Goal: Task Accomplishment & Management: Manage account settings

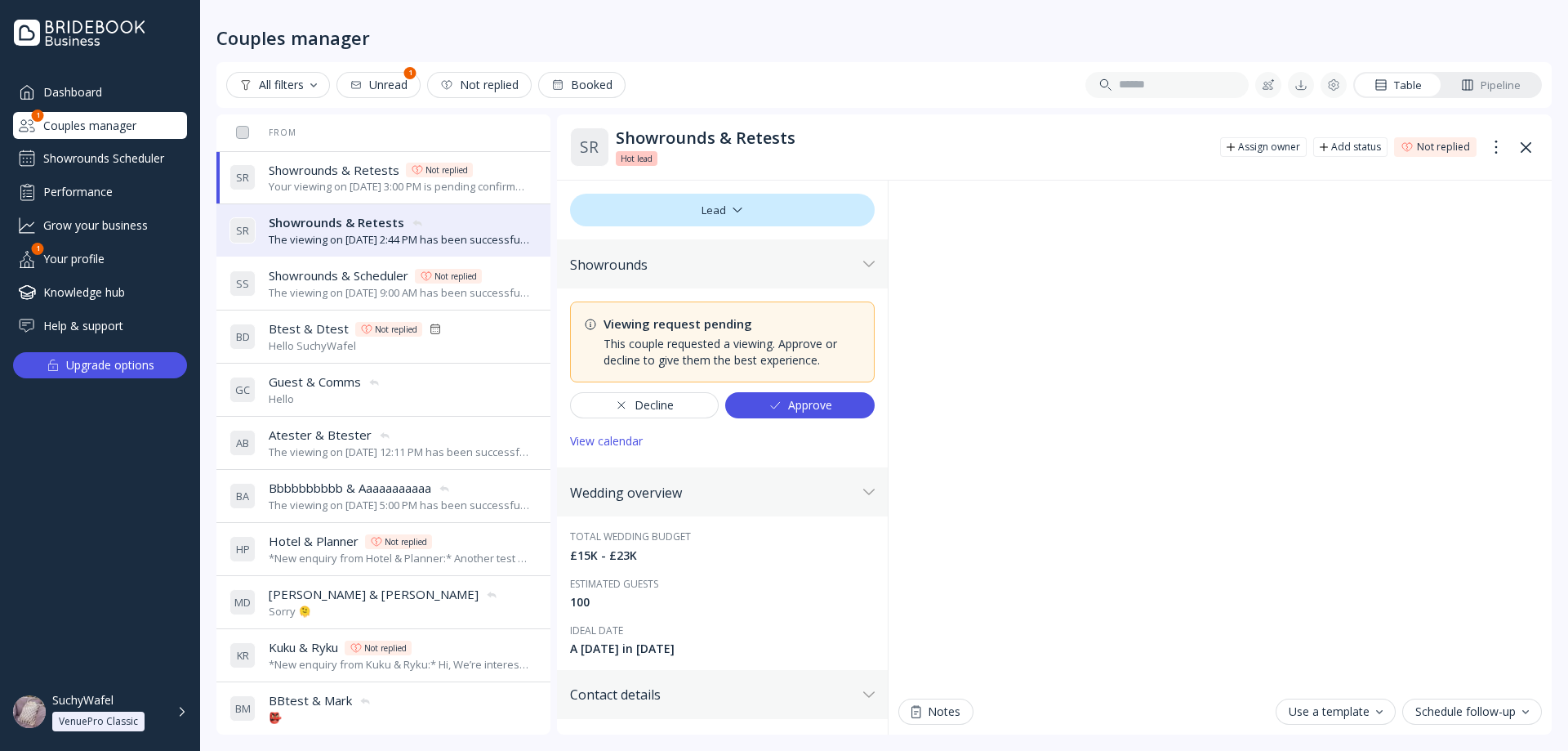
click at [798, 410] on div "Approve" at bounding box center [800, 405] width 64 height 13
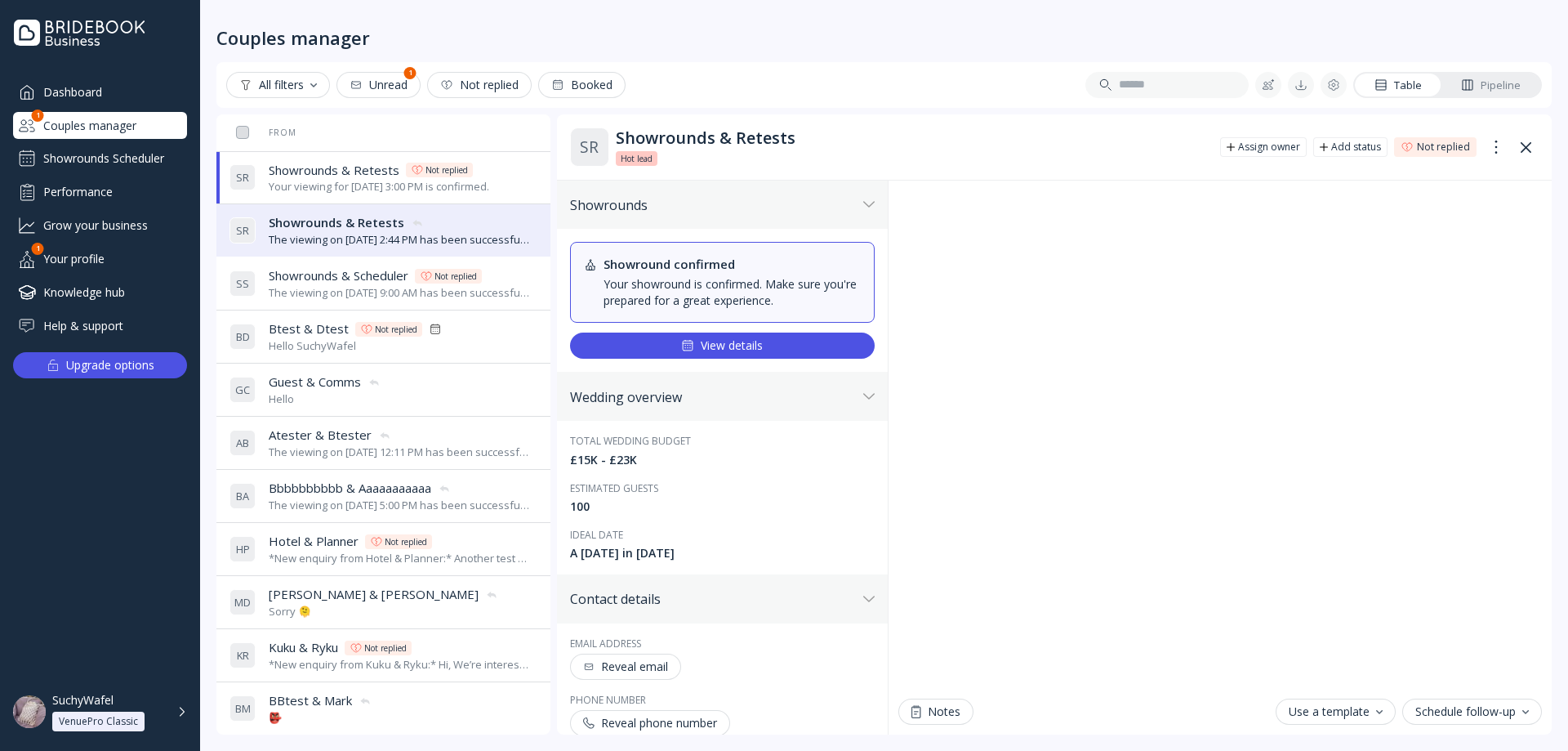
scroll to position [29, 0]
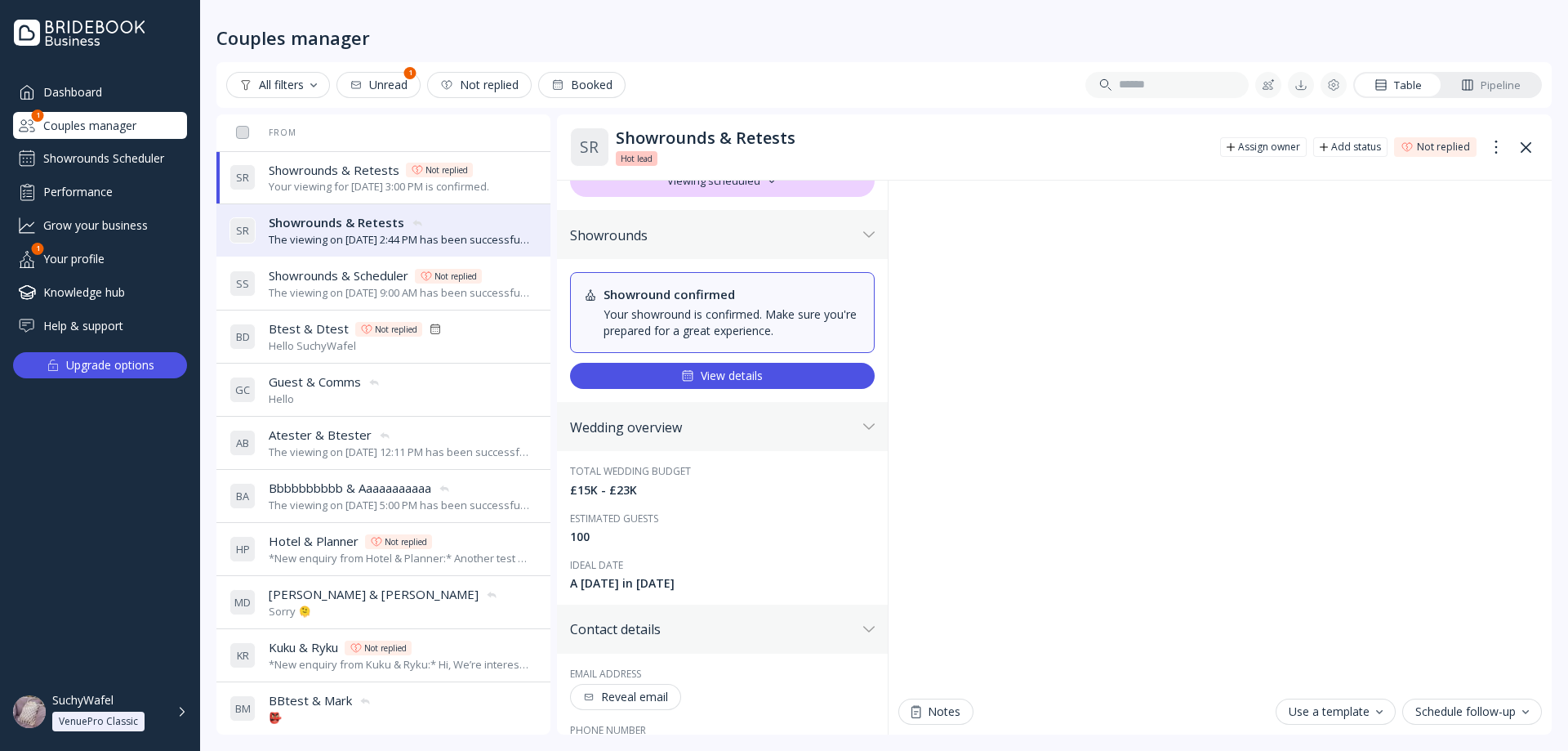
click at [323, 265] on div "S S Showrounds & Scheduler Showrounds & Scheduler Not replied The viewing on [D…" at bounding box center [380, 283] width 301 height 46
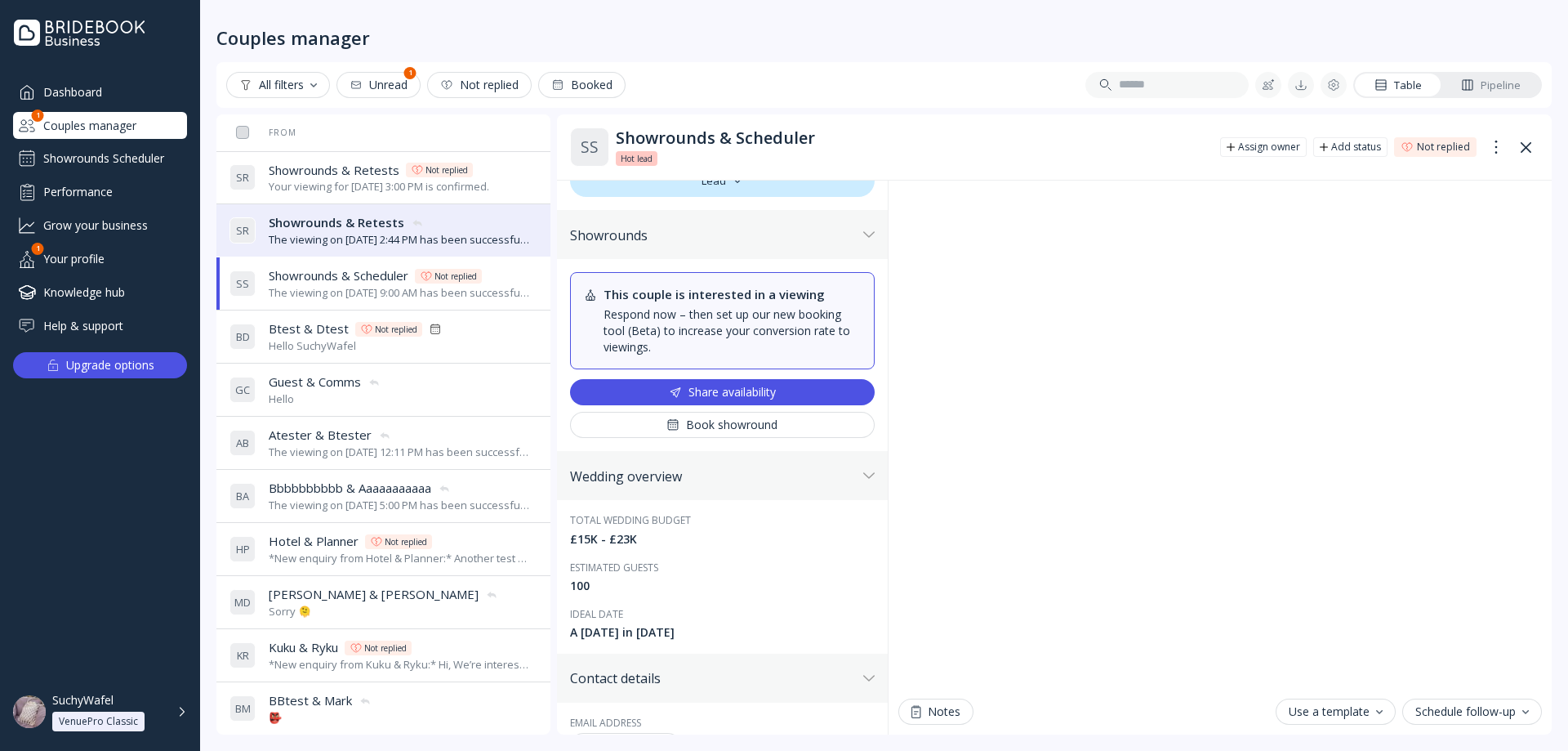
click at [328, 282] on span "Showrounds & Scheduler" at bounding box center [338, 276] width 140 height 17
click at [340, 239] on div "The viewing on [DATE] 2:44 PM has been successfully cancelled by SuchyWafel." at bounding box center [400, 240] width 262 height 15
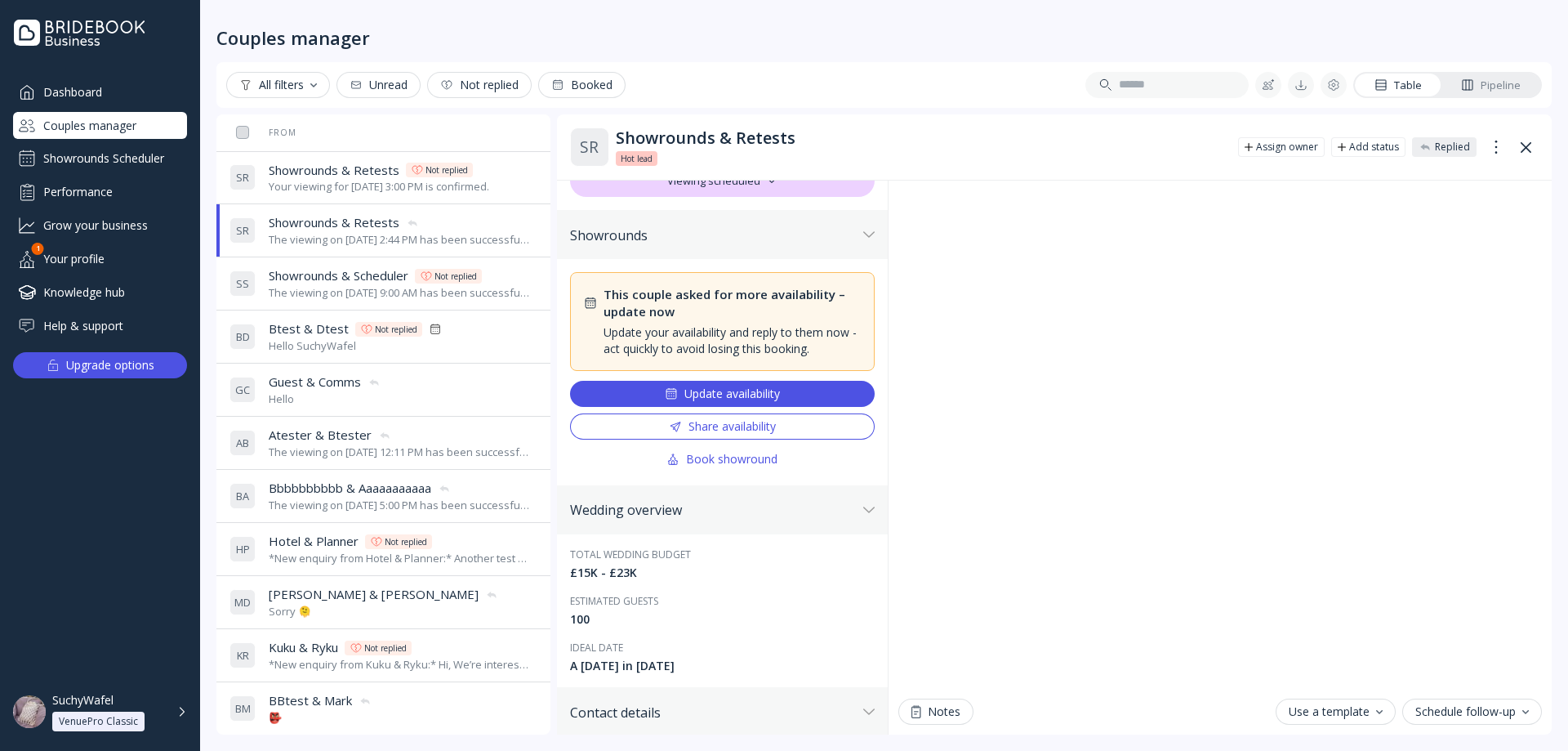
click at [343, 172] on span "Showrounds & Retests" at bounding box center [335, 170] width 131 height 17
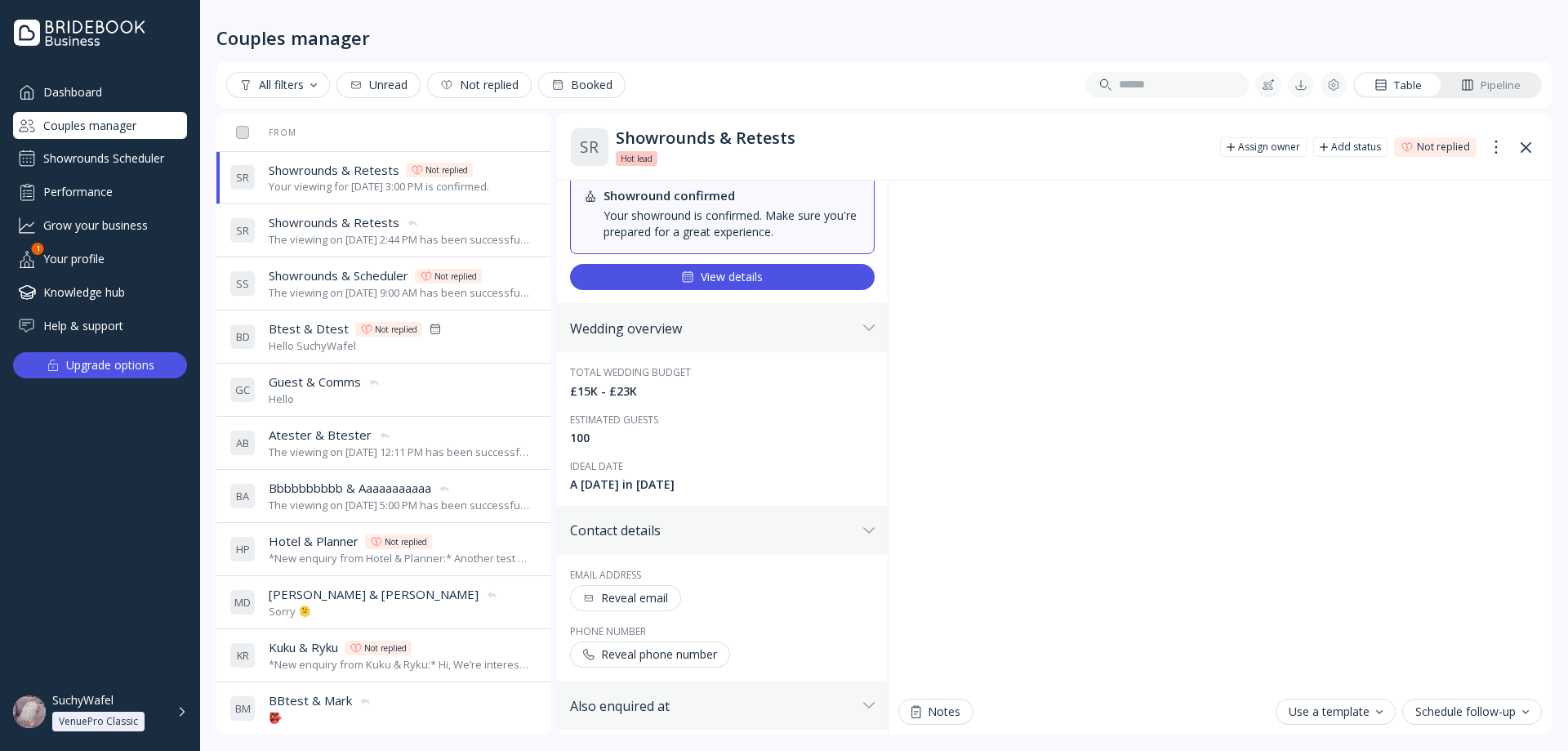
scroll to position [164, 0]
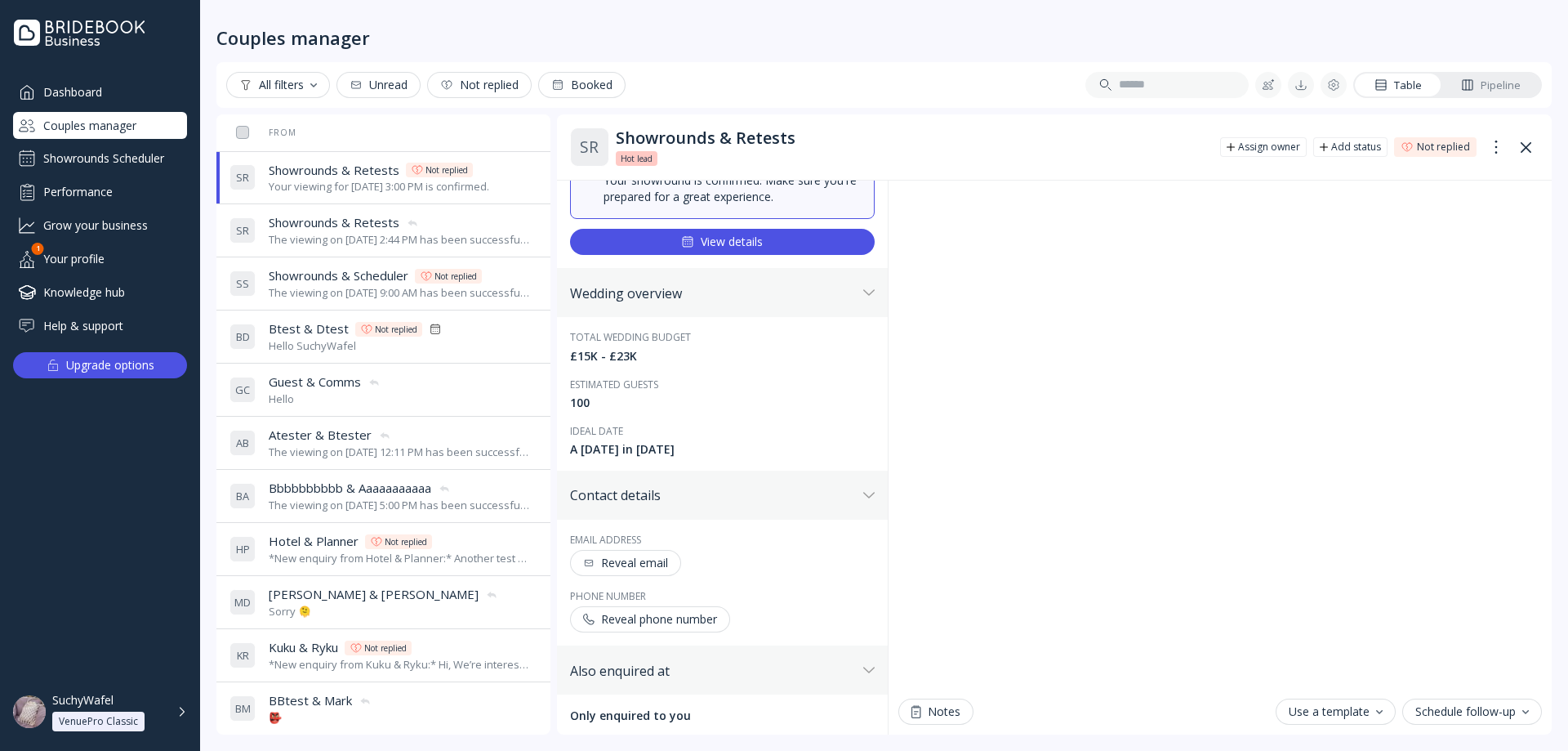
click at [328, 219] on span "Showrounds & Retests" at bounding box center [335, 222] width 131 height 17
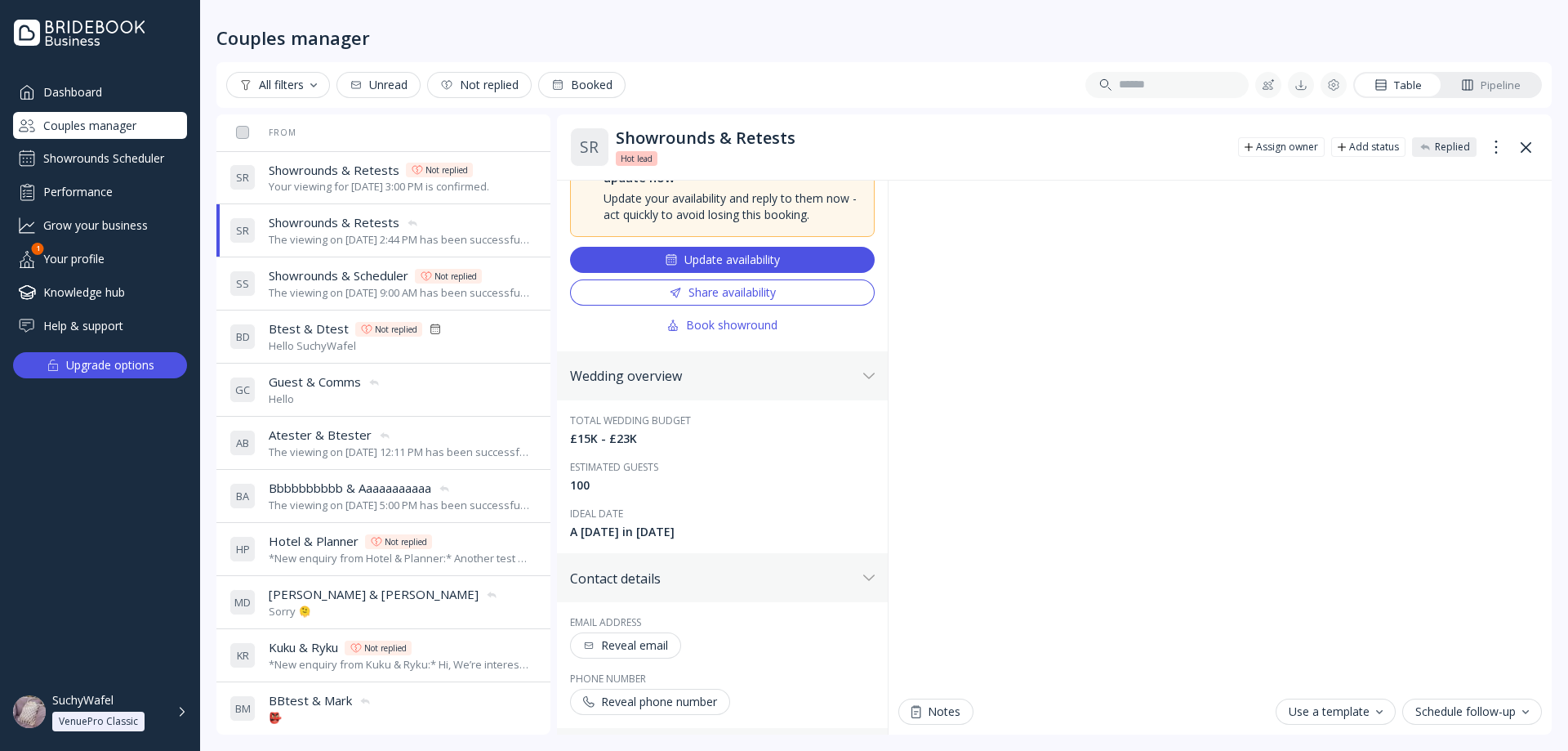
click at [349, 300] on div "S S Showrounds & Scheduler Showrounds & Scheduler Not replied The viewing on [D…" at bounding box center [380, 283] width 301 height 46
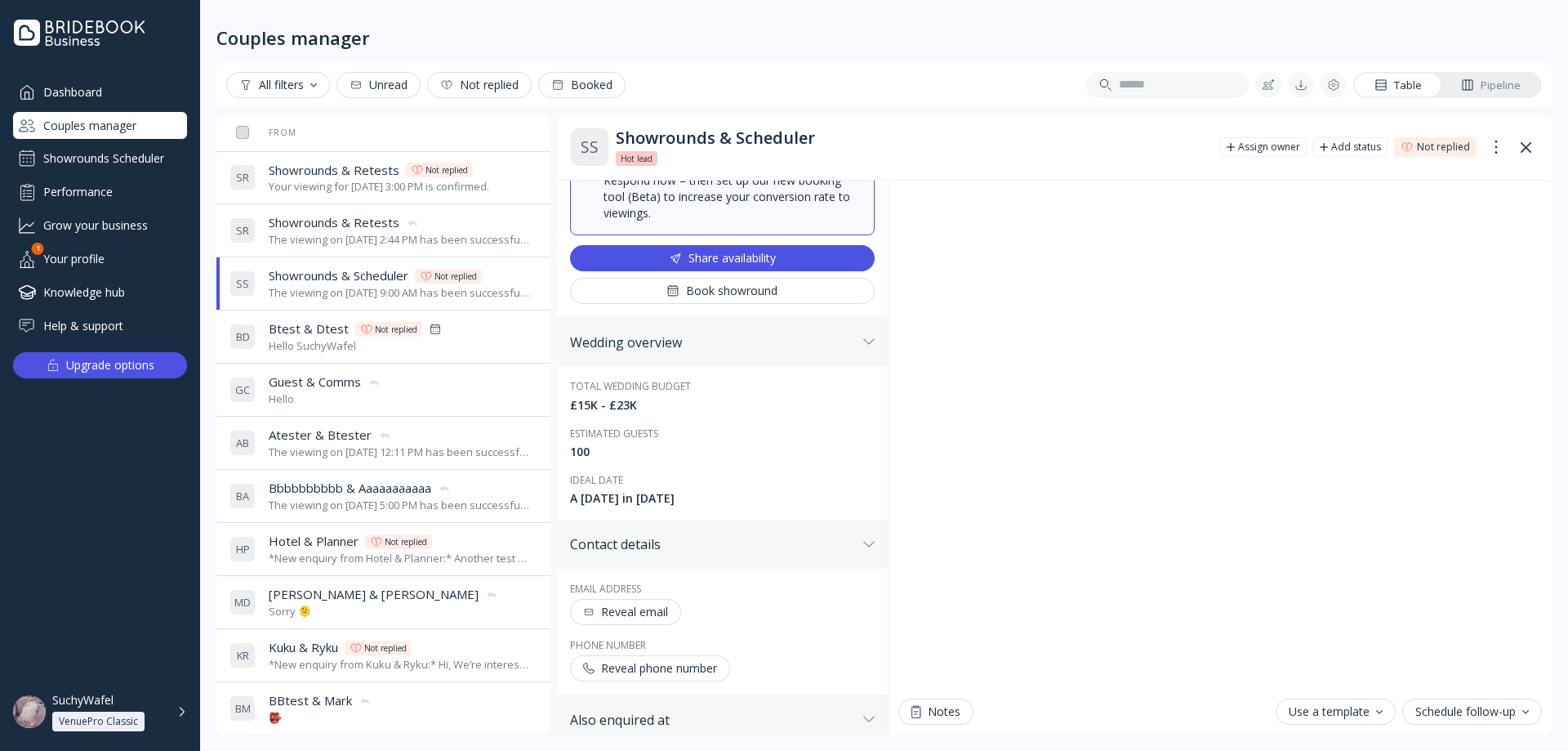
click at [357, 225] on span "Showrounds & Retests" at bounding box center [335, 222] width 131 height 17
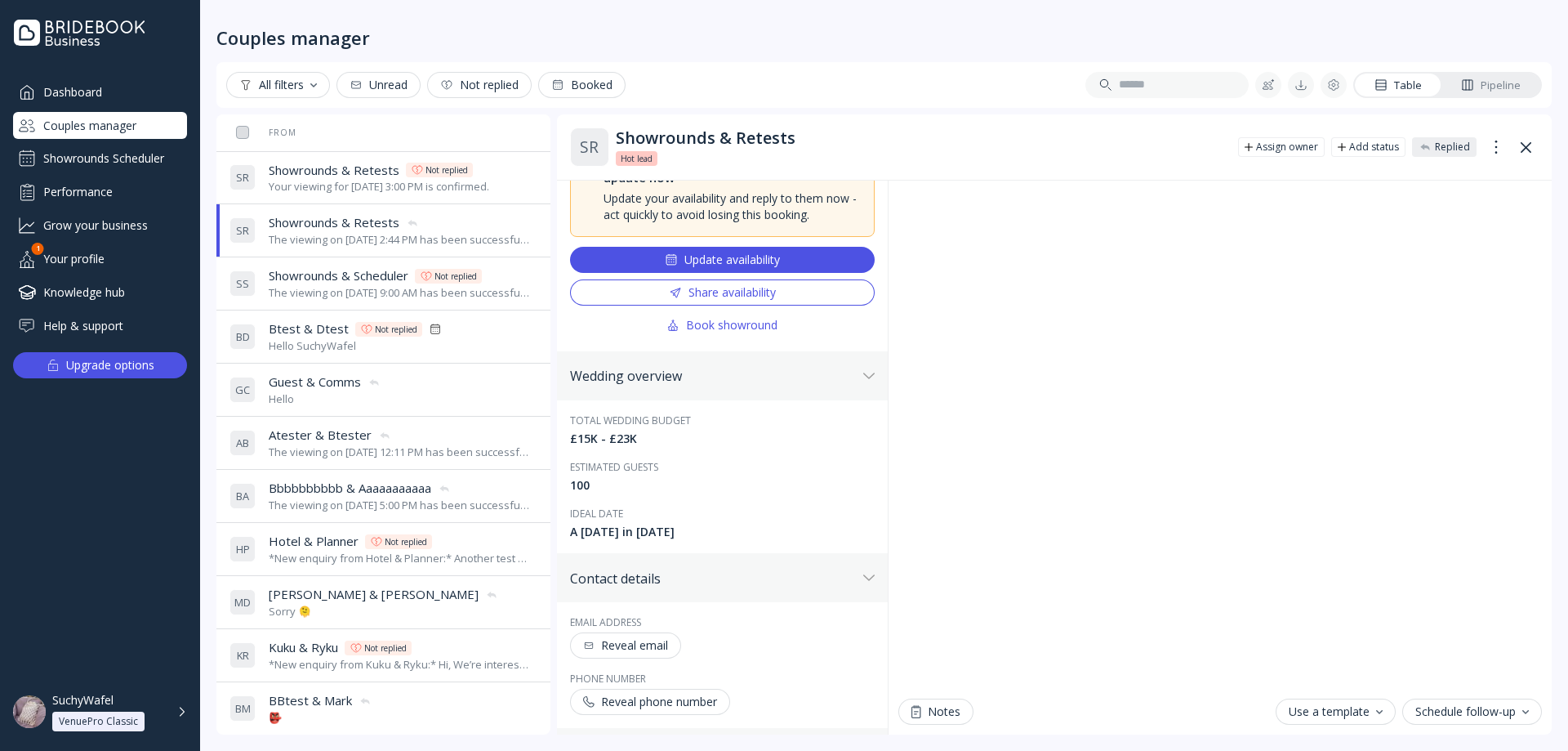
click at [356, 179] on div "Your viewing for [DATE] 3:00 PM is confirmed." at bounding box center [379, 186] width 220 height 15
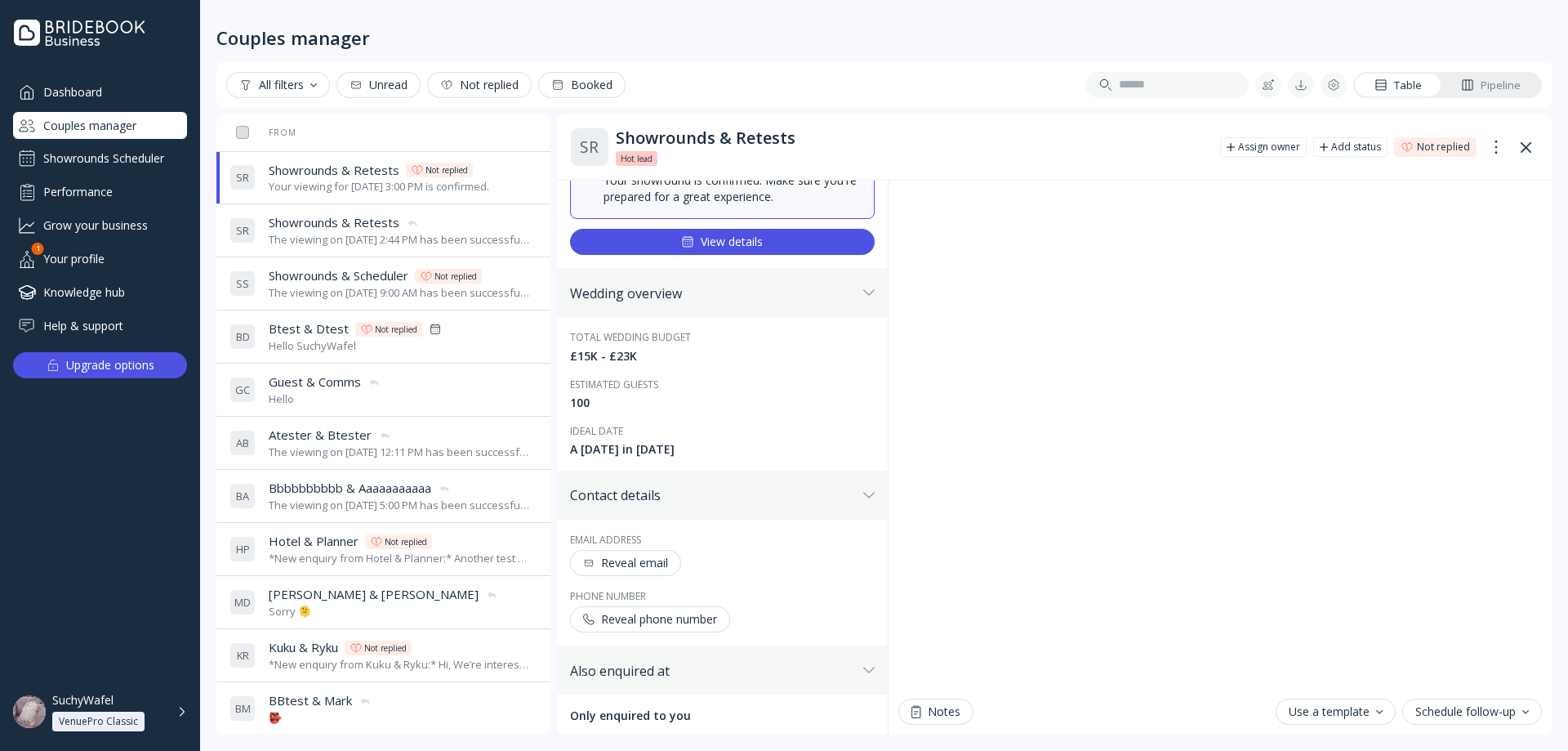
click at [349, 238] on div "The viewing on [DATE] 2:44 PM has been successfully cancelled by SuchyWafel." at bounding box center [400, 240] width 262 height 15
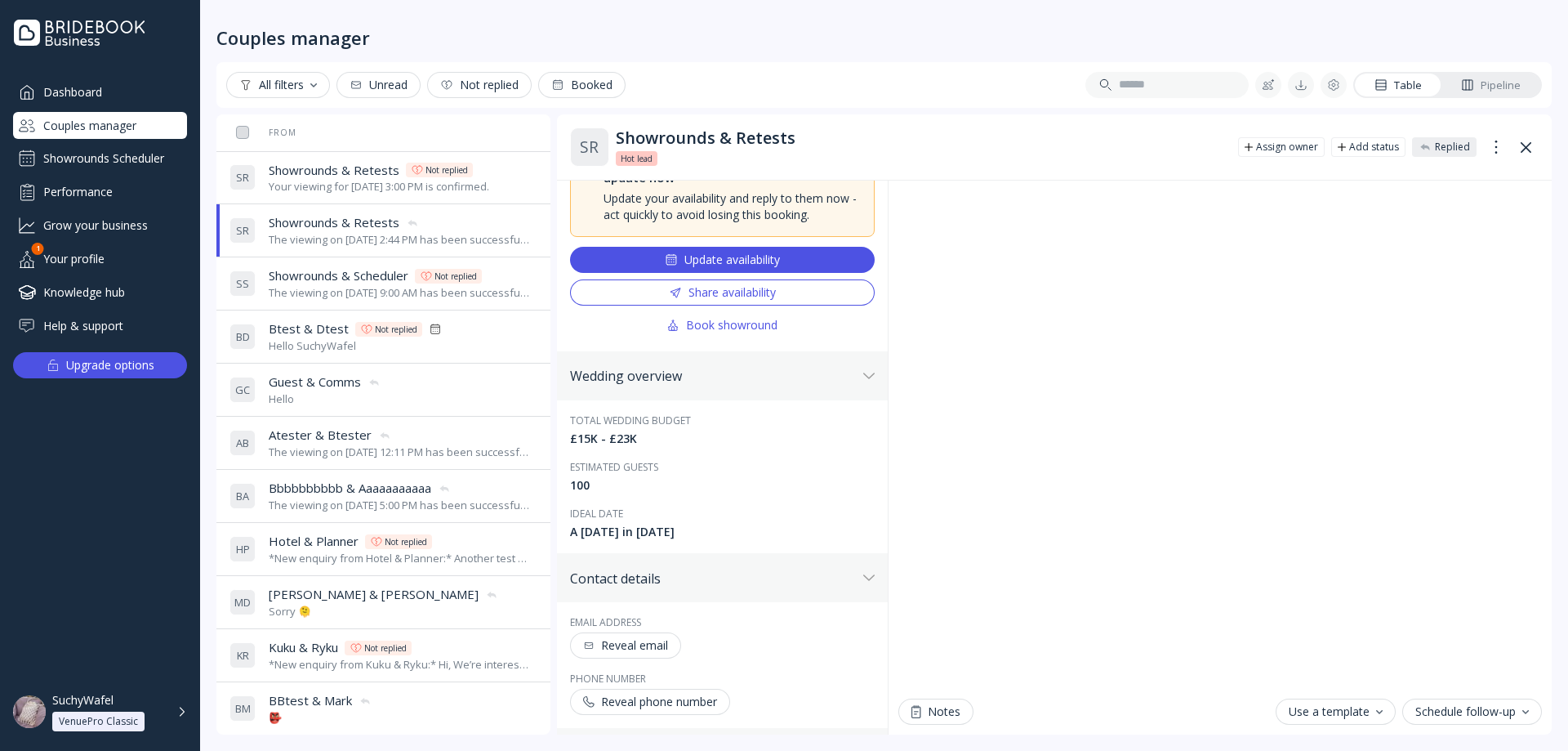
click at [356, 184] on div "Your viewing for [DATE] 3:00 PM is confirmed." at bounding box center [379, 186] width 220 height 15
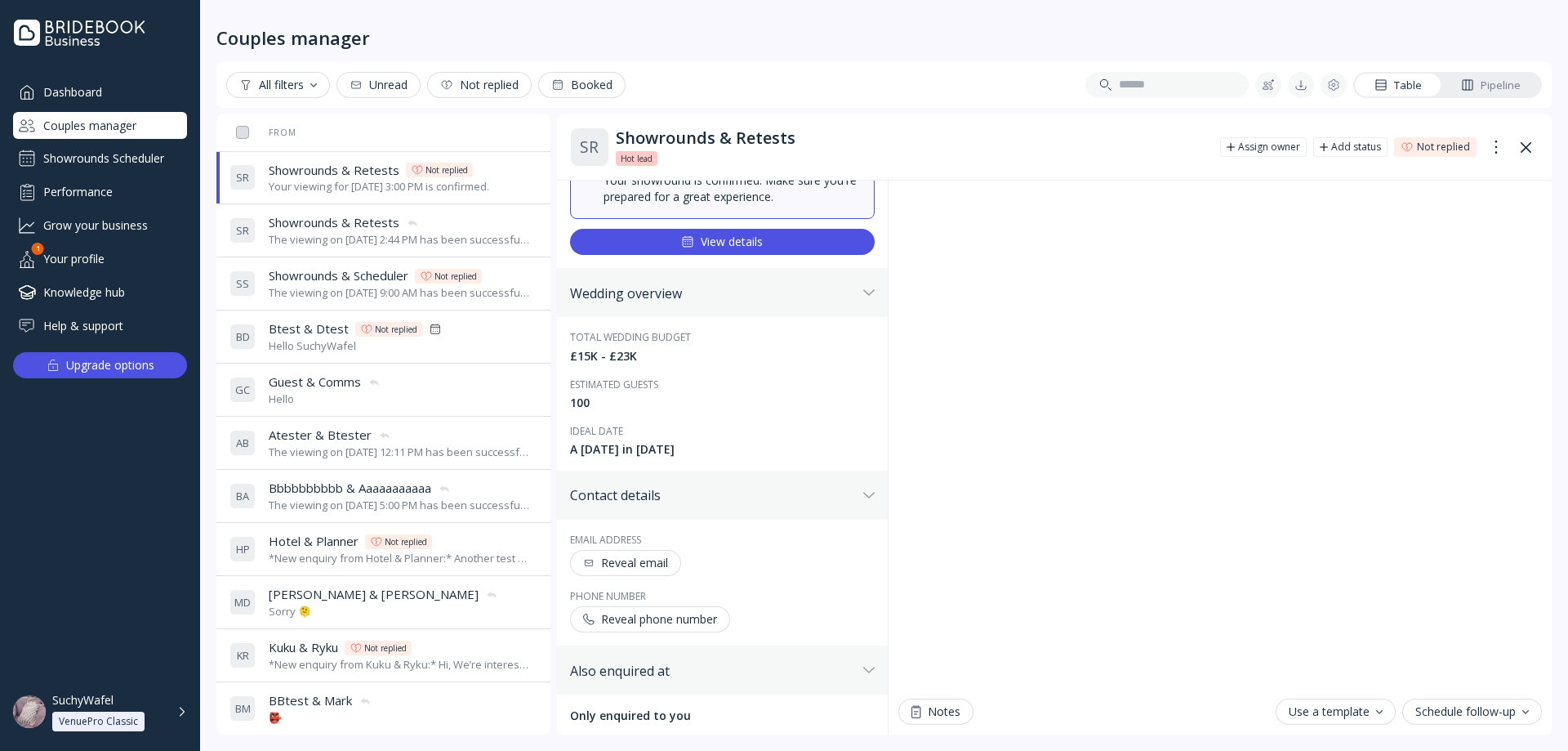
click at [337, 247] on div "The viewing on [DATE] 2:44 PM has been successfully cancelled by SuchyWafel." at bounding box center [400, 240] width 262 height 15
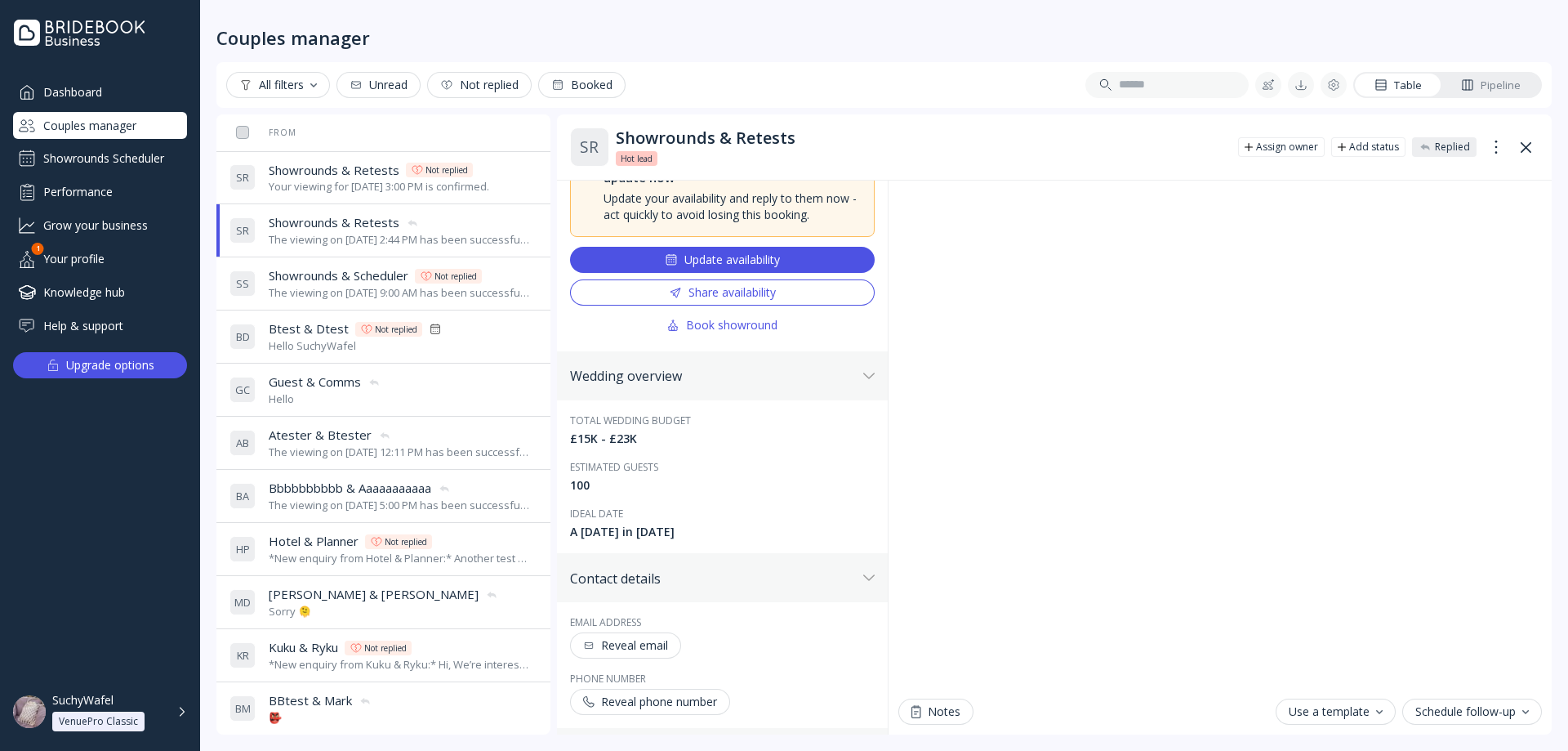
click at [346, 186] on div "Your viewing for [DATE] 3:00 PM is confirmed." at bounding box center [379, 186] width 220 height 15
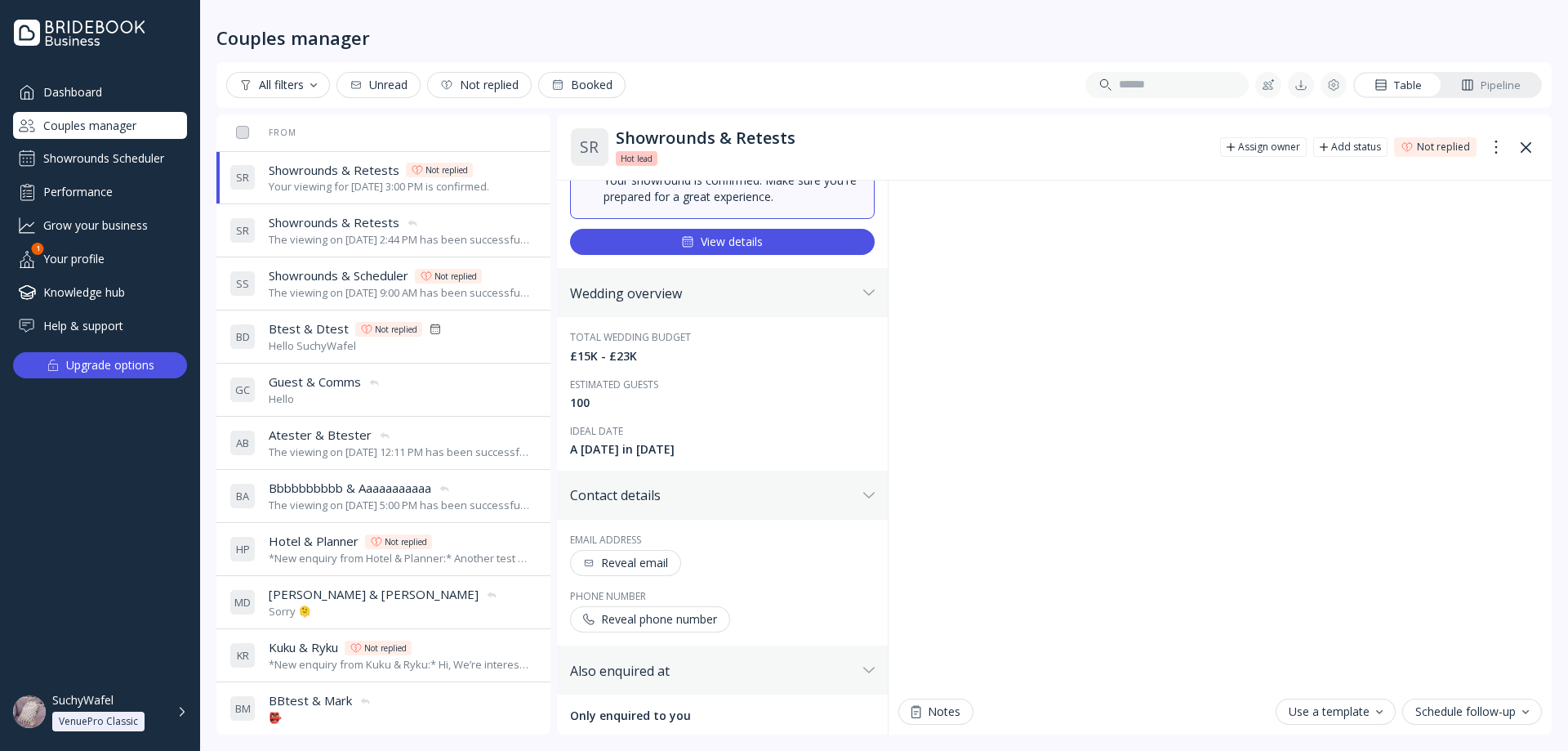
click at [342, 244] on div "The viewing on [DATE] 2:44 PM has been successfully cancelled by SuchyWafel." at bounding box center [400, 240] width 262 height 15
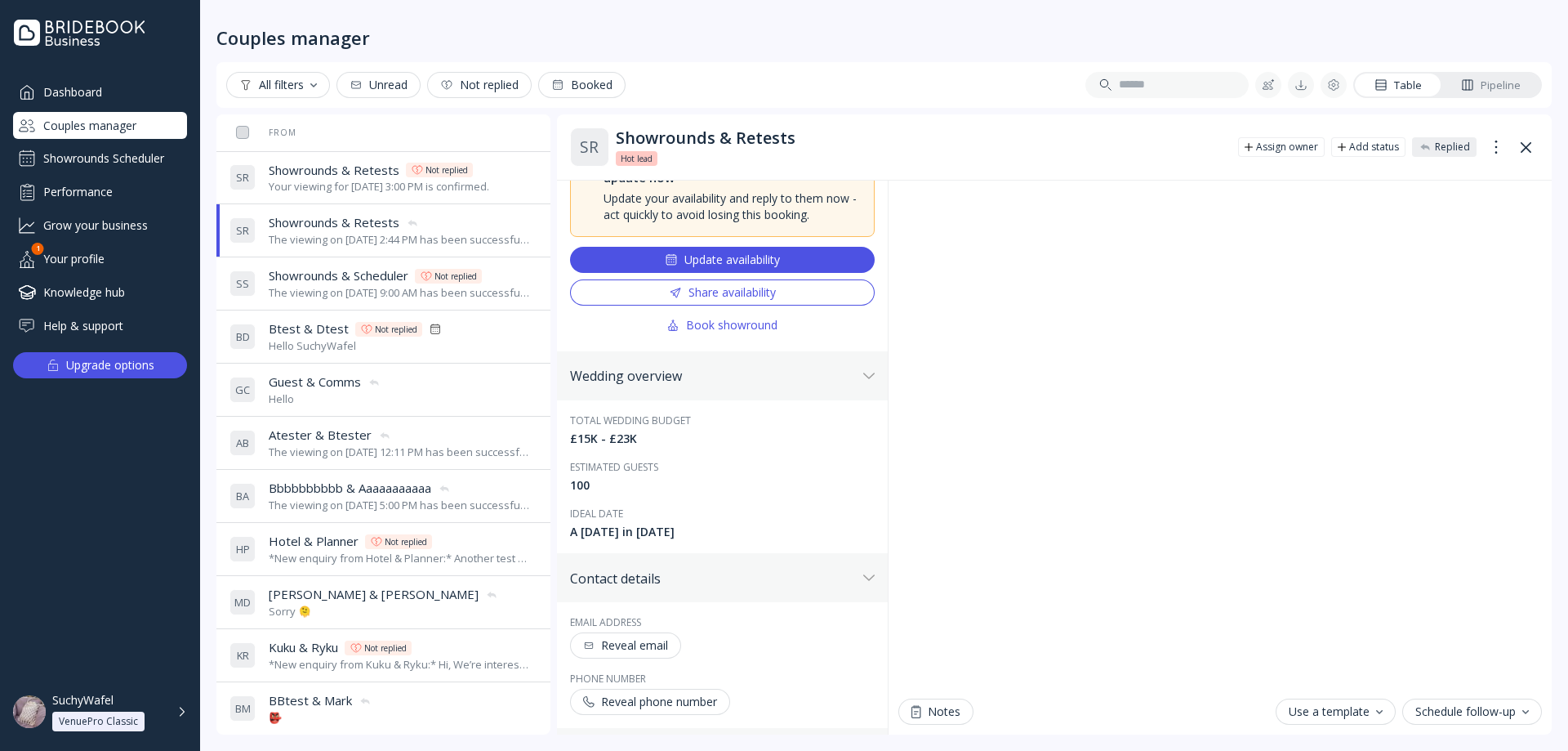
click at [352, 236] on div "The viewing on [DATE] 2:44 PM has been successfully cancelled by SuchyWafel." at bounding box center [400, 240] width 262 height 15
click at [357, 183] on div "Your viewing for [DATE] 3:00 PM is confirmed." at bounding box center [379, 186] width 220 height 15
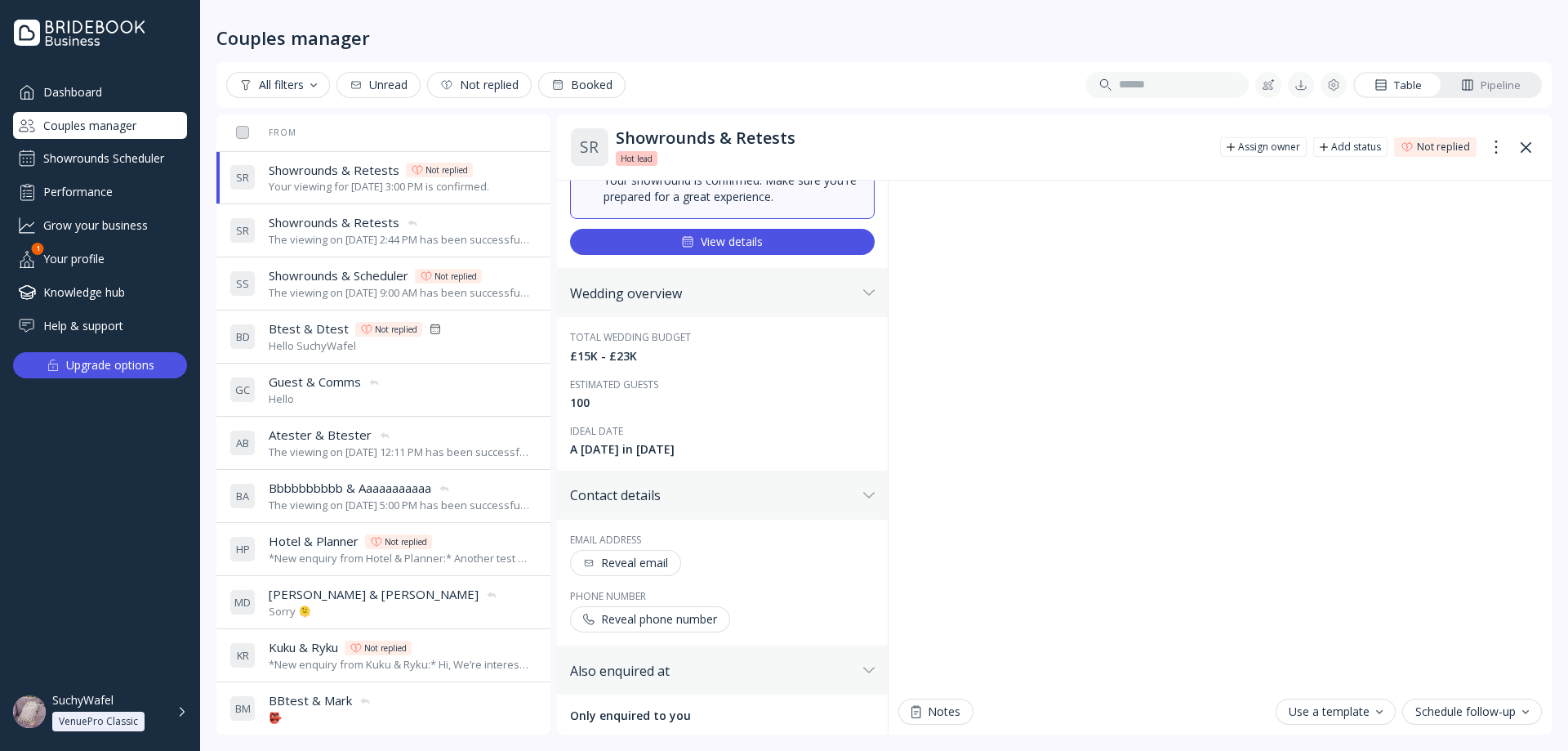
click at [322, 240] on div "The viewing on [DATE] 2:44 PM has been successfully cancelled by SuchyWafel." at bounding box center [400, 240] width 262 height 15
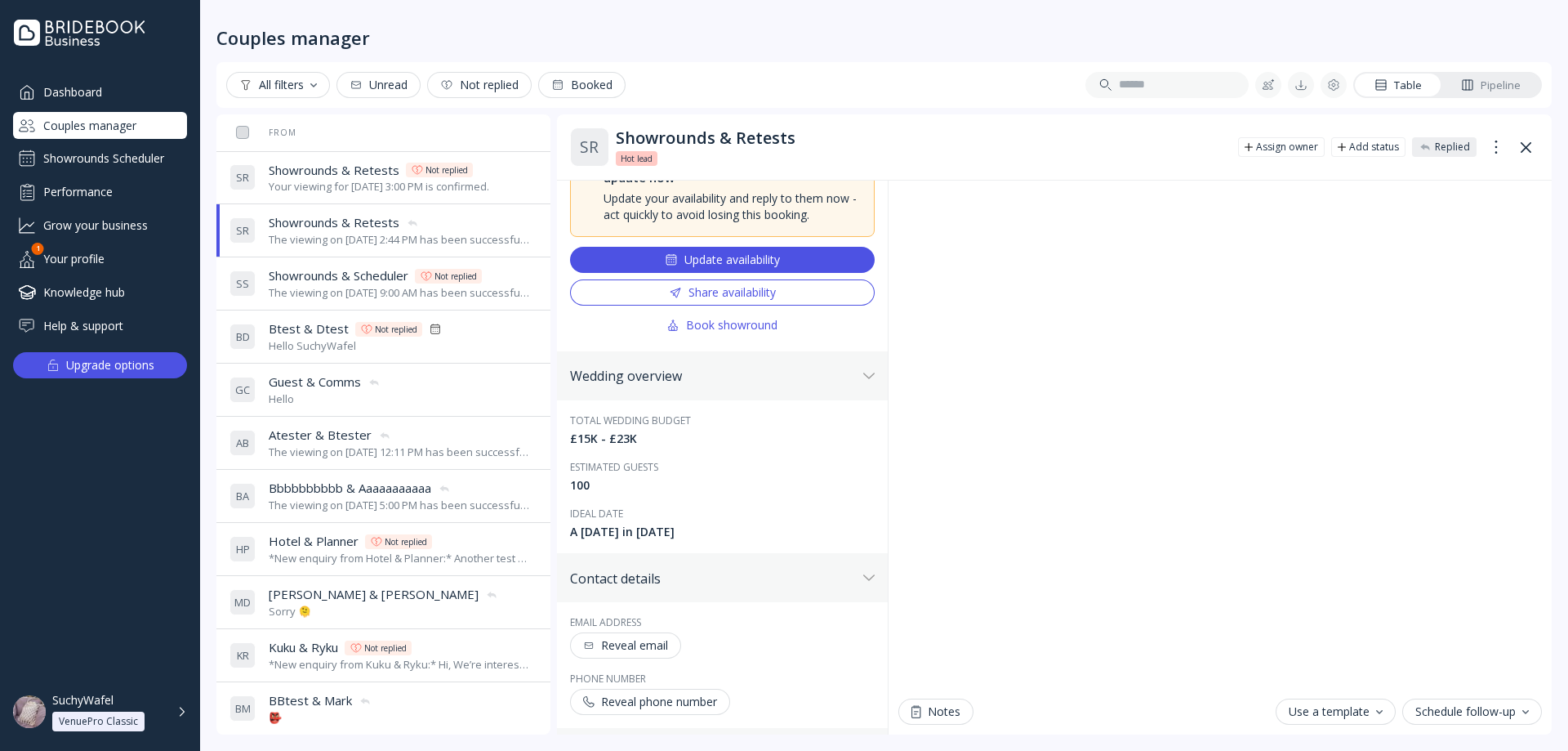
click at [344, 163] on span "Showrounds & Retests" at bounding box center [335, 170] width 131 height 17
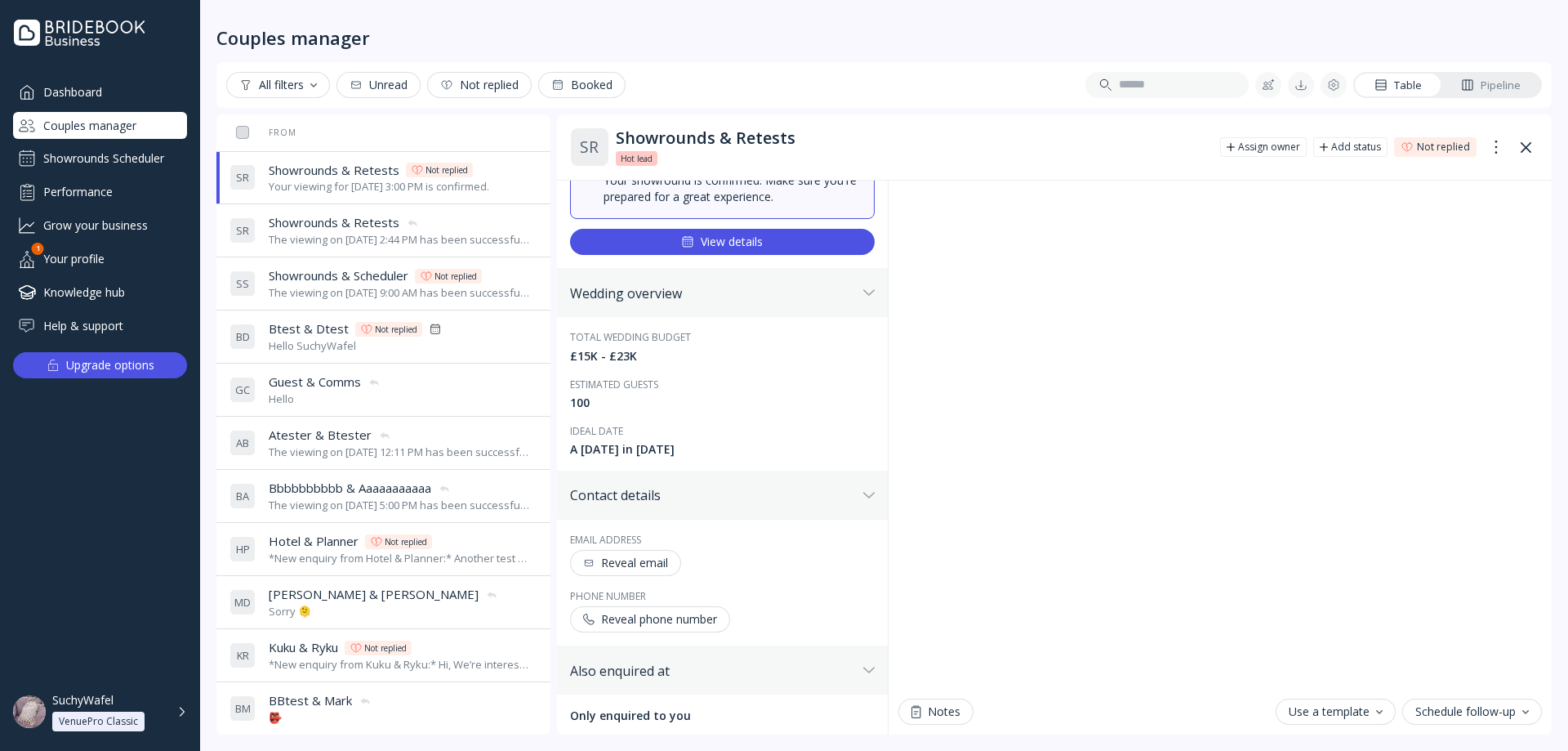
click at [338, 222] on span "Showrounds & Retests" at bounding box center [335, 222] width 131 height 17
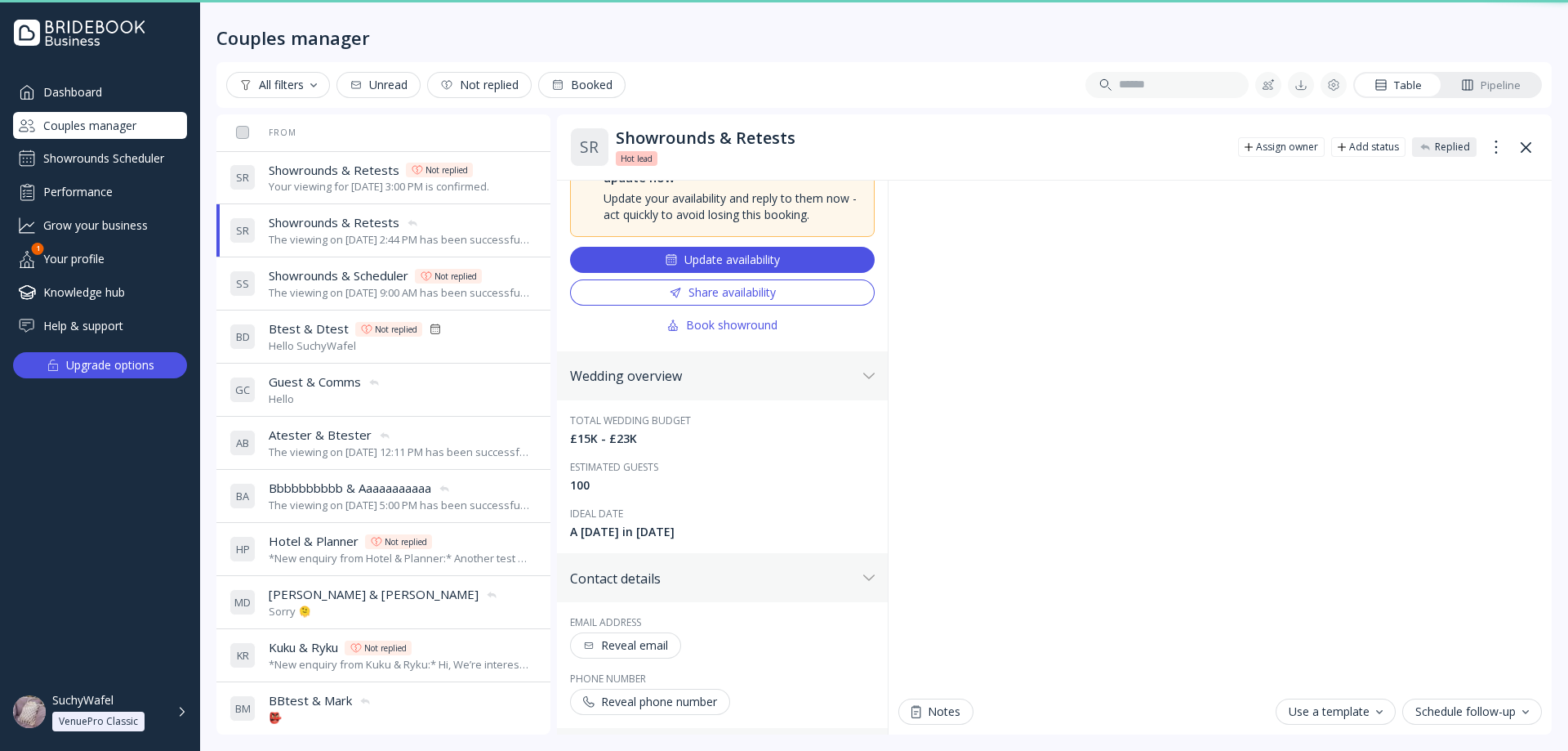
click at [356, 288] on div "The viewing on [DATE] 9:00 AM has been successfully cancelled by SuchyWafel." at bounding box center [400, 293] width 262 height 15
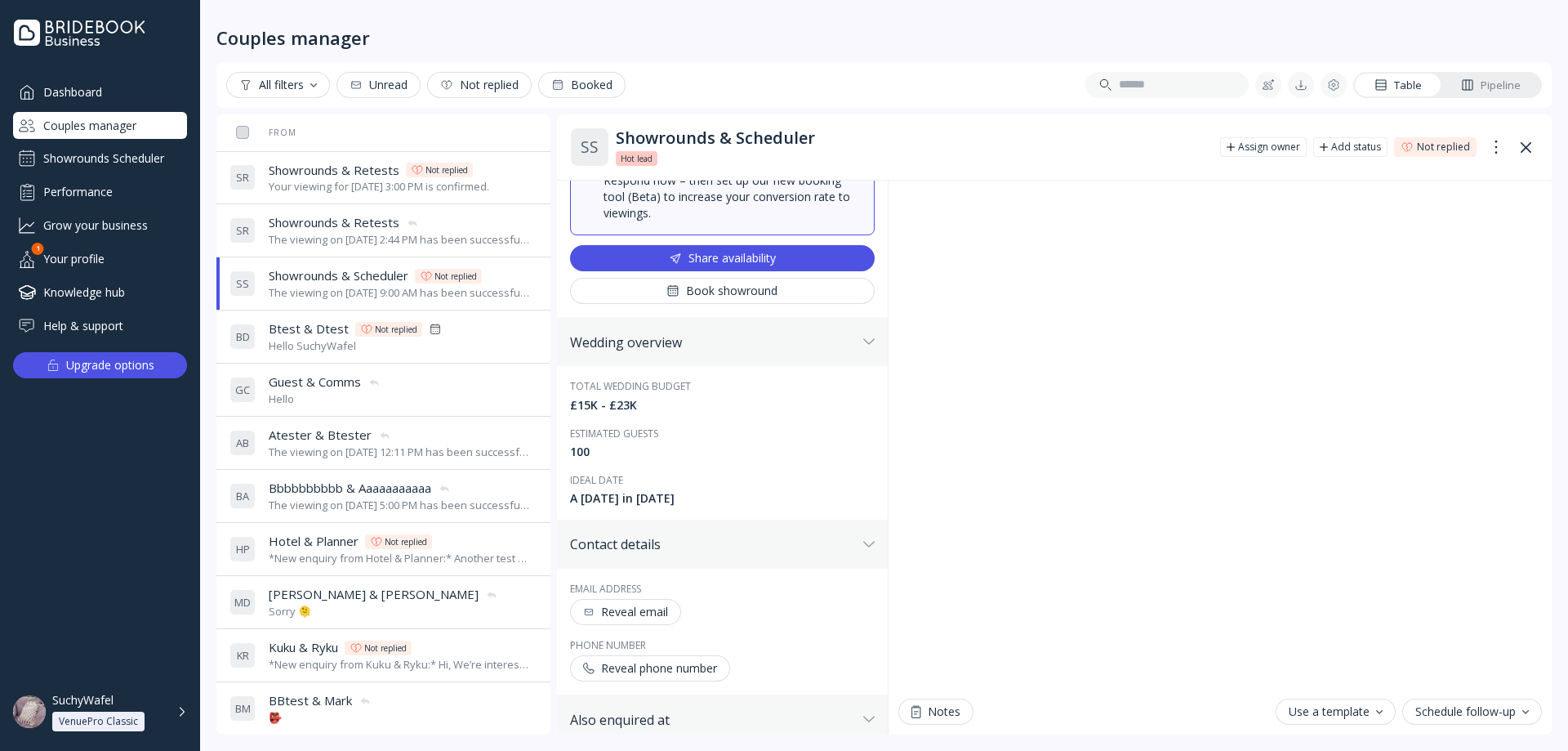
click at [346, 241] on div "The viewing on [DATE] 2:44 PM has been successfully cancelled by SuchyWafel." at bounding box center [400, 240] width 262 height 15
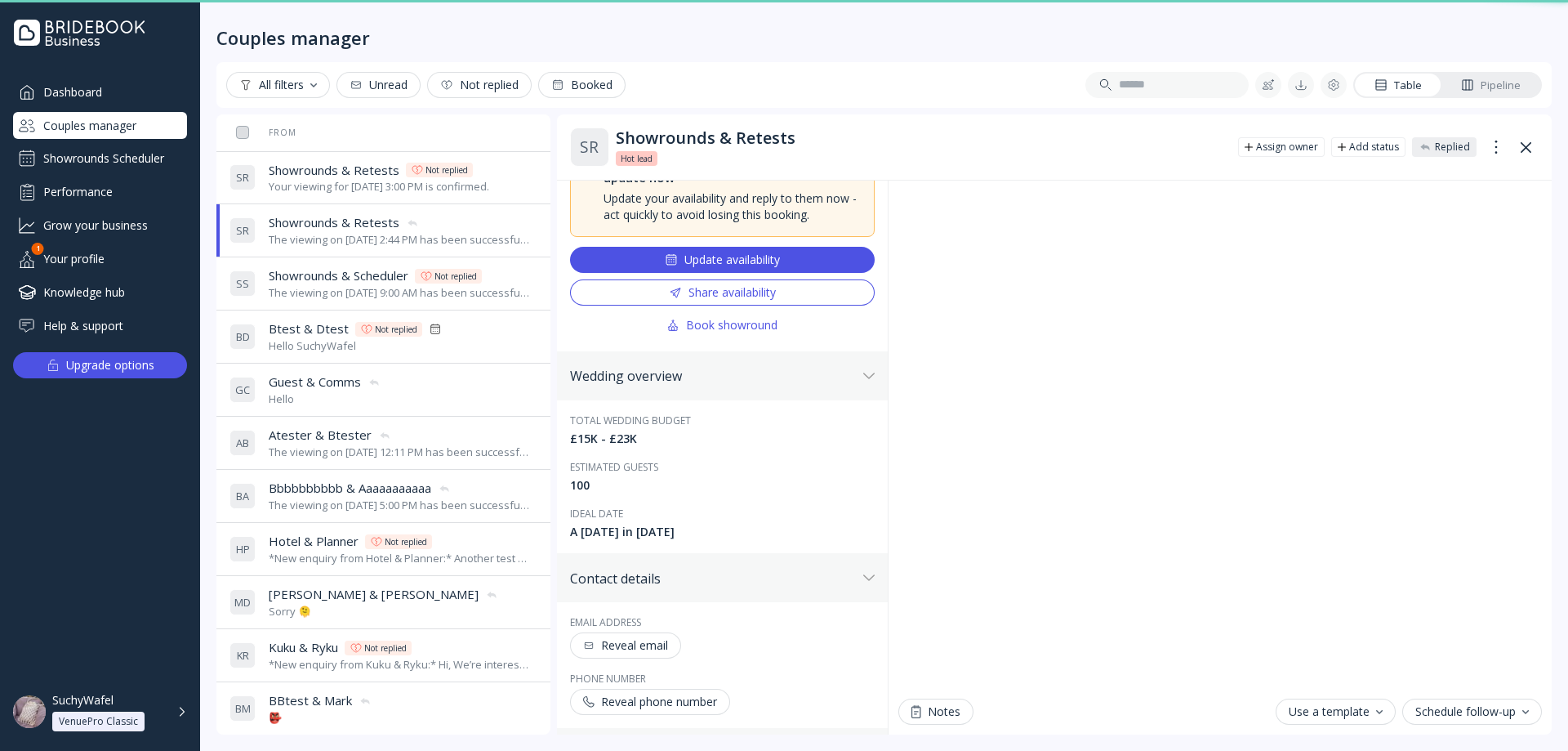
click at [352, 183] on div "Your viewing for [DATE] 3:00 PM is confirmed." at bounding box center [379, 186] width 220 height 15
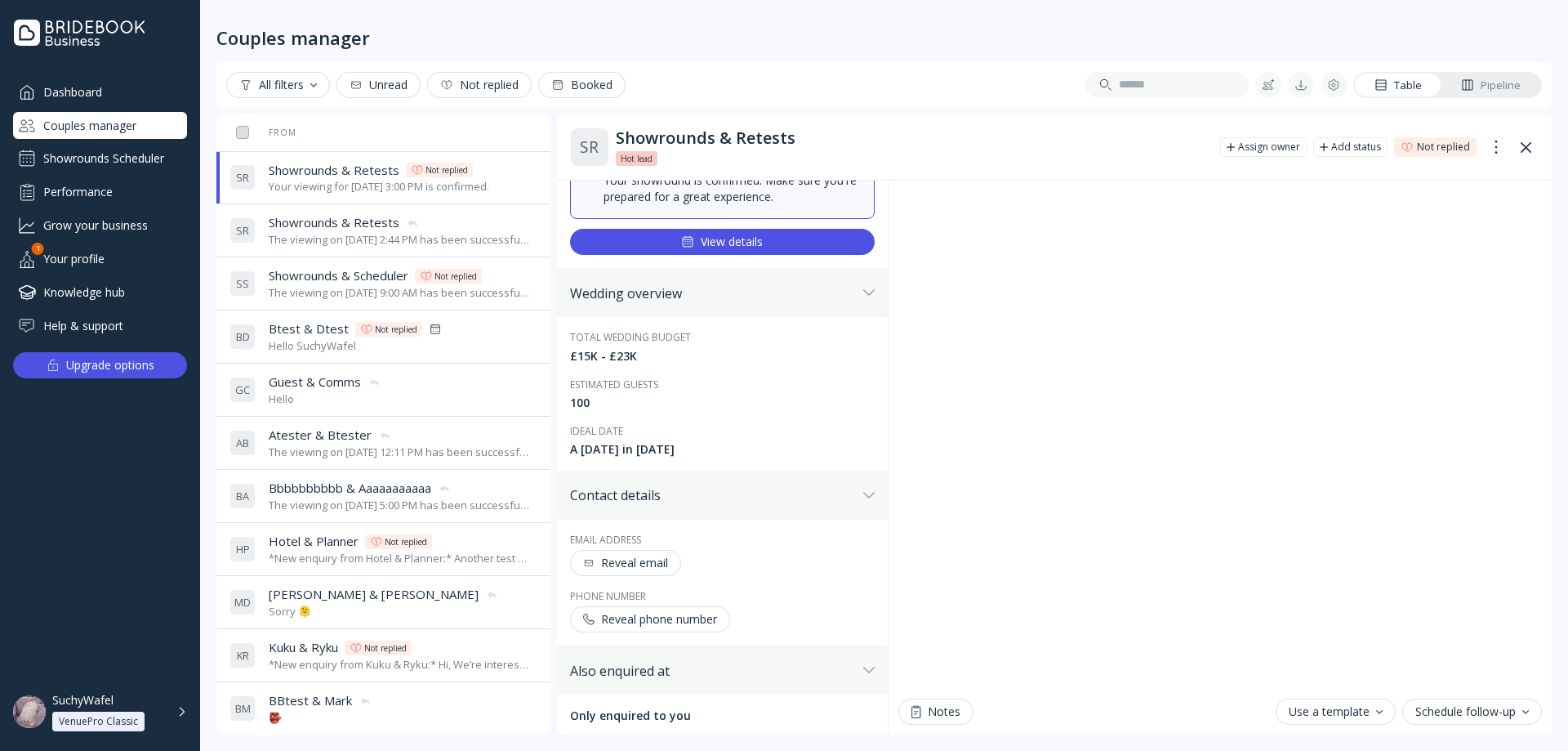
click at [359, 243] on div "The viewing on [DATE] 2:44 PM has been successfully cancelled by SuchyWafel." at bounding box center [400, 240] width 262 height 15
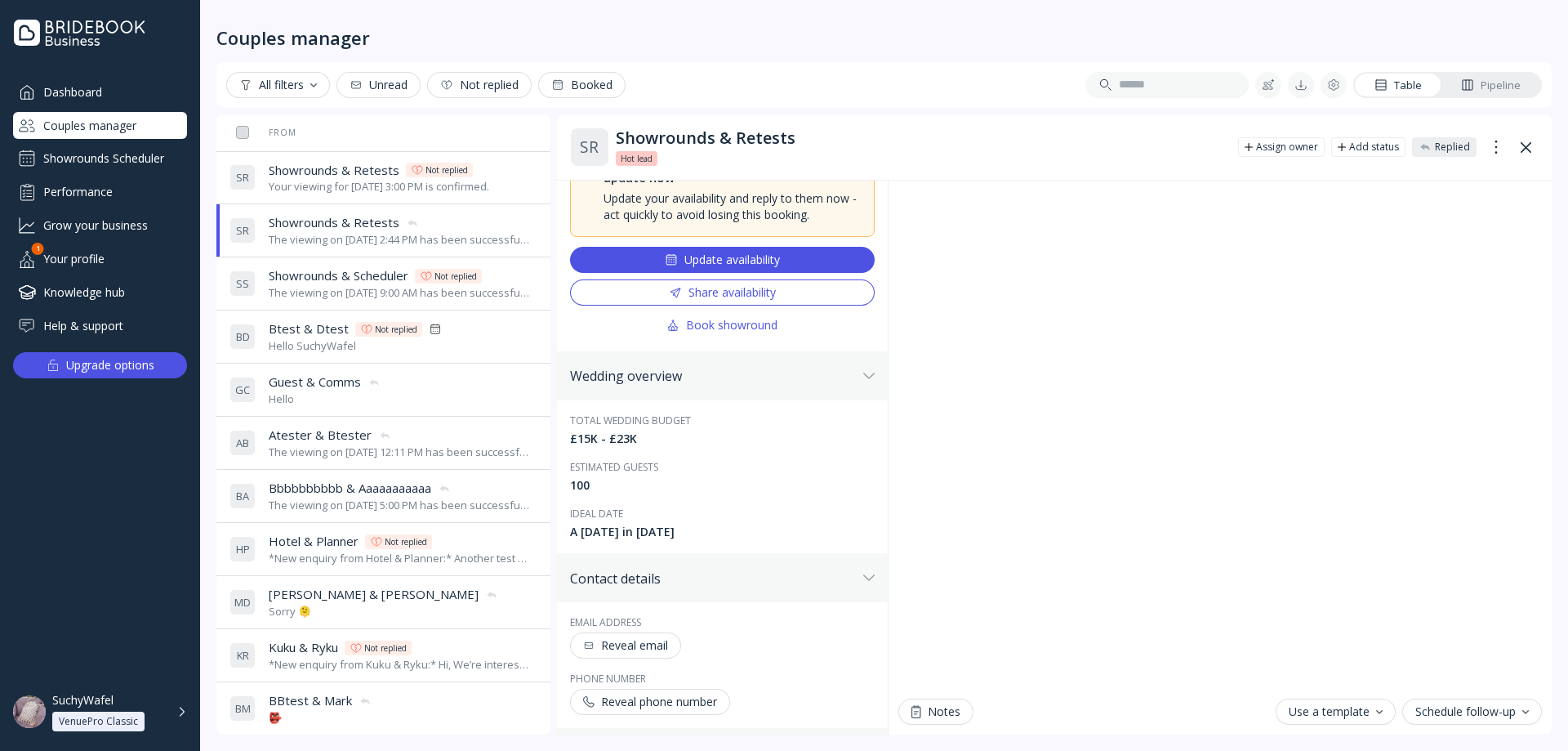
click at [389, 180] on div "Your viewing for [DATE] 3:00 PM is confirmed." at bounding box center [379, 186] width 220 height 15
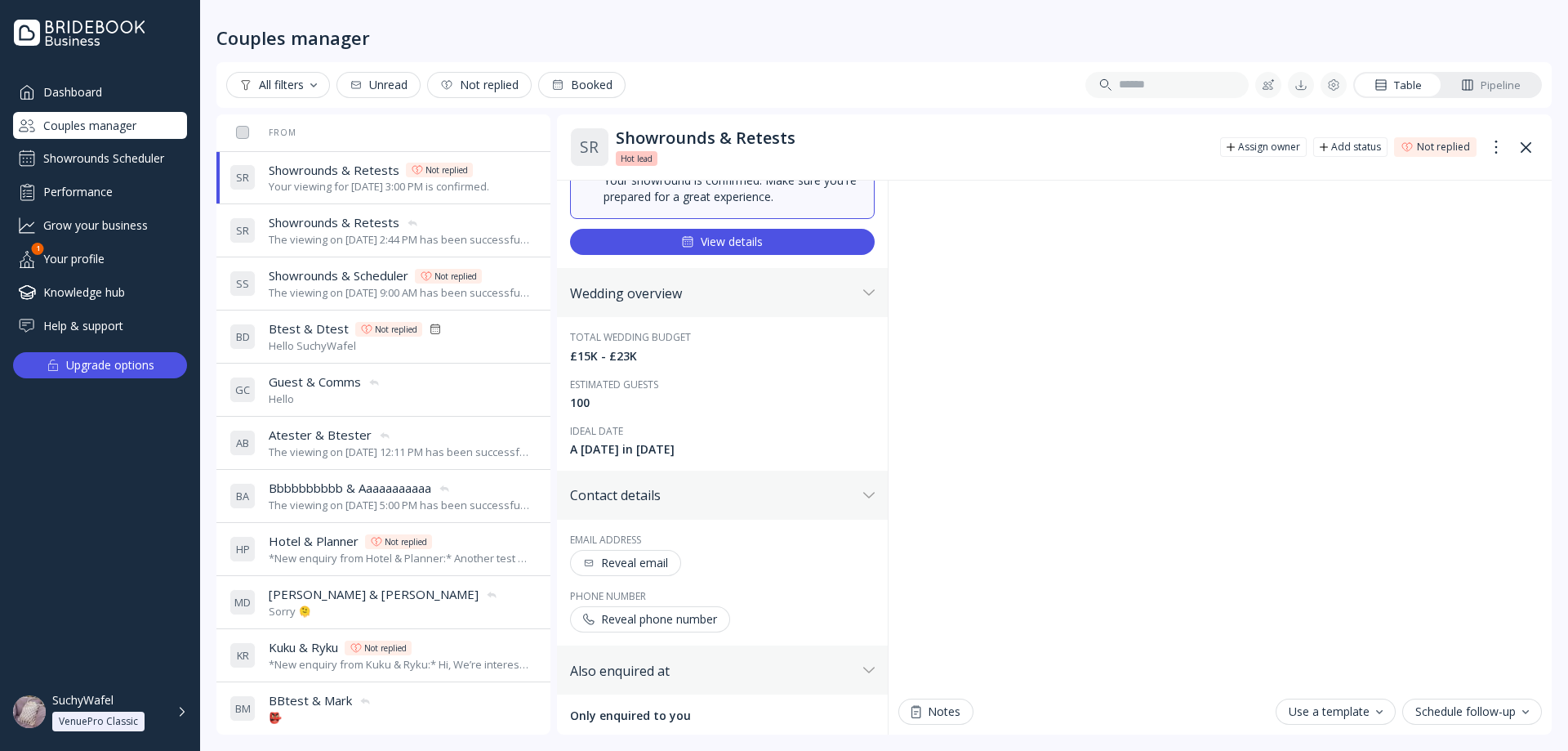
click at [363, 207] on div "S R Showrounds & Retests Showrounds & Retests The viewing on [DATE] 2:44 PM has…" at bounding box center [380, 230] width 301 height 46
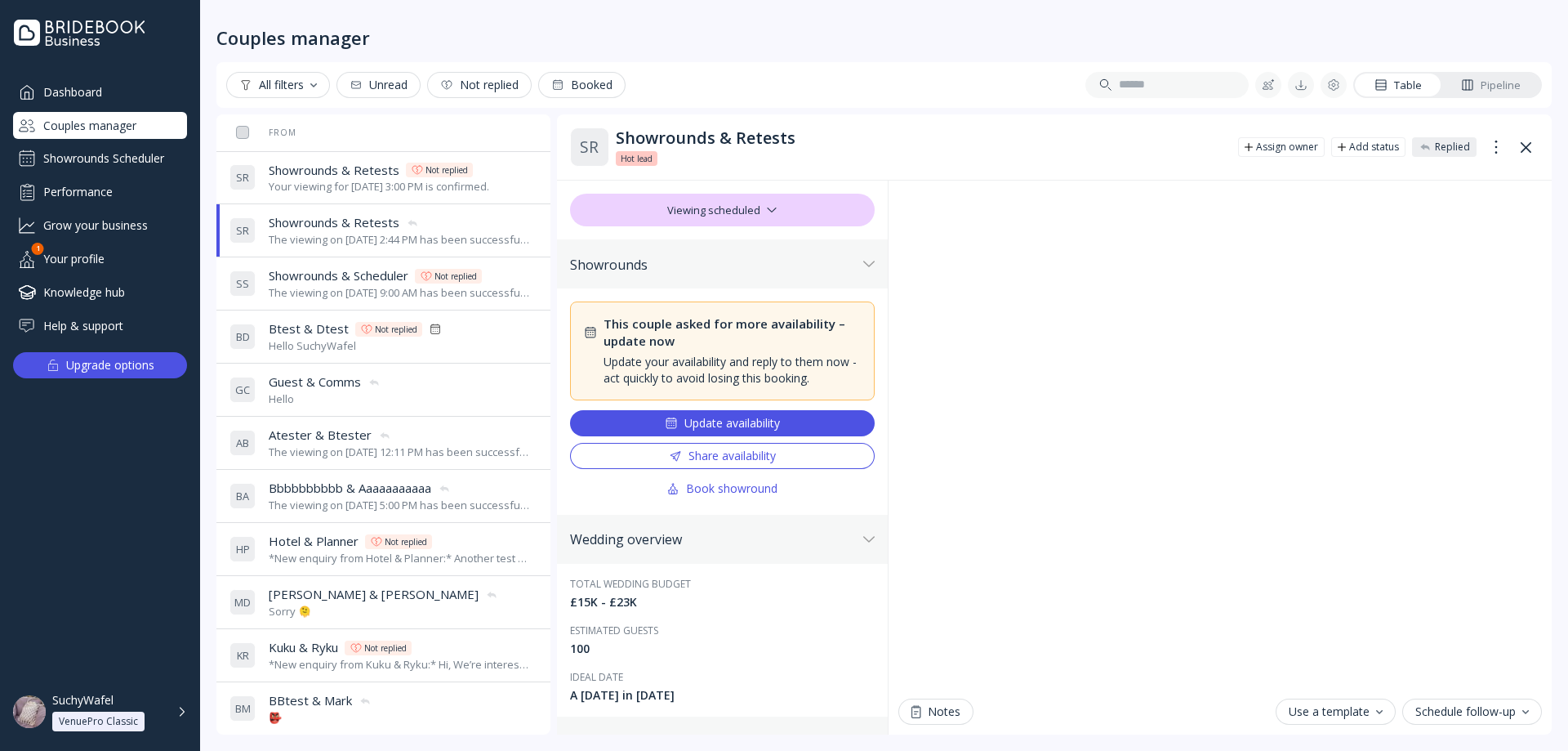
click at [759, 430] on div "Update availability" at bounding box center [722, 423] width 115 height 13
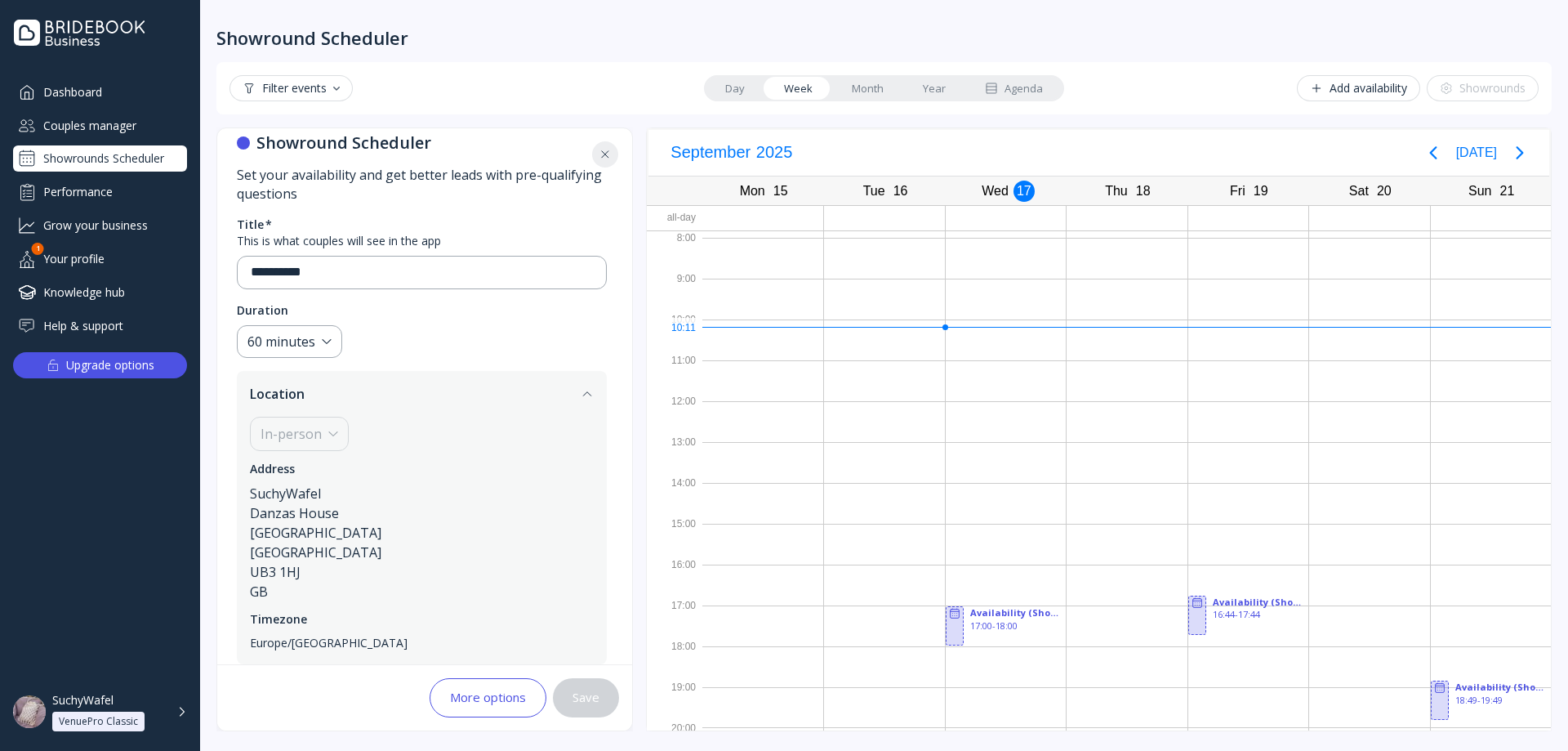
scroll to position [164, 0]
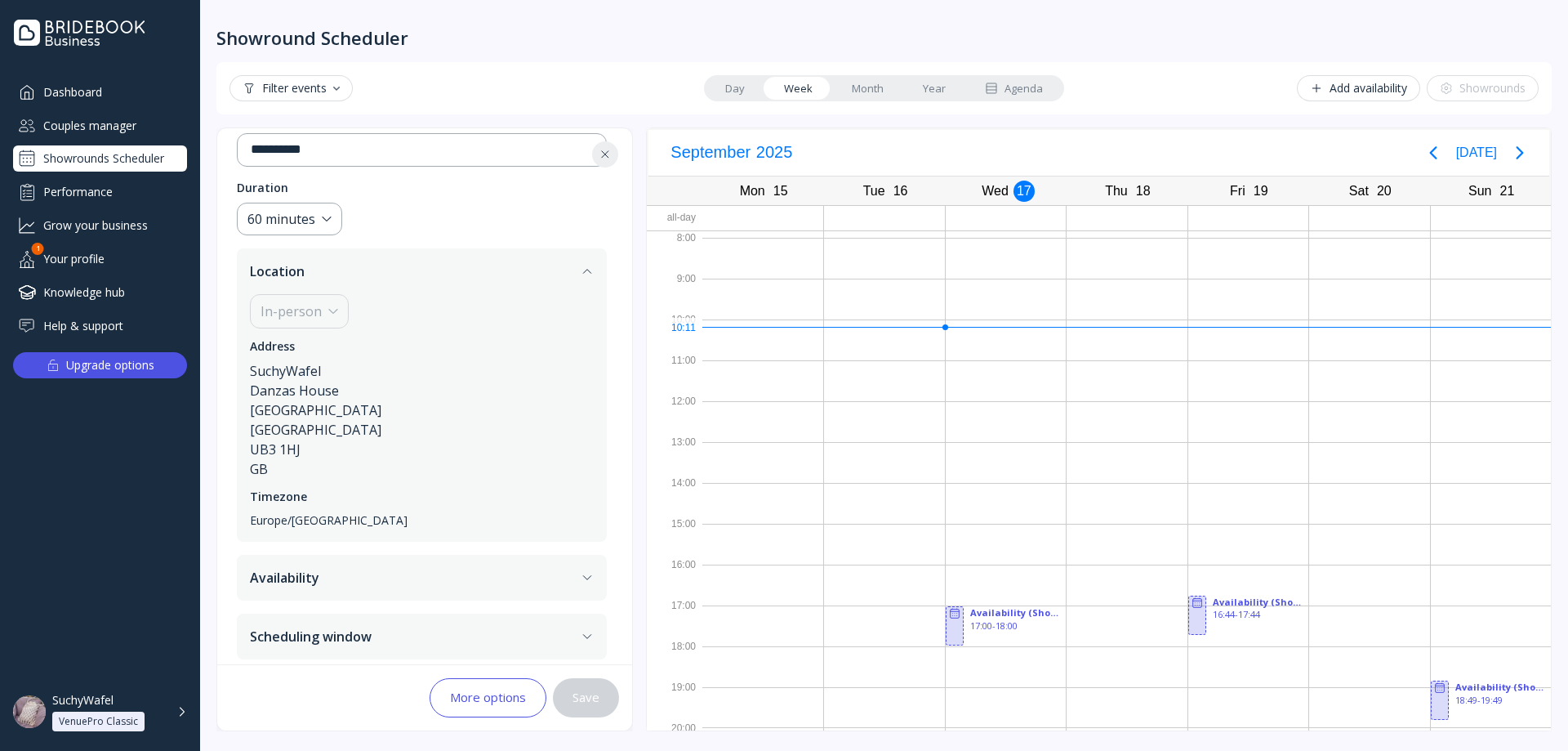
click at [133, 162] on div "Showrounds Scheduler" at bounding box center [100, 159] width 174 height 27
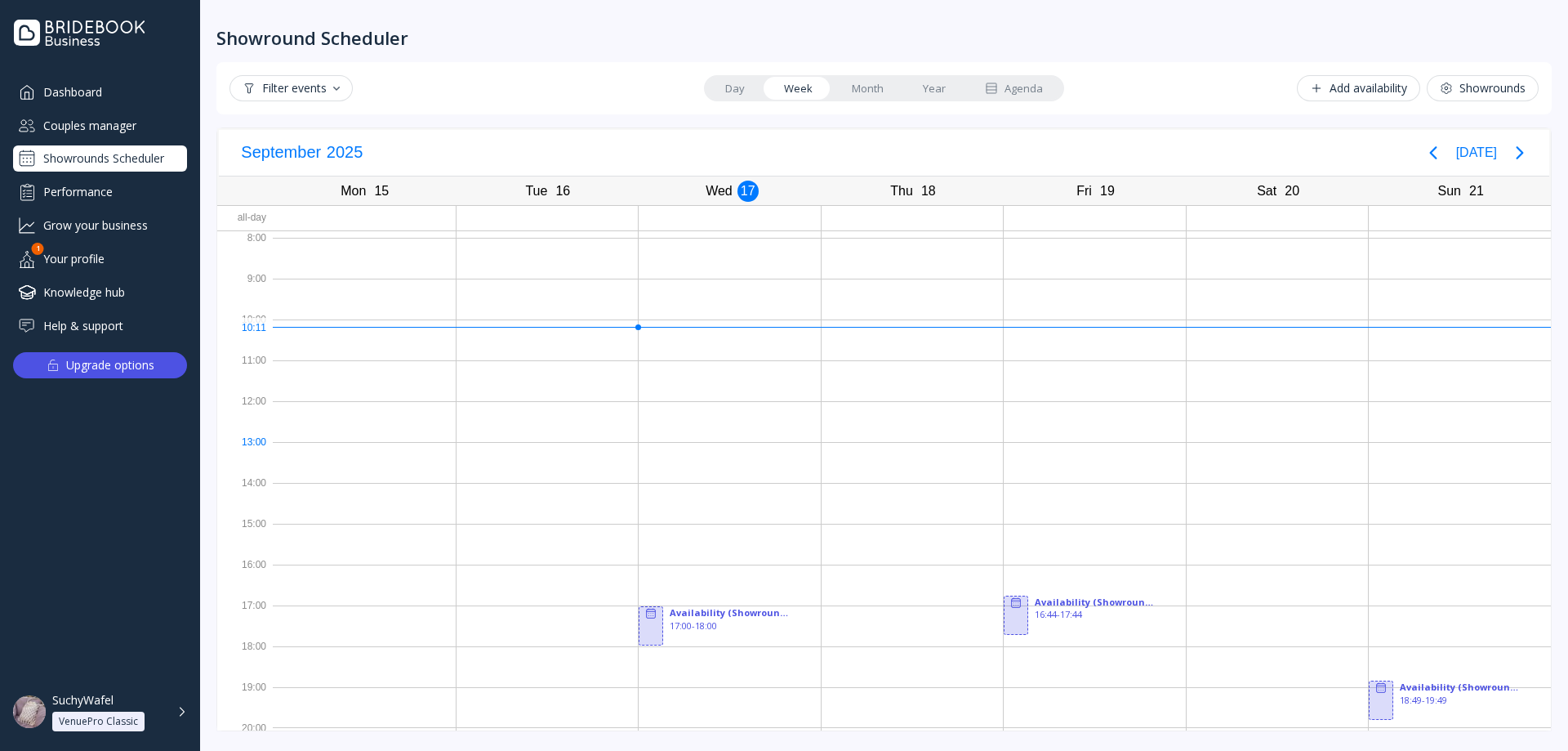
scroll to position [4, 0]
click at [853, 91] on link "Month" at bounding box center [868, 88] width 71 height 23
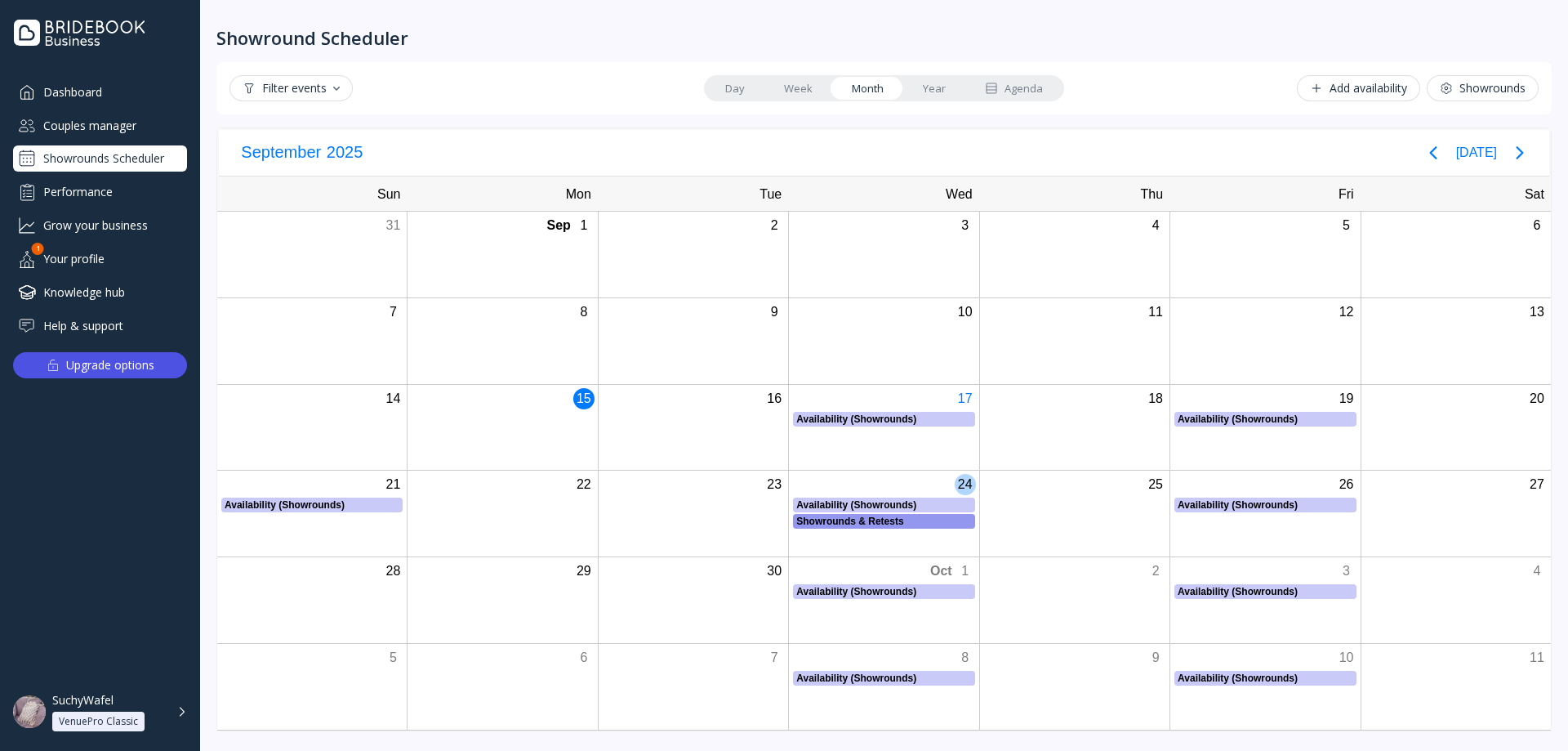
click at [872, 517] on div "Showrounds & Retests" at bounding box center [884, 521] width 175 height 14
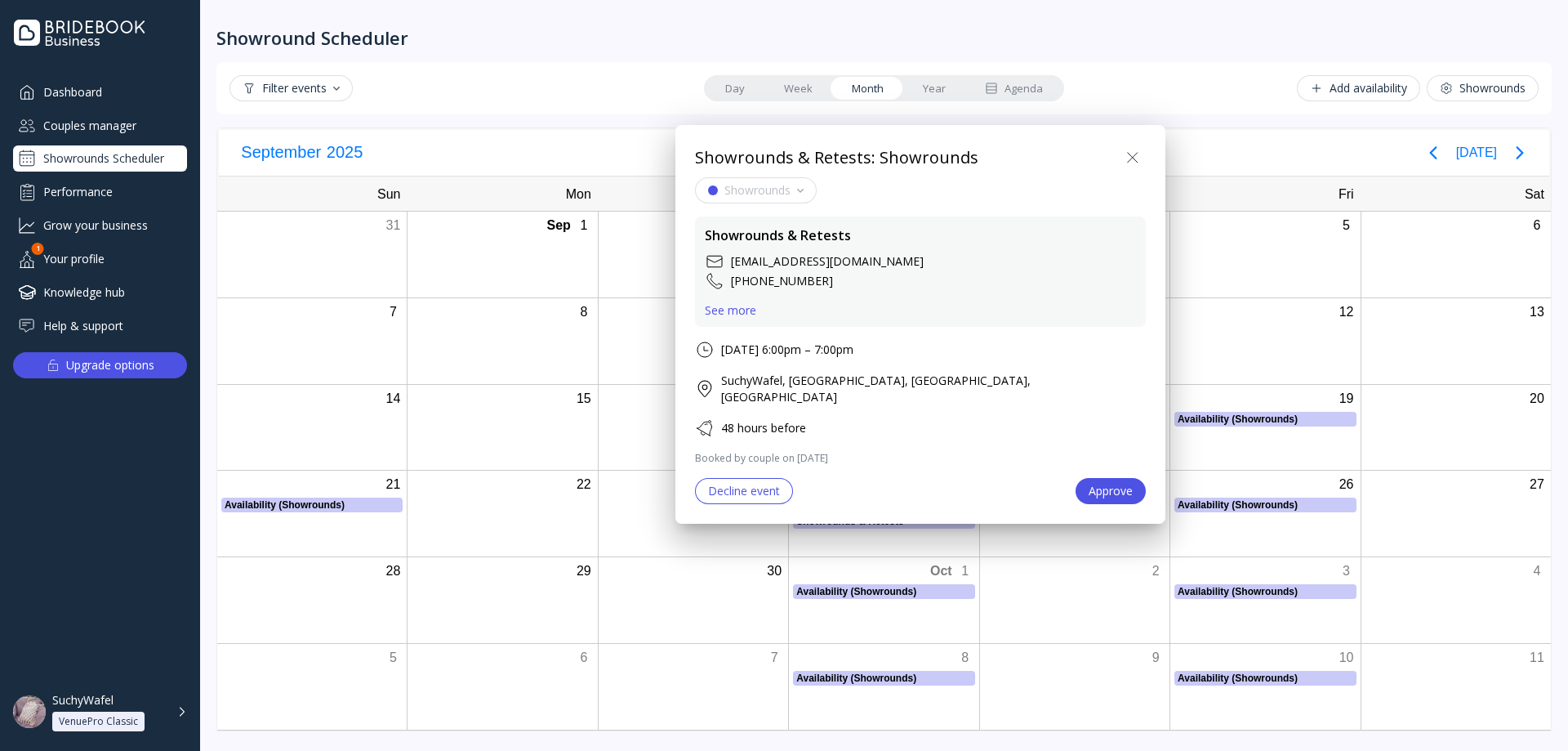
click at [873, 536] on div at bounding box center [783, 375] width 1829 height 1012
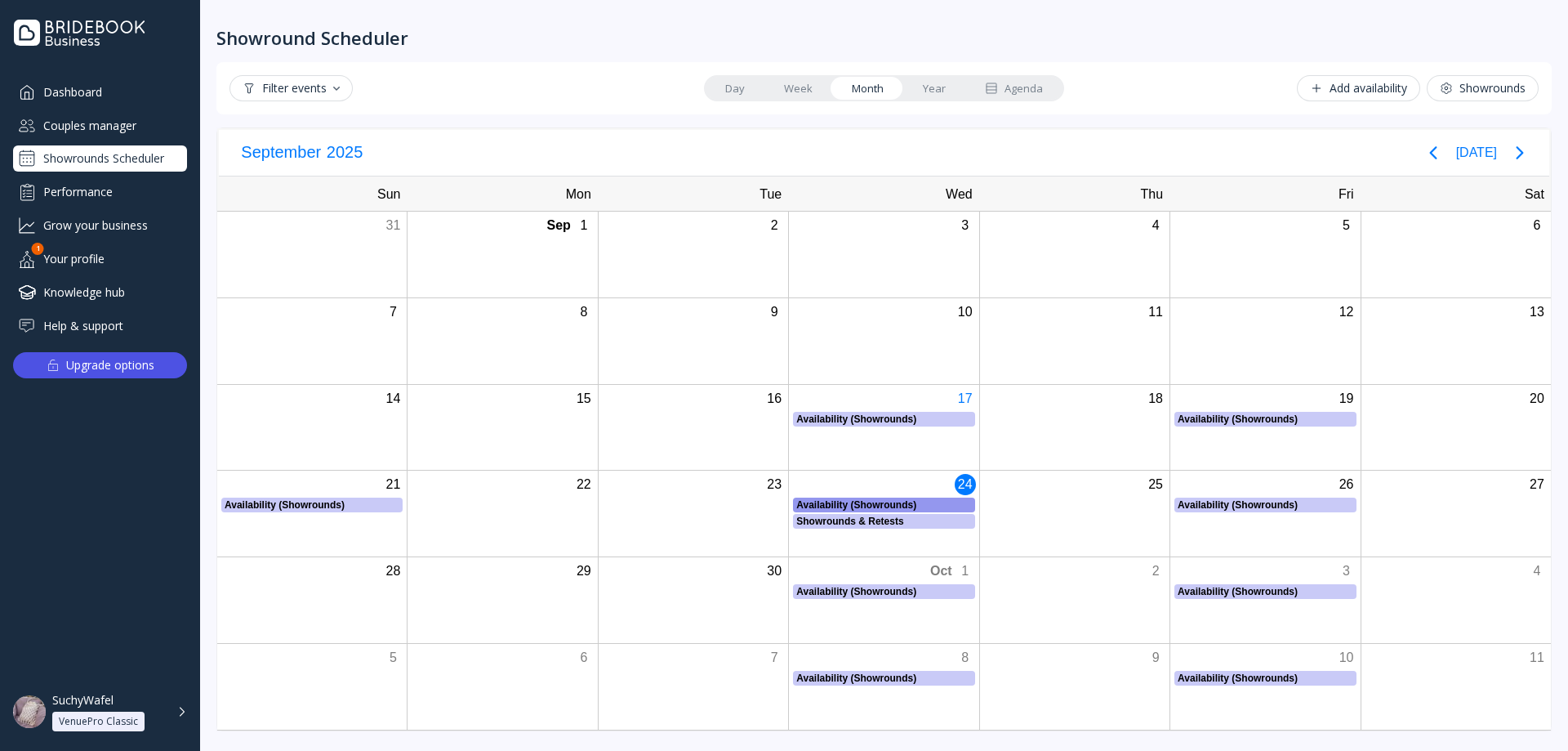
click at [876, 506] on div "Availability (Showrounds) Availability (Showrounds), Start: [DATE], End: [DATE]" at bounding box center [883, 504] width 190 height 14
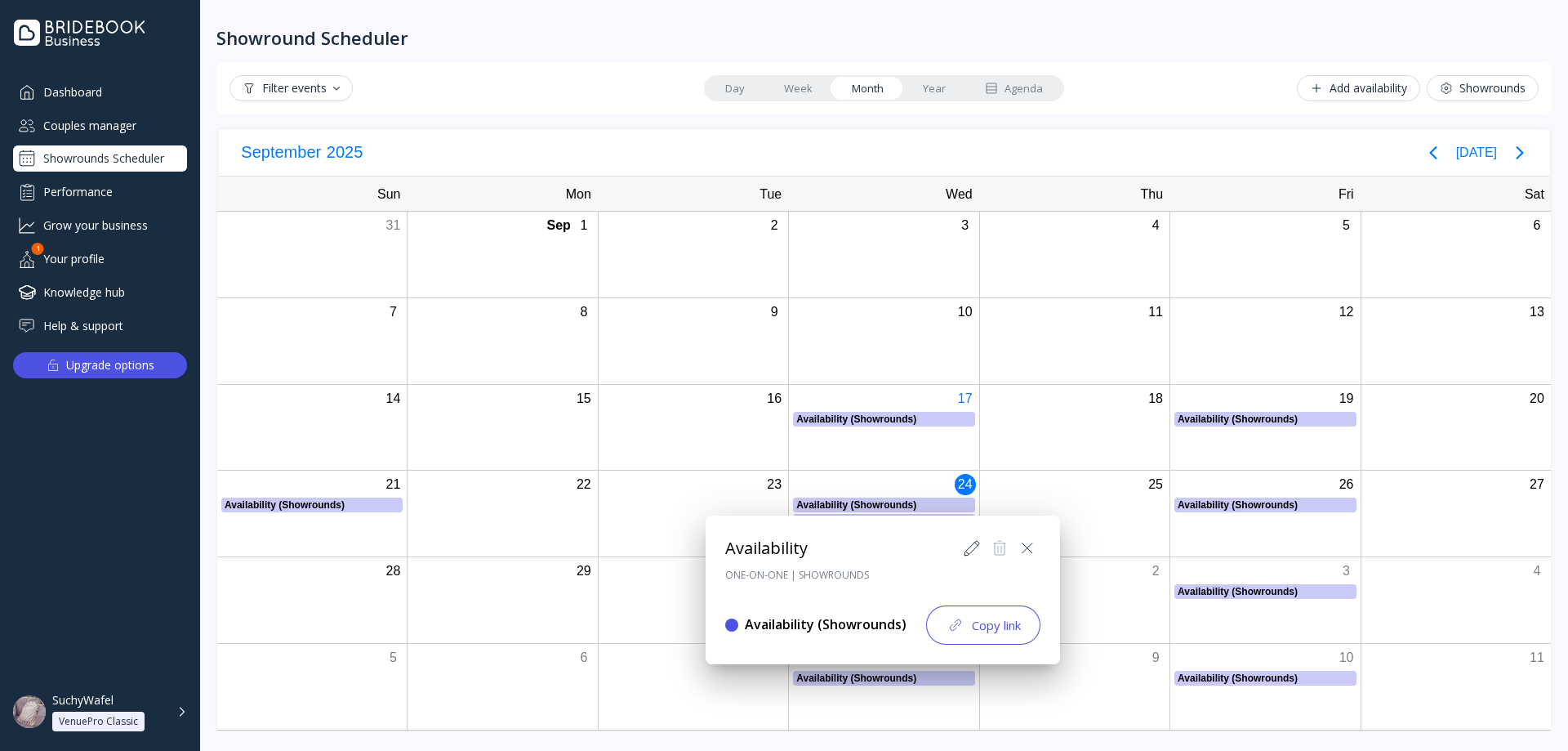
click at [876, 506] on div at bounding box center [783, 375] width 1829 height 1012
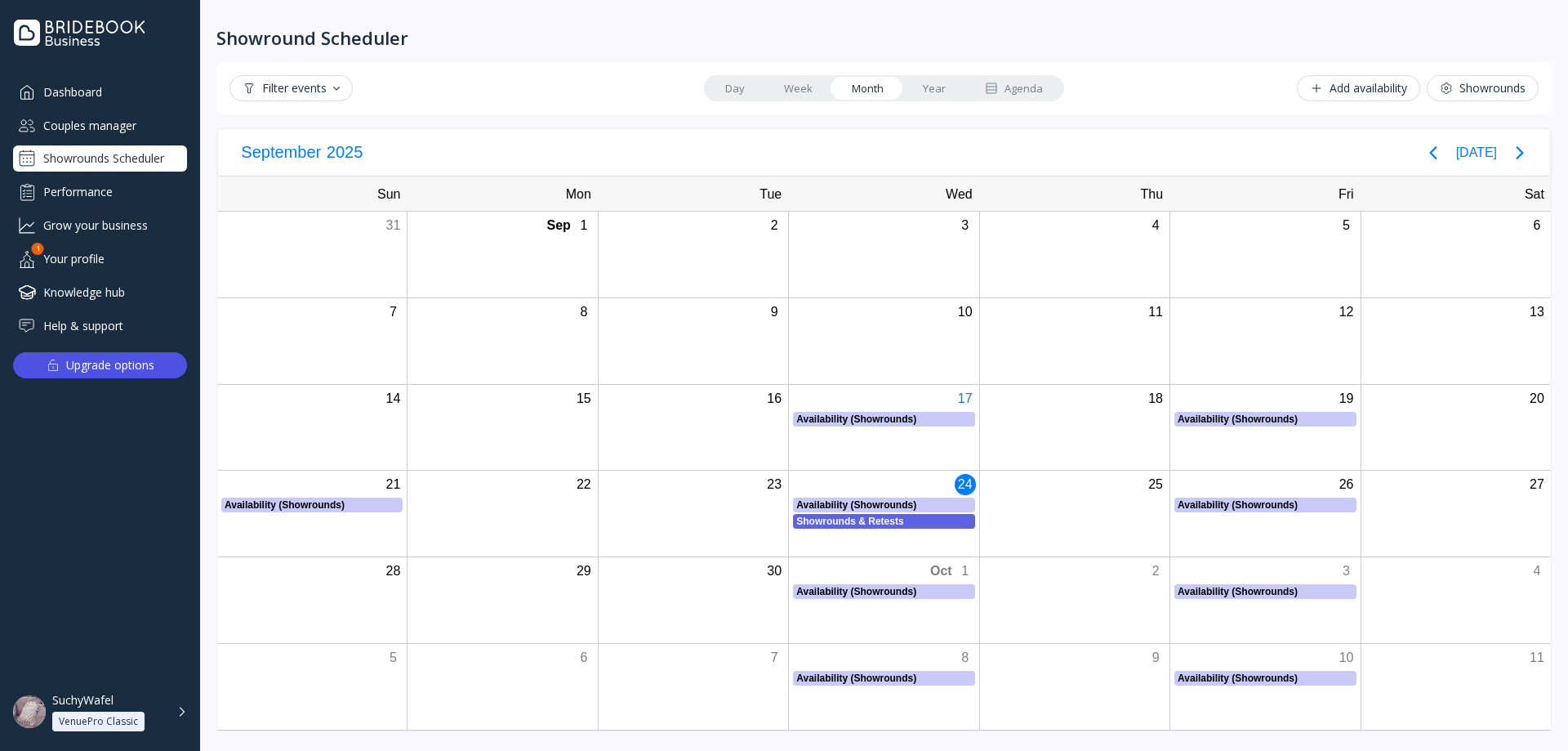
click at [877, 518] on div "Showrounds & Retests" at bounding box center [884, 521] width 175 height 14
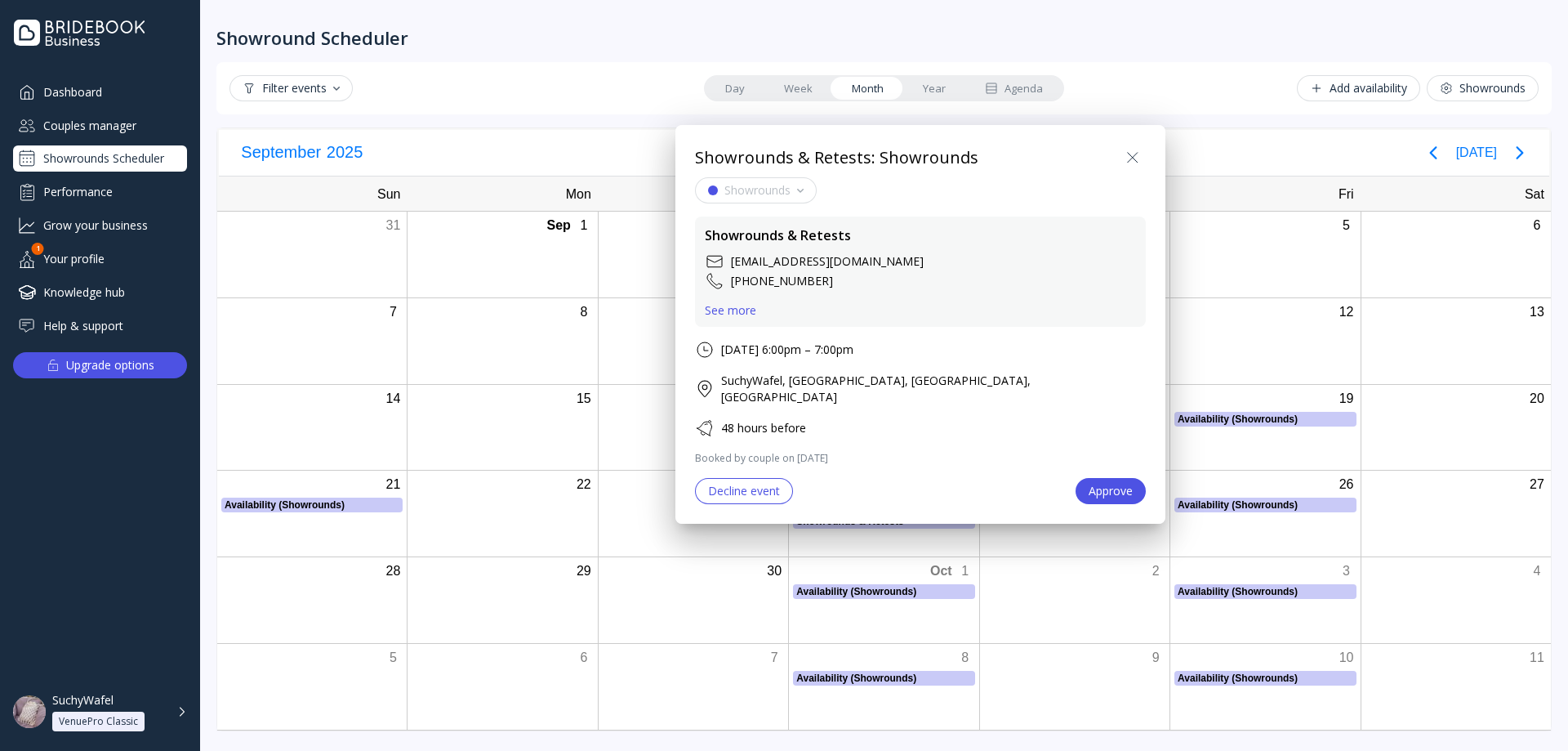
click at [877, 518] on div at bounding box center [783, 375] width 1829 height 1012
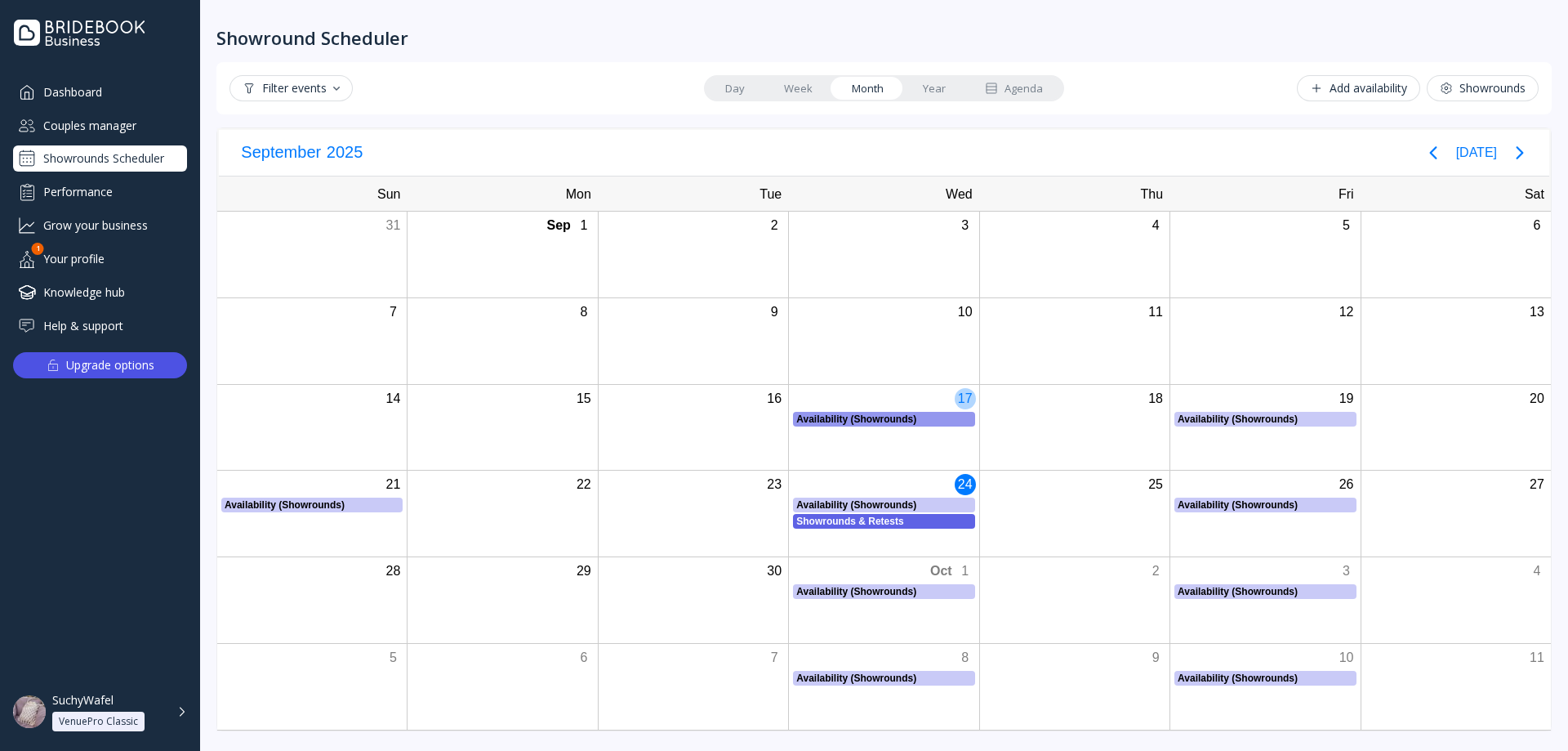
drag, startPoint x: 878, startPoint y: 519, endPoint x: 878, endPoint y: 422, distance: 97.0
click at [878, 422] on div "Sun Mon Tue Wed Thu Fri Sat 31 [DATE] 2 3 4 5 6 7 8 9 10 11 12 13 14 15 16 17 A…" at bounding box center [884, 453] width 1334 height 551
click at [875, 518] on div "Showrounds & Retests" at bounding box center [884, 521] width 175 height 14
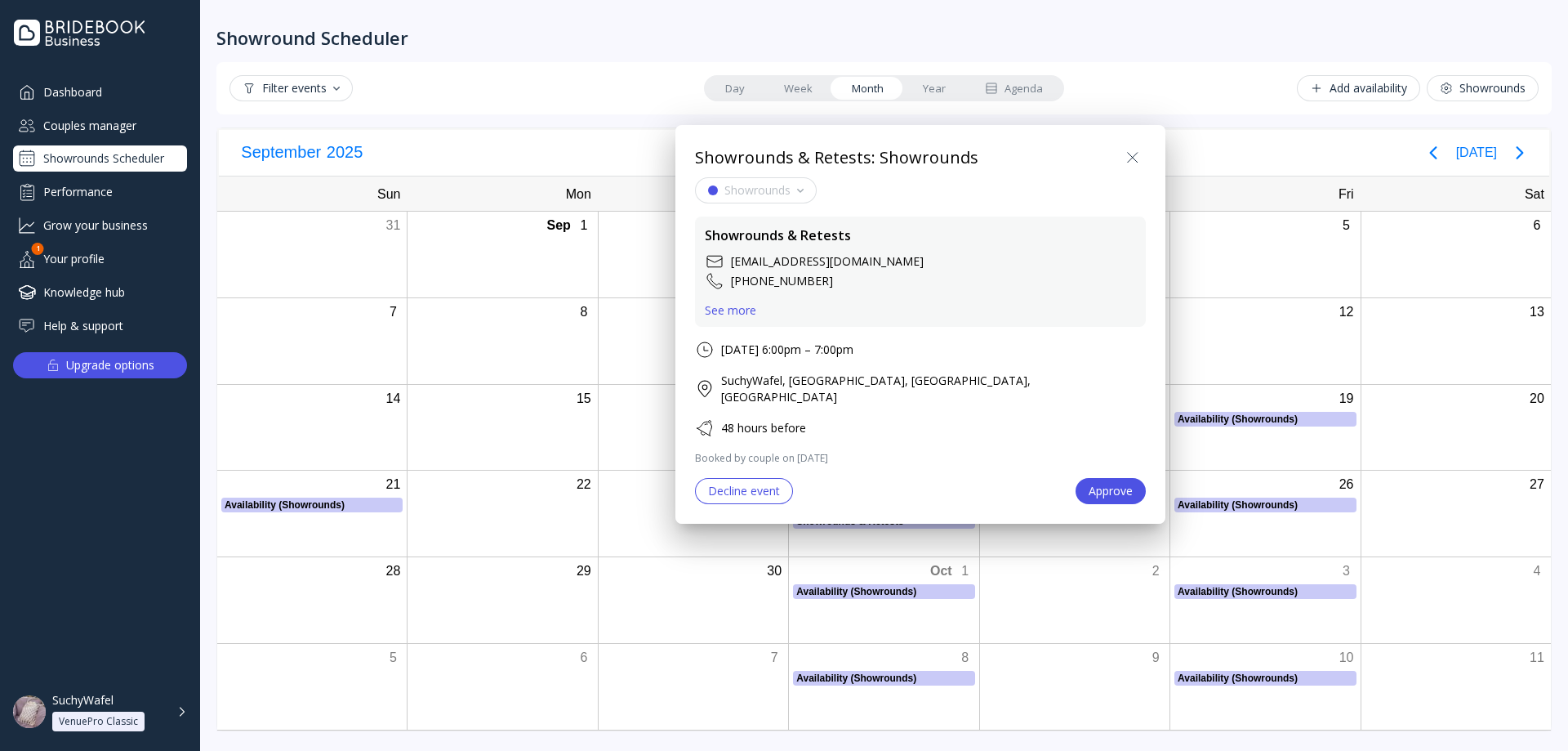
click at [1089, 485] on div "Approve" at bounding box center [1111, 491] width 44 height 13
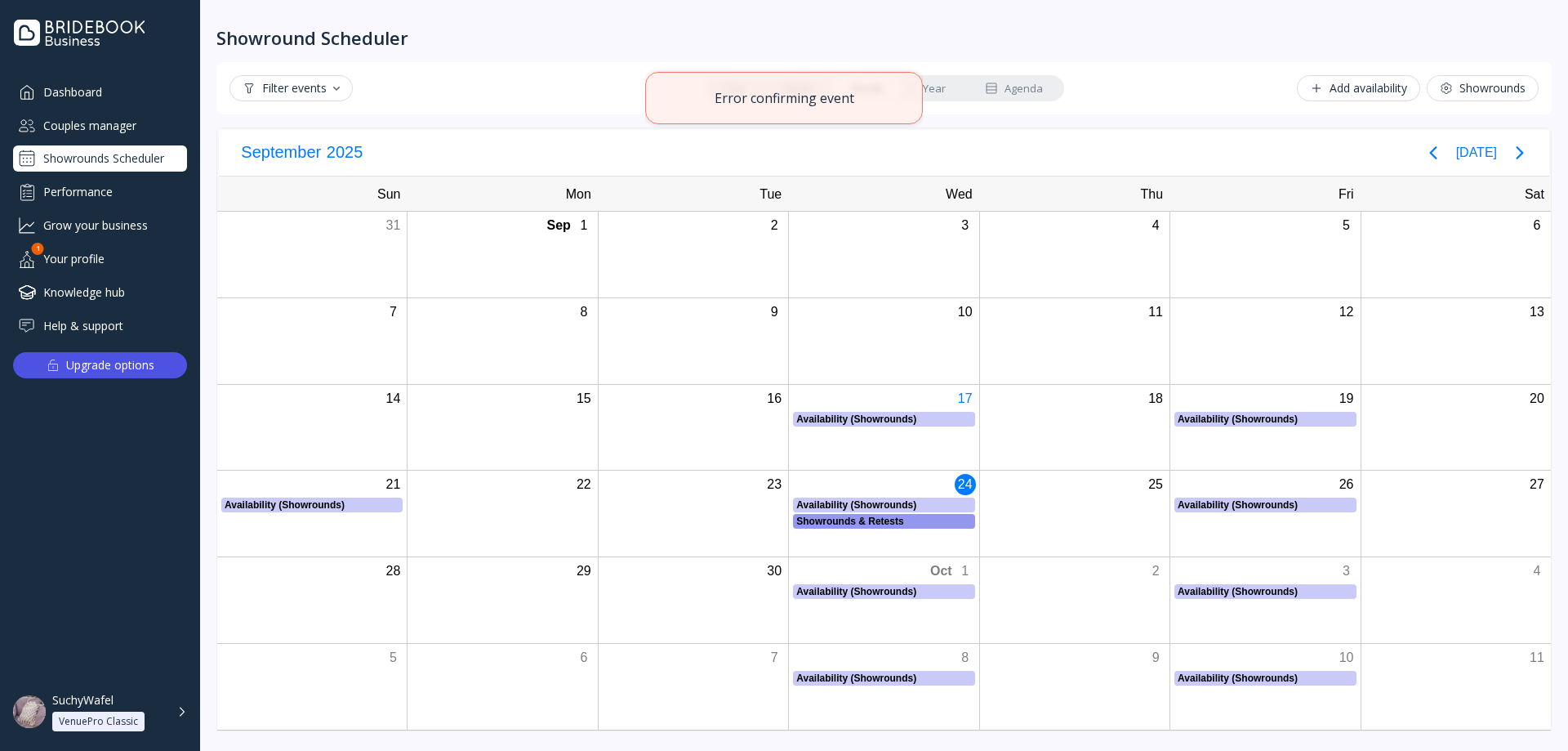
click at [870, 519] on div "Showrounds & Retests" at bounding box center [884, 521] width 175 height 14
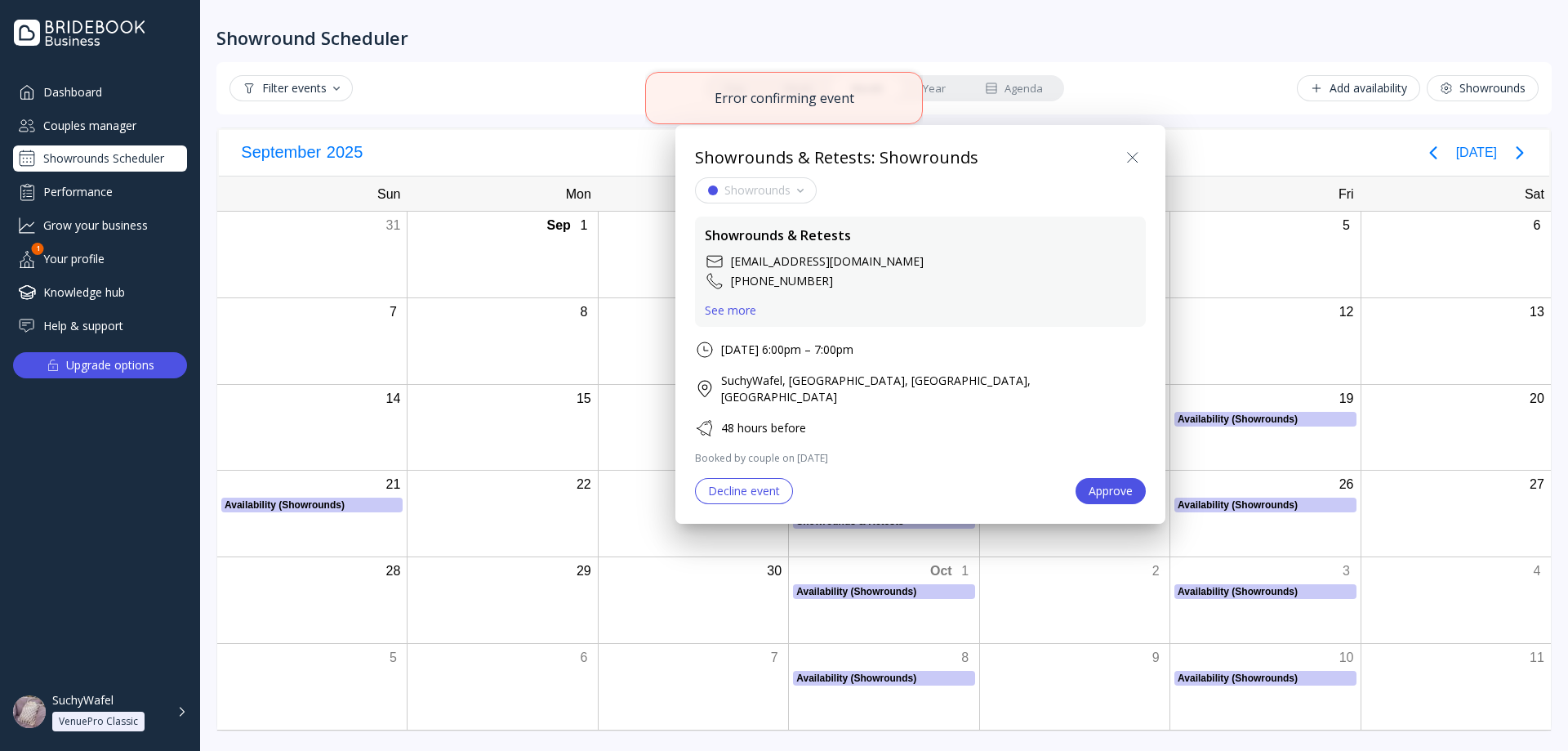
click at [991, 393] on div "Showrounds Showrounds & Retests [EMAIL_ADDRESS][DOMAIN_NAME] [PHONE_NUMBER] Wed…" at bounding box center [920, 340] width 450 height 327
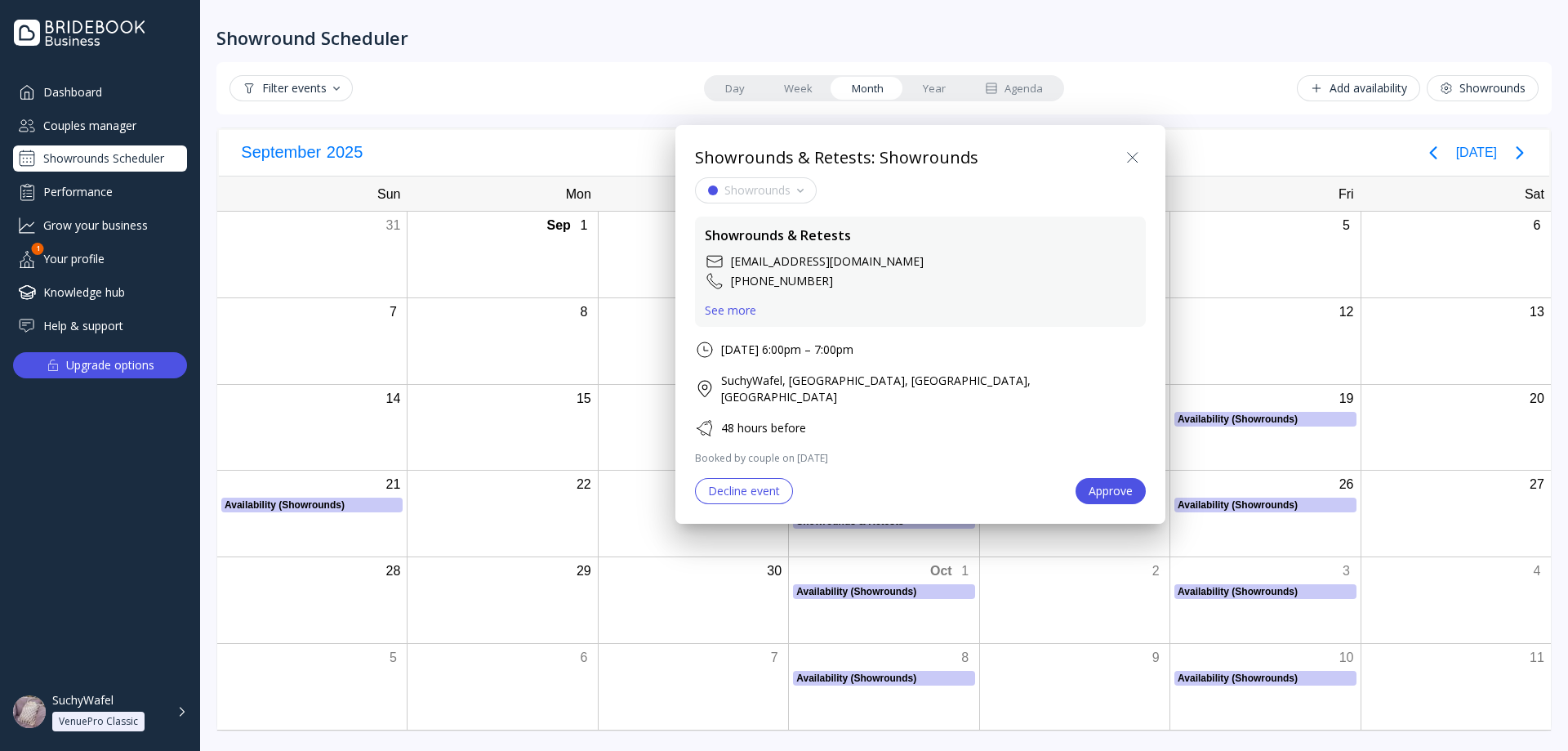
click at [1089, 486] on div "Approve" at bounding box center [1111, 491] width 44 height 13
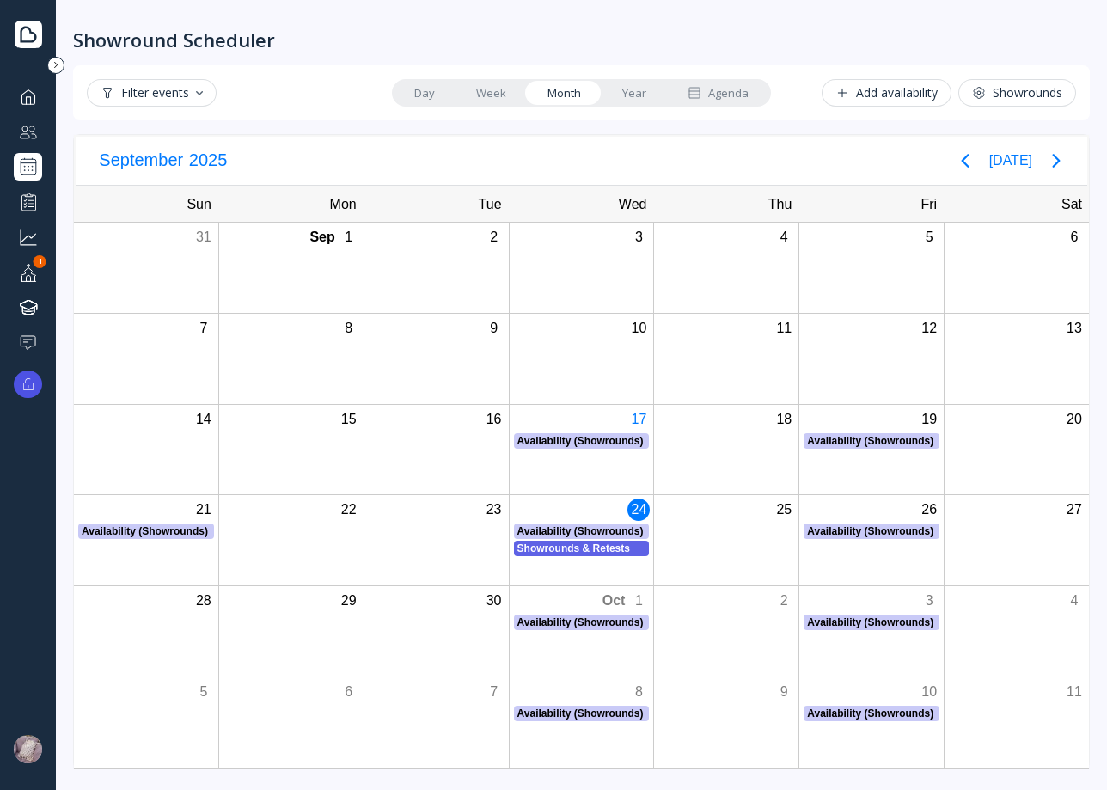
click at [586, 545] on div "Showrounds & Retests" at bounding box center [581, 548] width 129 height 15
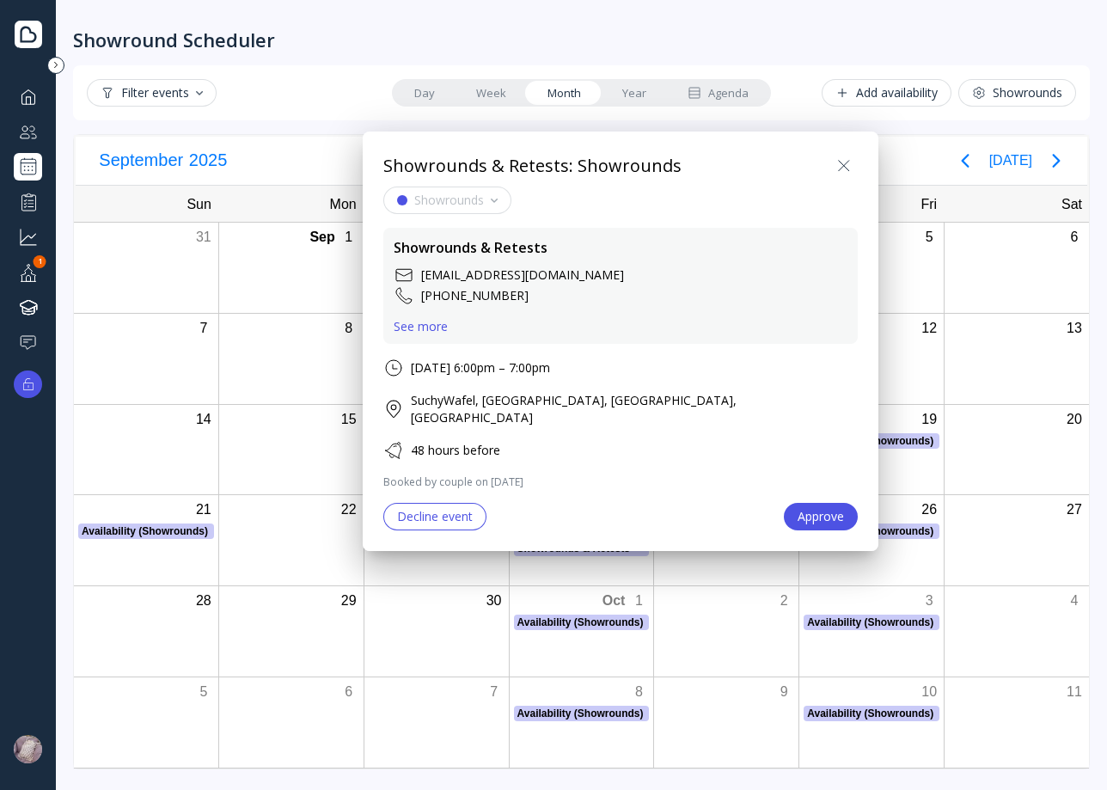
click at [798, 510] on div "Approve" at bounding box center [821, 517] width 46 height 14
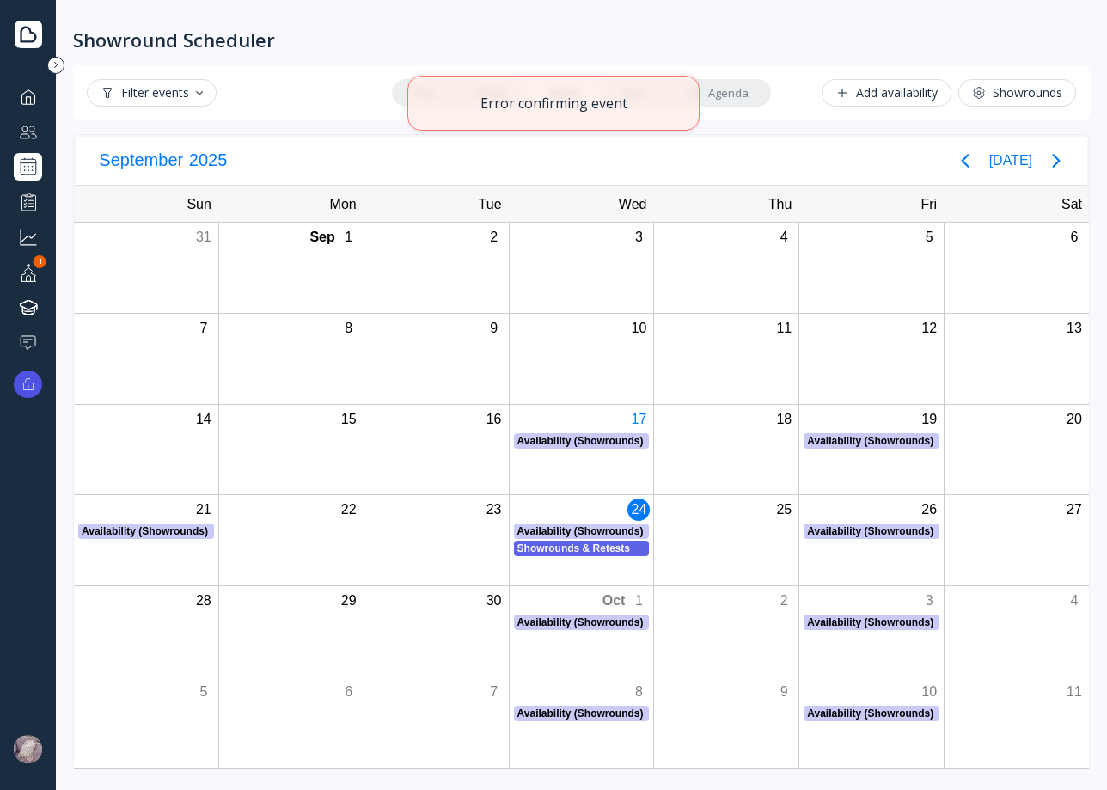
click at [569, 545] on div "Showrounds & Retests" at bounding box center [581, 548] width 129 height 15
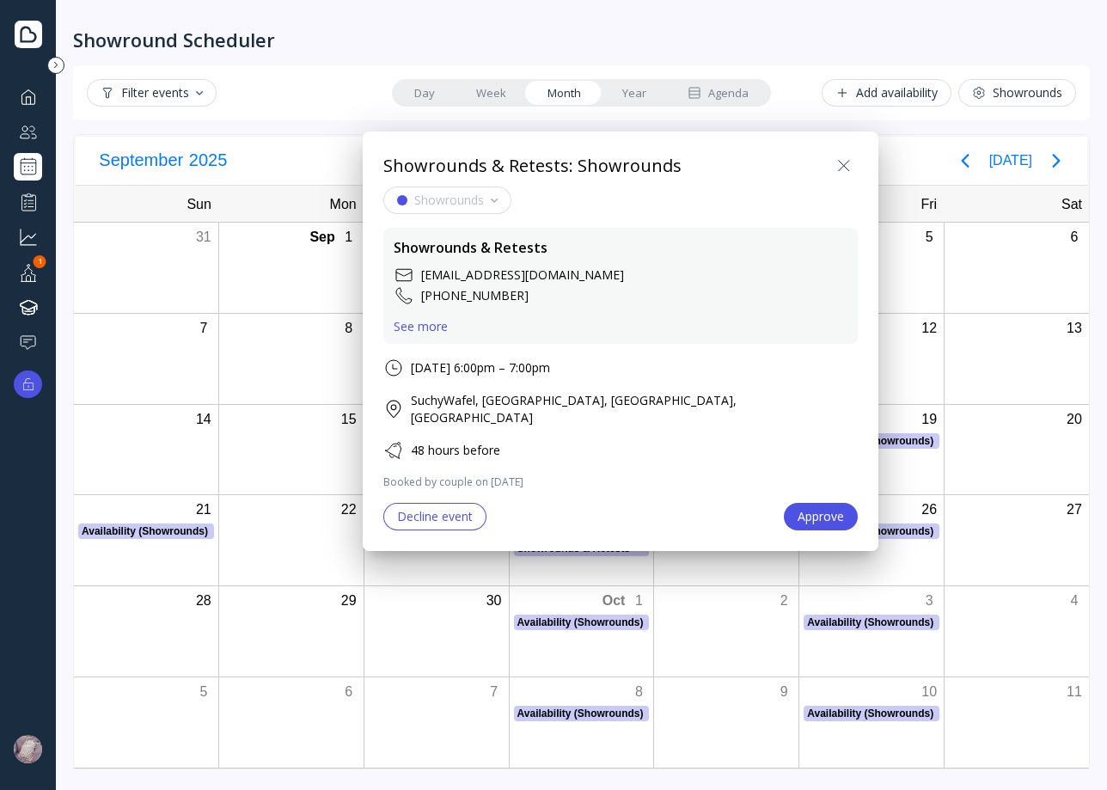
click at [784, 503] on button "Approve" at bounding box center [821, 517] width 74 height 28
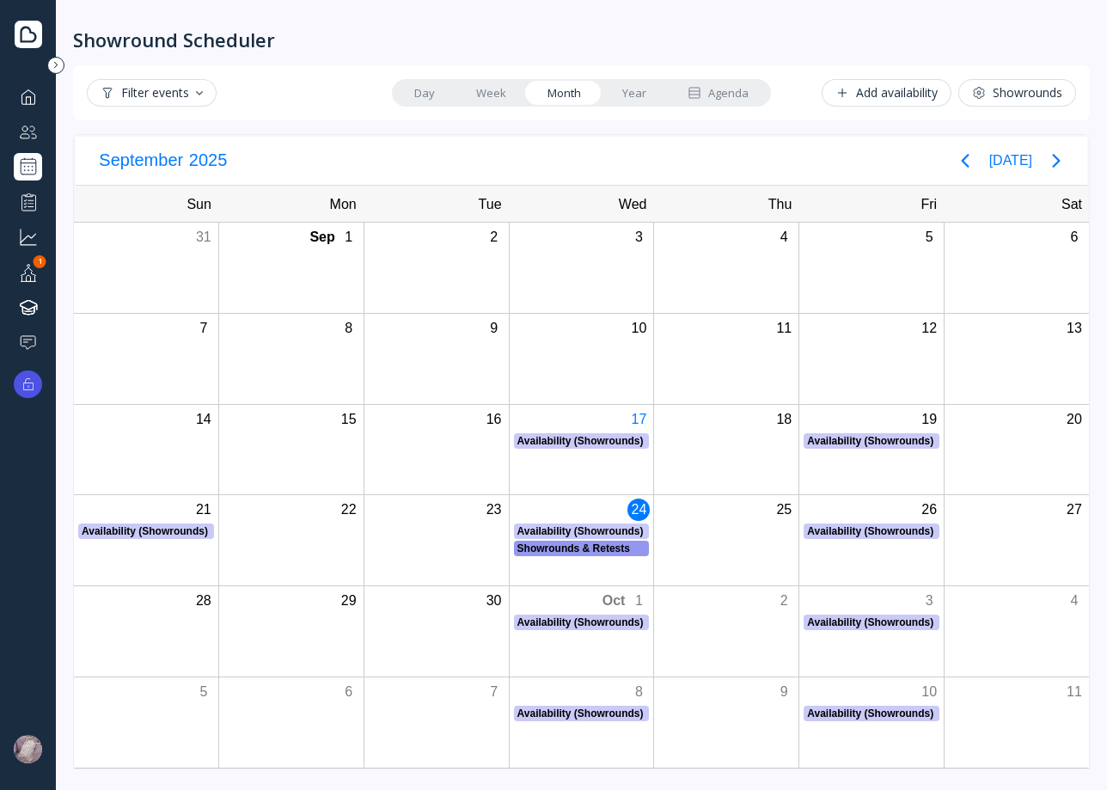
click at [600, 542] on div "Showrounds & Retests" at bounding box center [581, 548] width 129 height 15
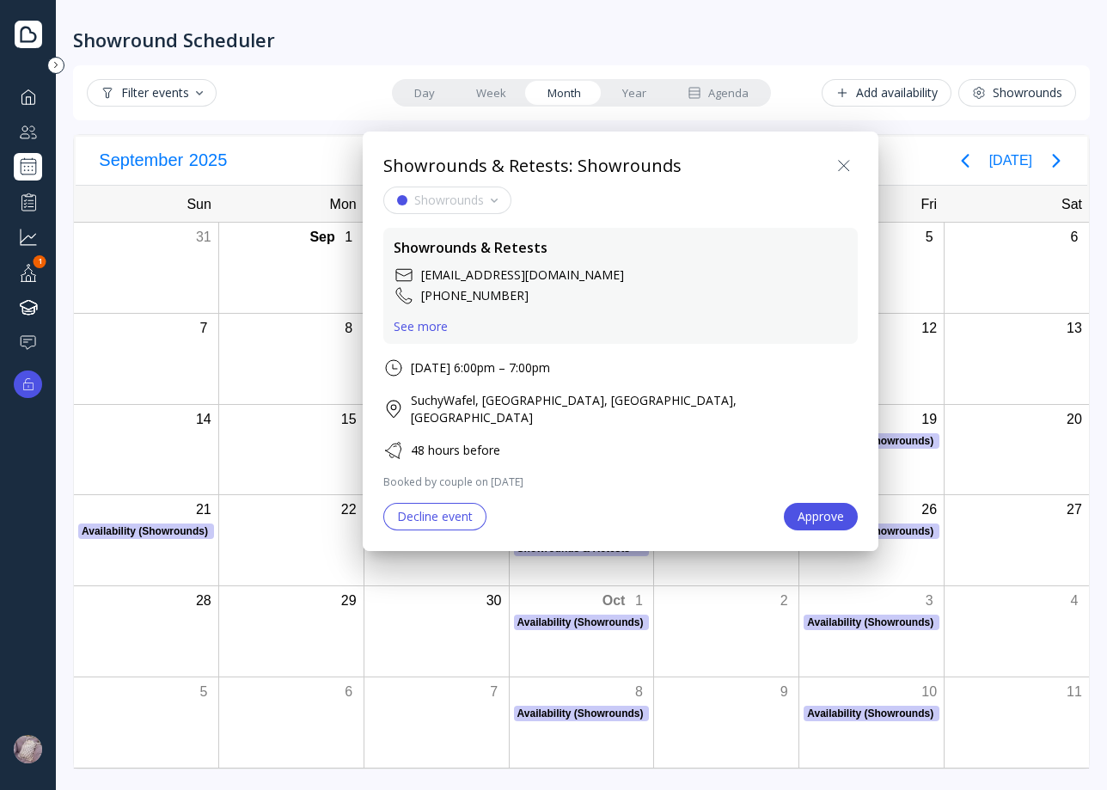
click at [834, 168] on icon at bounding box center [844, 166] width 21 height 21
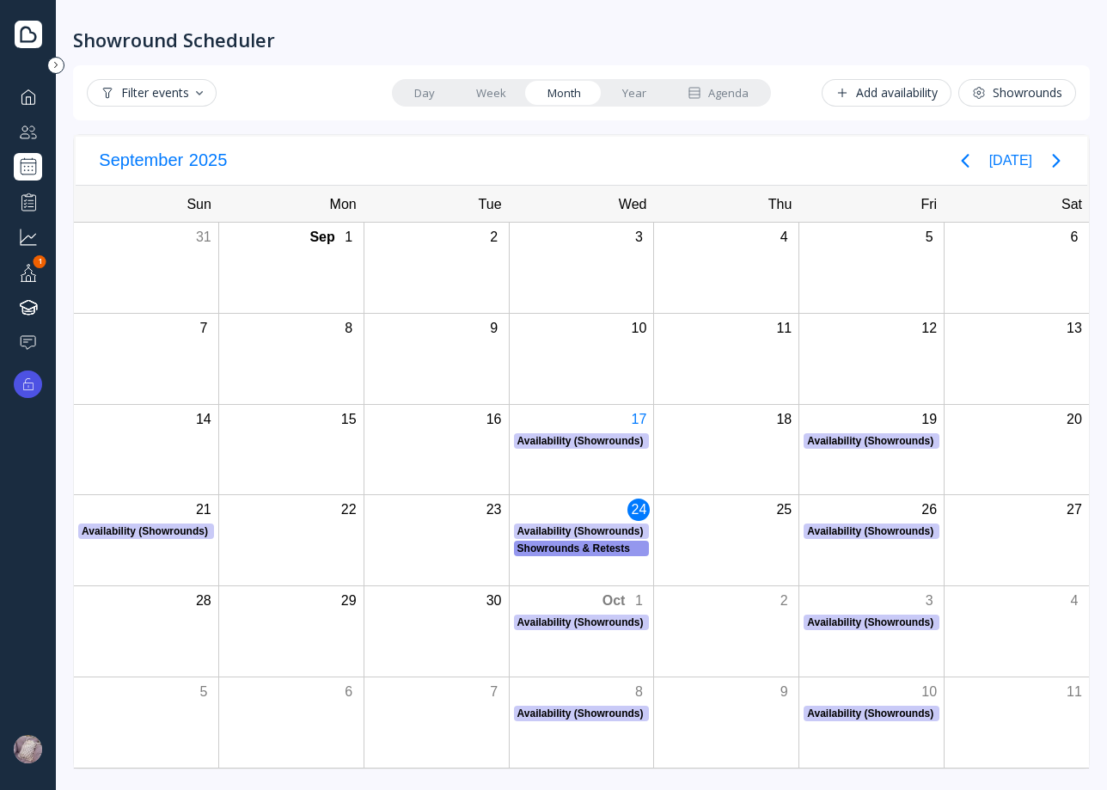
click at [600, 544] on div "Showrounds & Retests" at bounding box center [581, 548] width 129 height 15
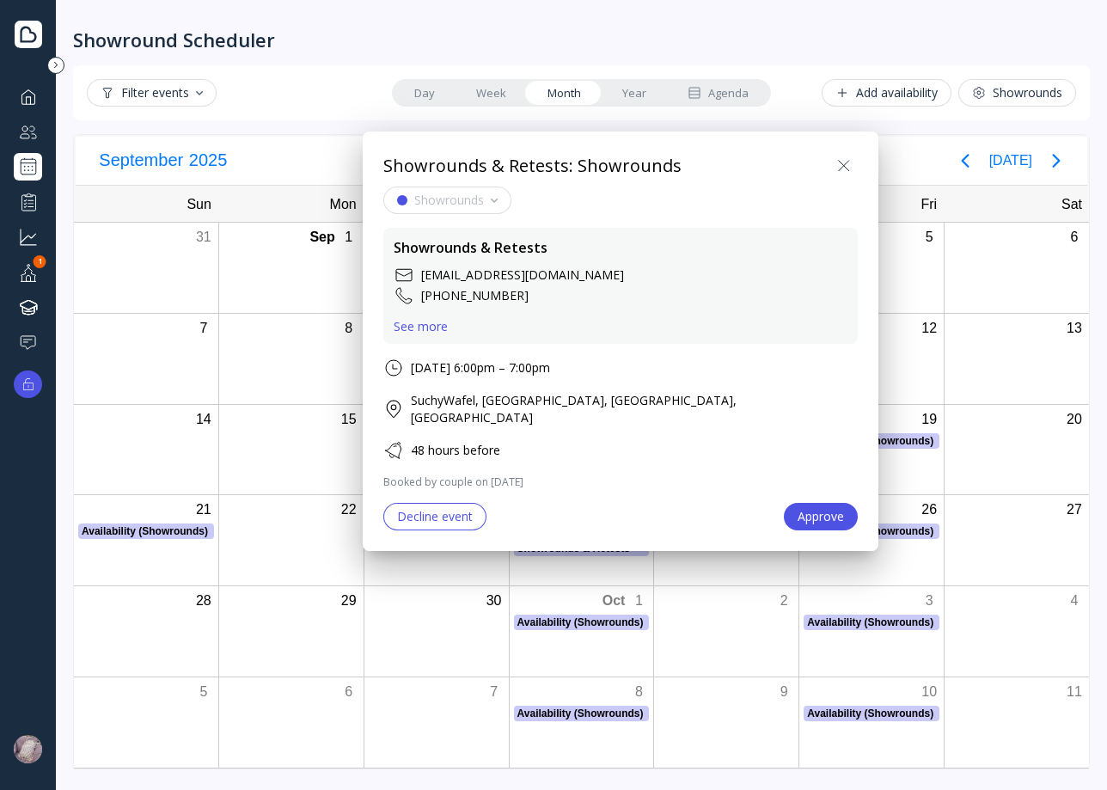
click at [454, 510] on div "Decline event" at bounding box center [435, 517] width 76 height 14
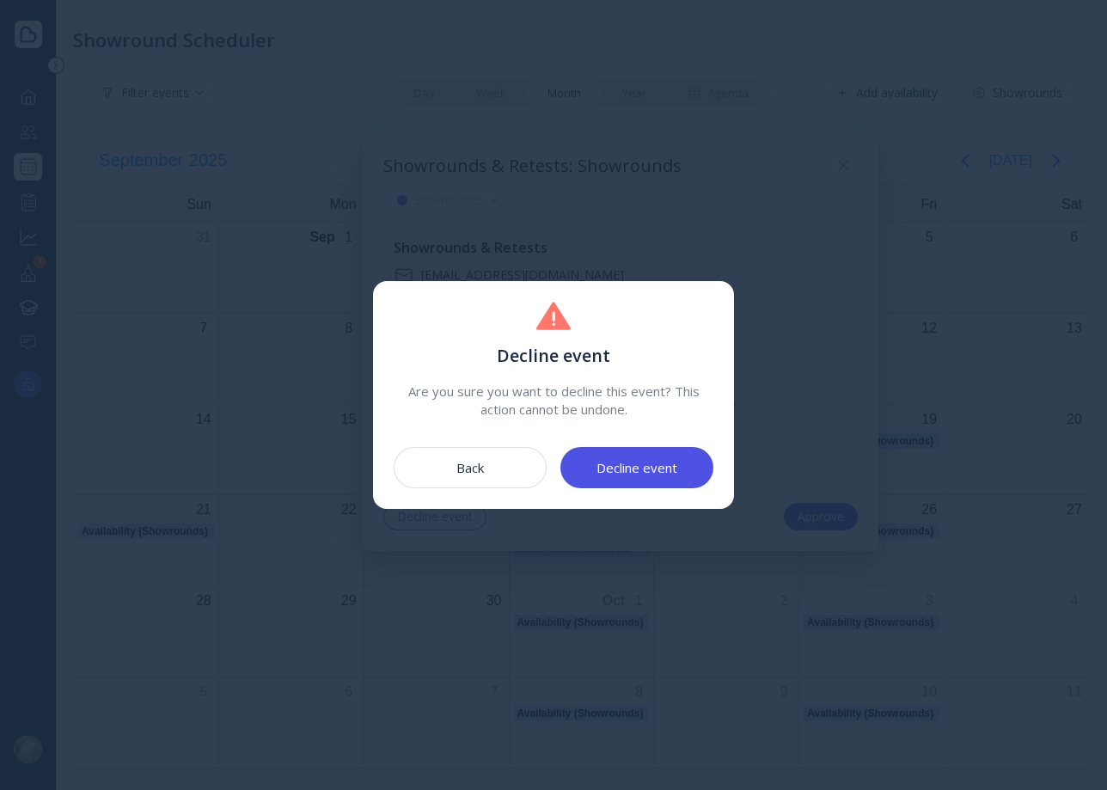
click at [657, 465] on div "Decline event" at bounding box center [636, 468] width 81 height 14
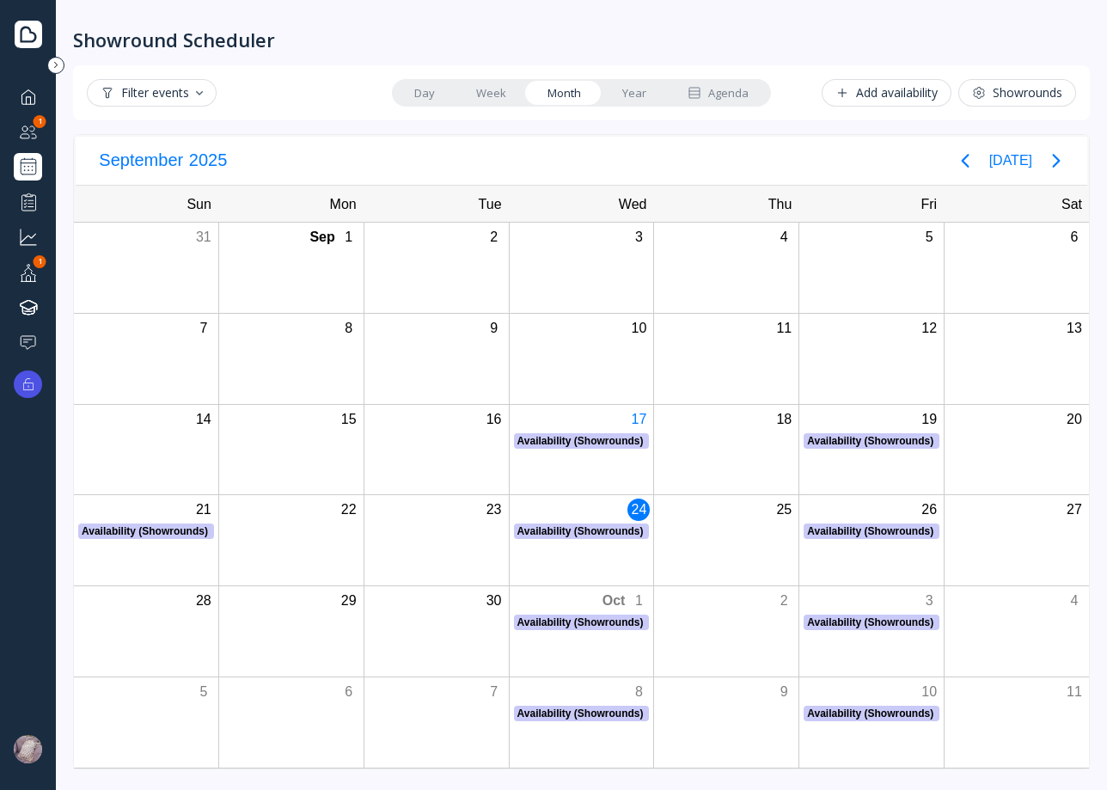
click at [25, 133] on div at bounding box center [28, 131] width 21 height 21
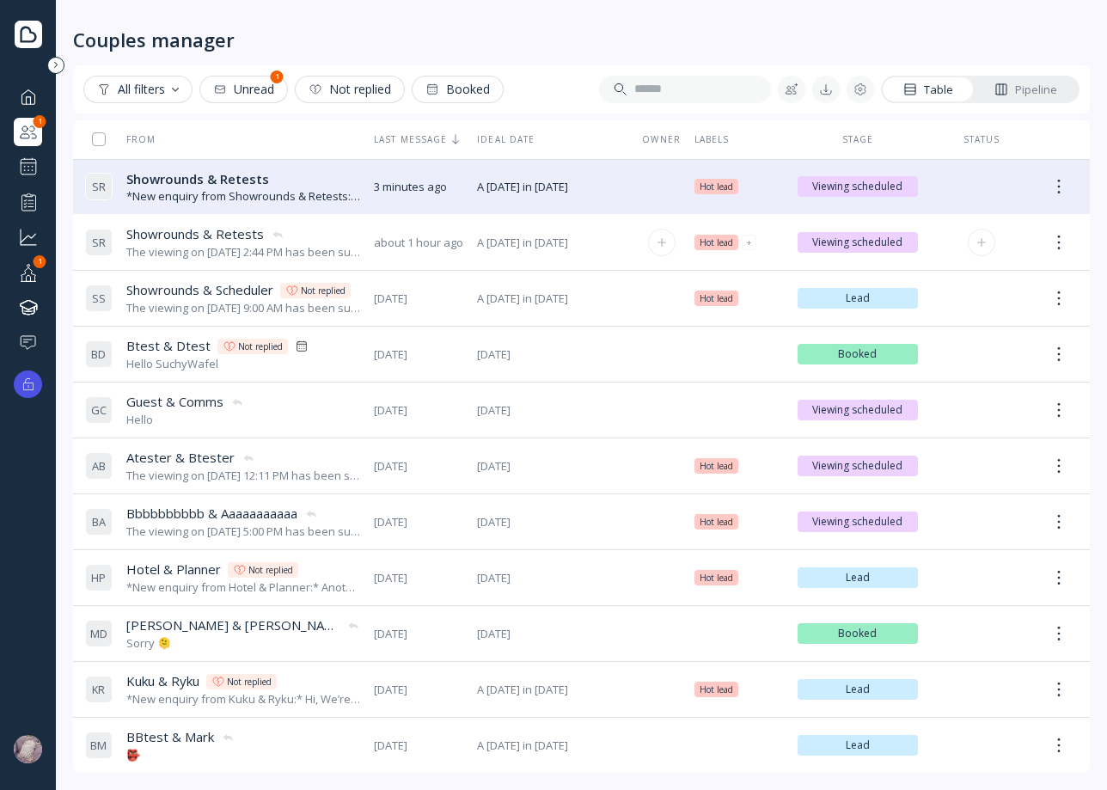
click at [275, 257] on div "The viewing on [DATE] 2:44 PM has been successfully cancelled by SuchyWafel." at bounding box center [243, 252] width 234 height 16
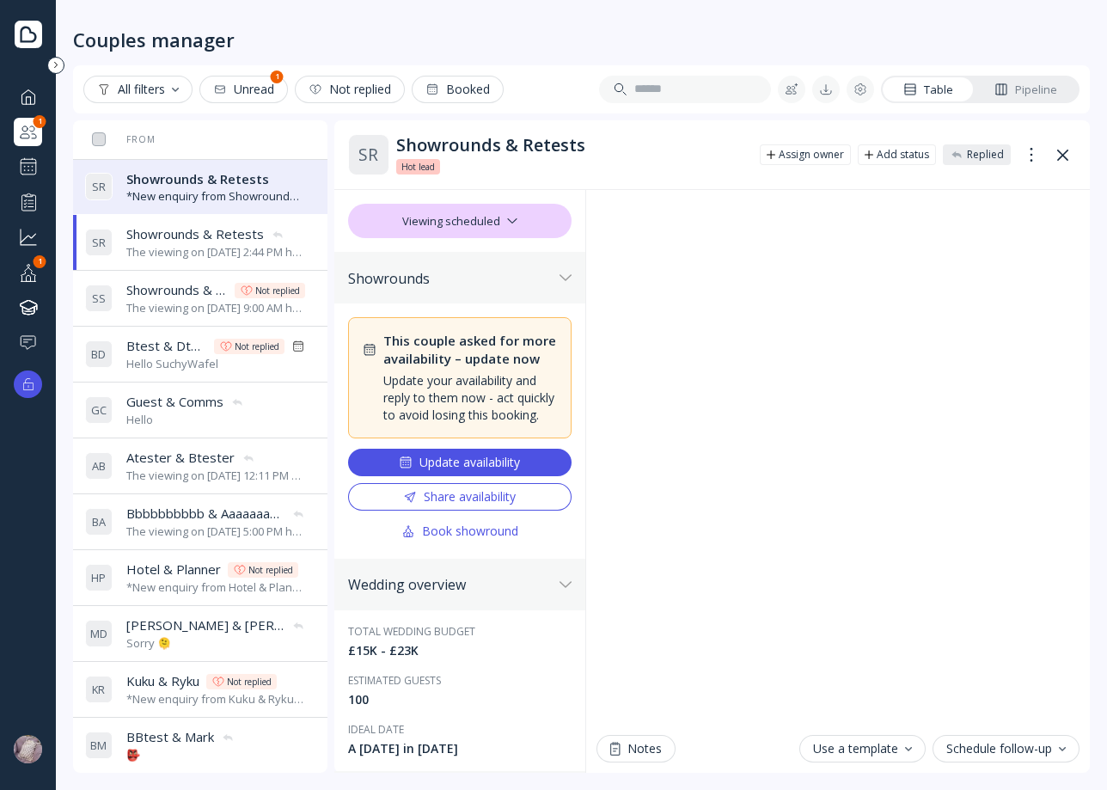
click at [205, 182] on span "Showrounds & Retests" at bounding box center [197, 179] width 143 height 18
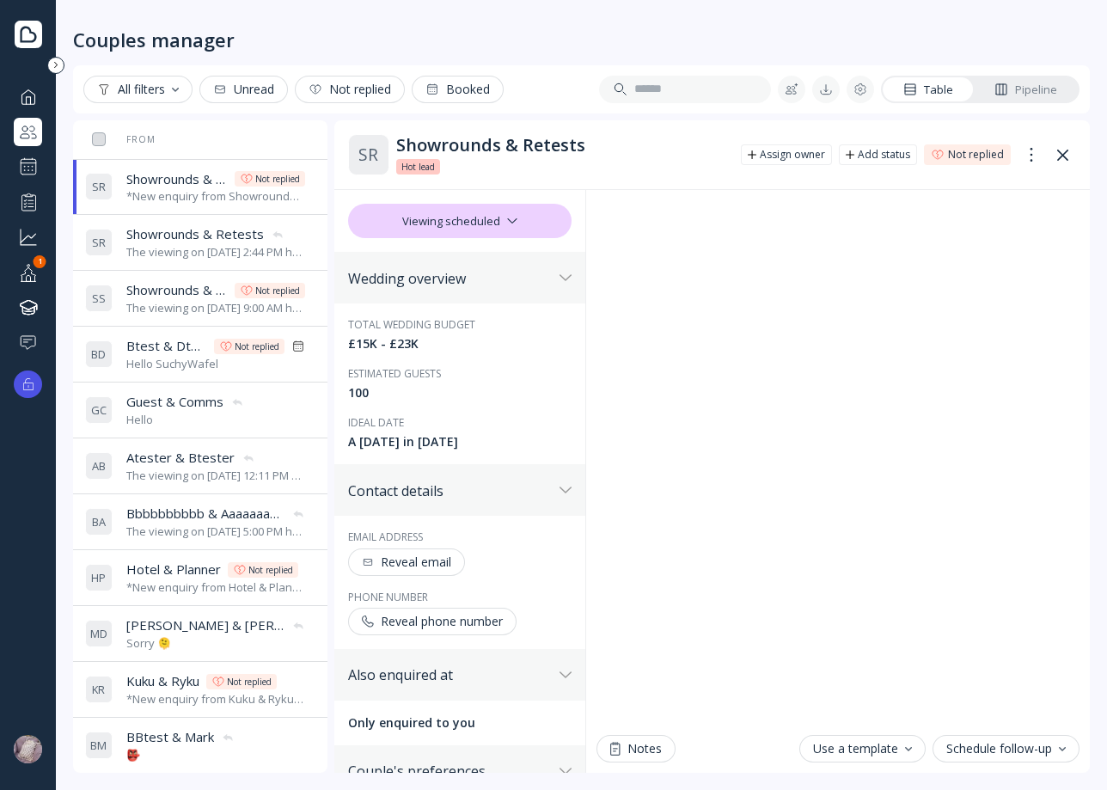
click at [197, 236] on span "Showrounds & Retests" at bounding box center [195, 234] width 138 height 18
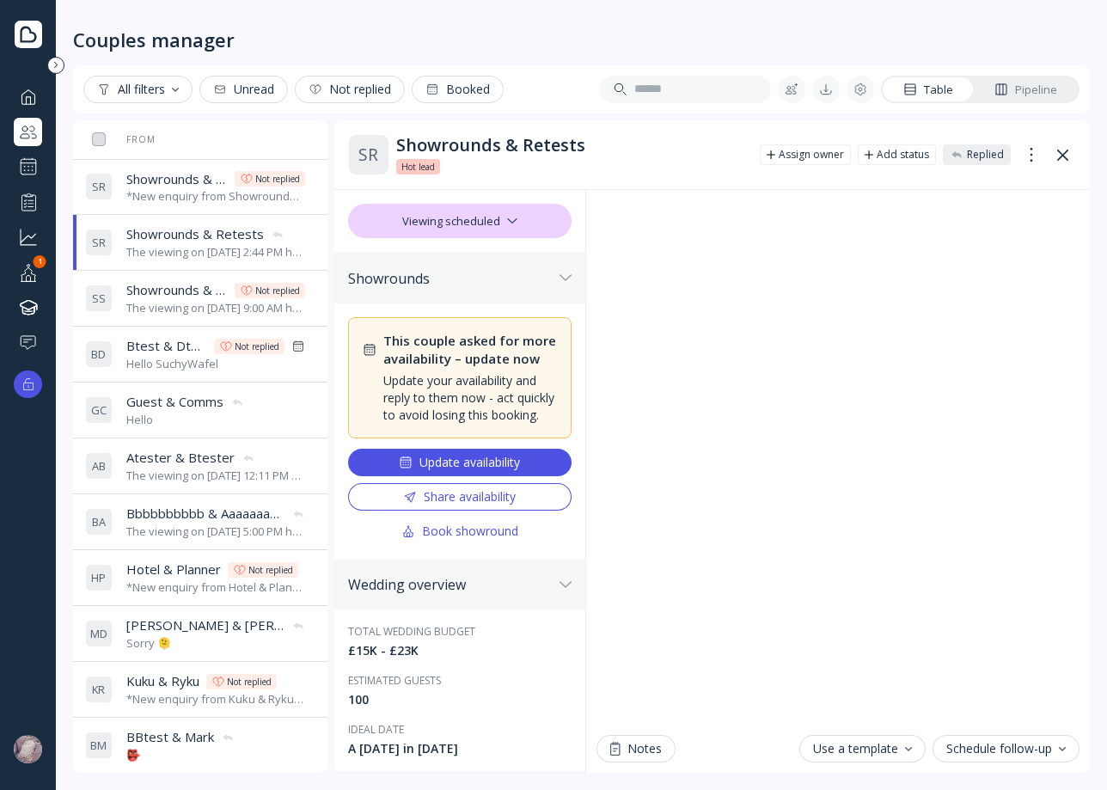
click at [160, 315] on div "The viewing on [DATE] 9:00 AM has been successfully cancelled by SuchyWafel." at bounding box center [215, 308] width 179 height 16
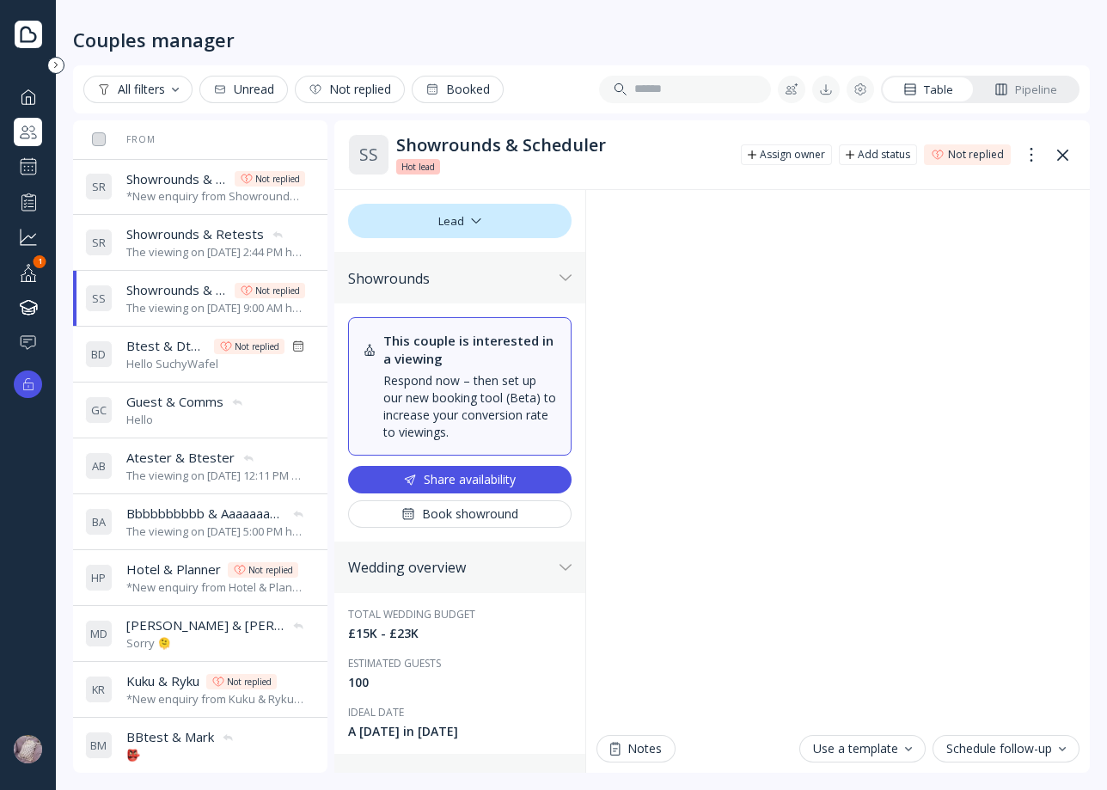
click at [140, 236] on span "Showrounds & Retests" at bounding box center [195, 234] width 138 height 18
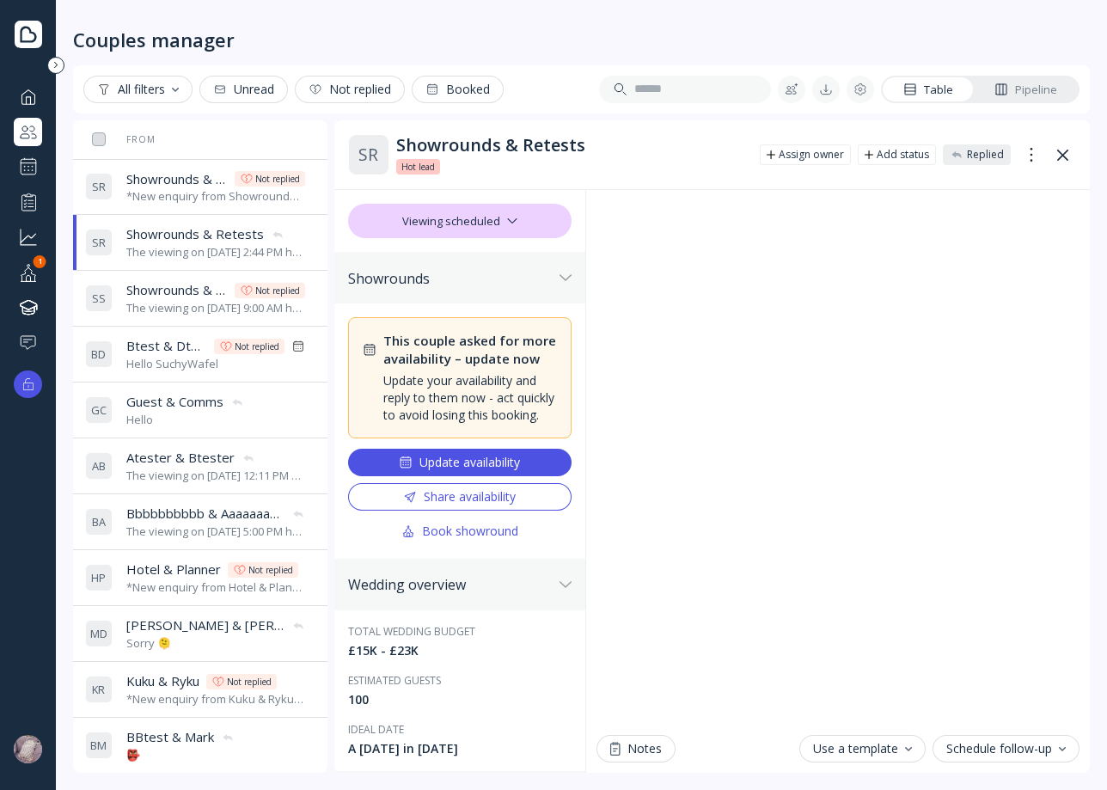
click at [162, 171] on span "Showrounds & Retests" at bounding box center [176, 179] width 101 height 18
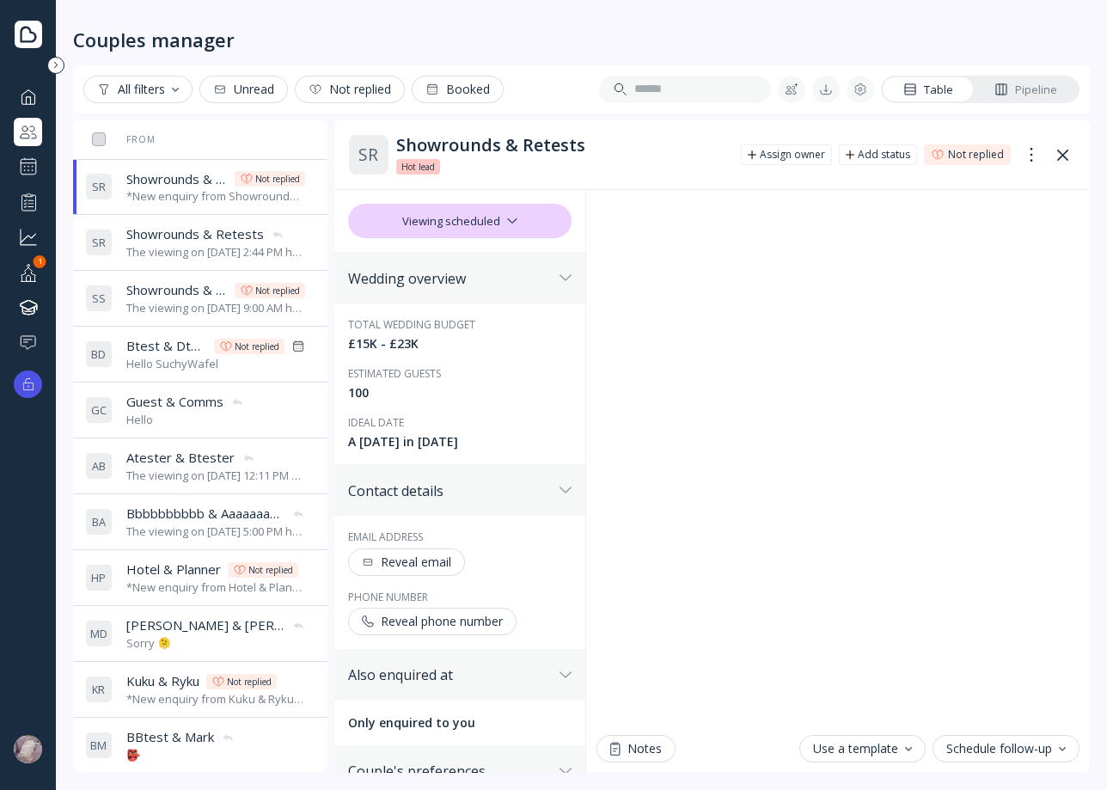
click at [159, 235] on span "Showrounds & Retests" at bounding box center [195, 234] width 138 height 18
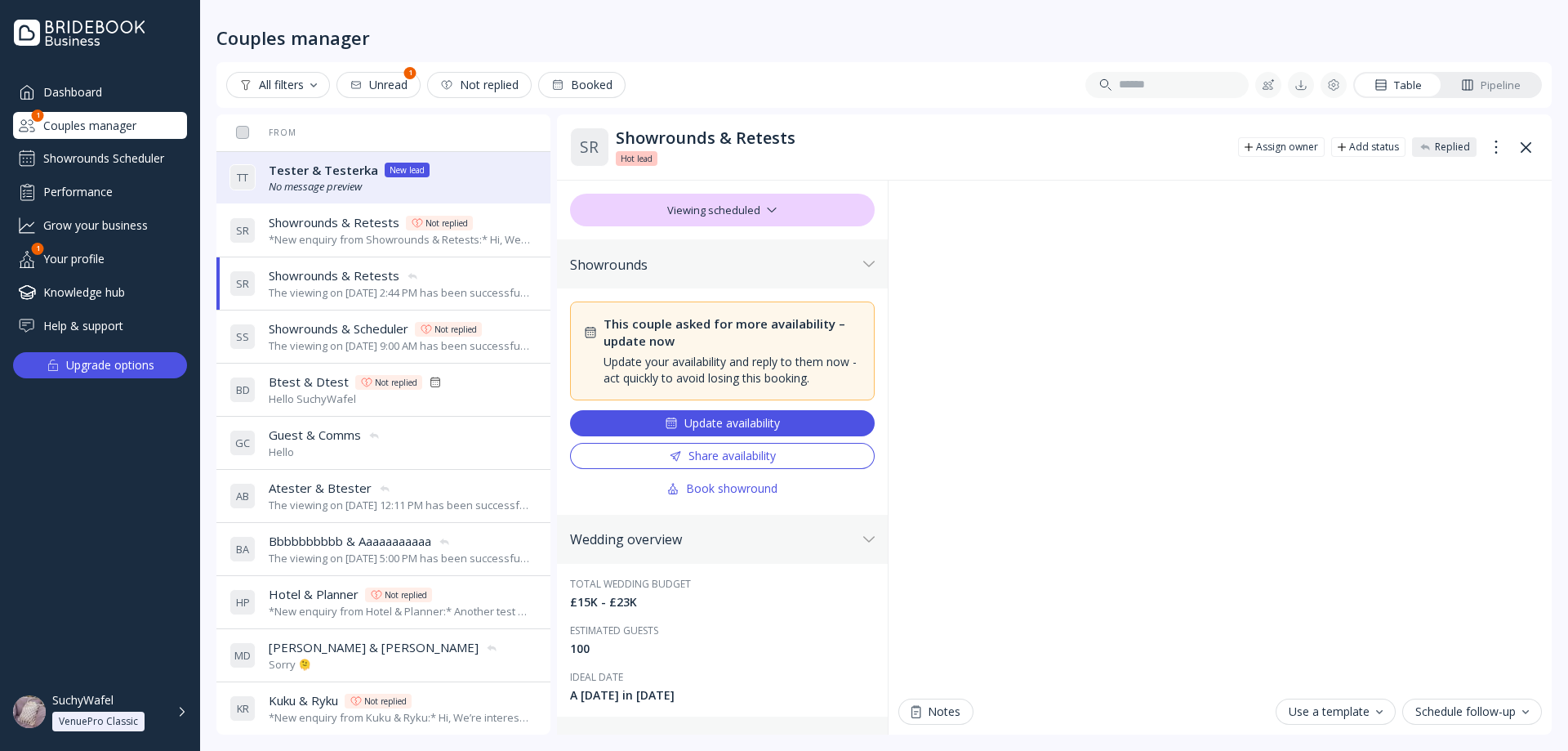
click at [324, 245] on div "*New enquiry from Showrounds & Retests:* Hi, We're interested in your venue! Ca…" at bounding box center [400, 240] width 262 height 15
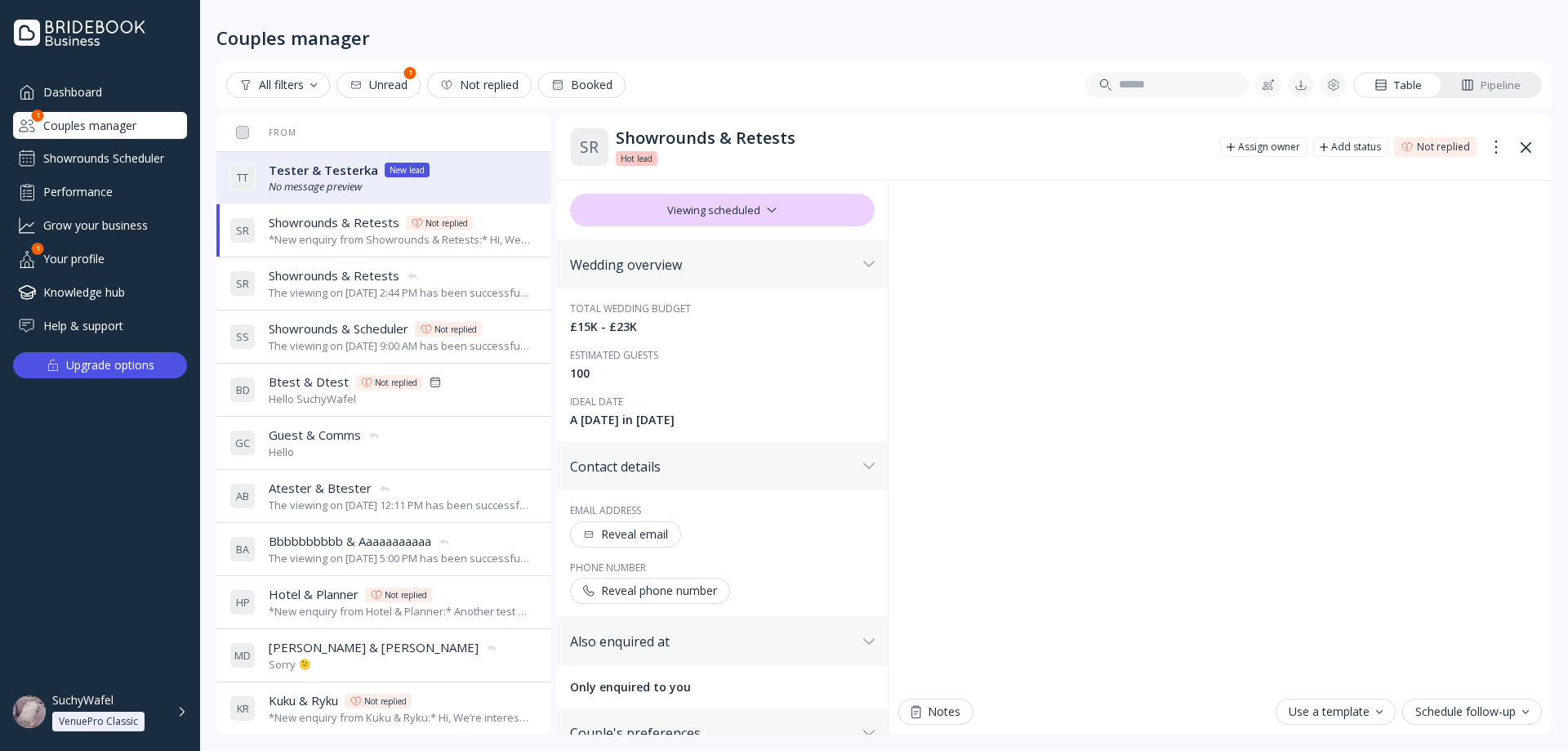
click at [328, 180] on icon "No message preview" at bounding box center [316, 185] width 93 height 14
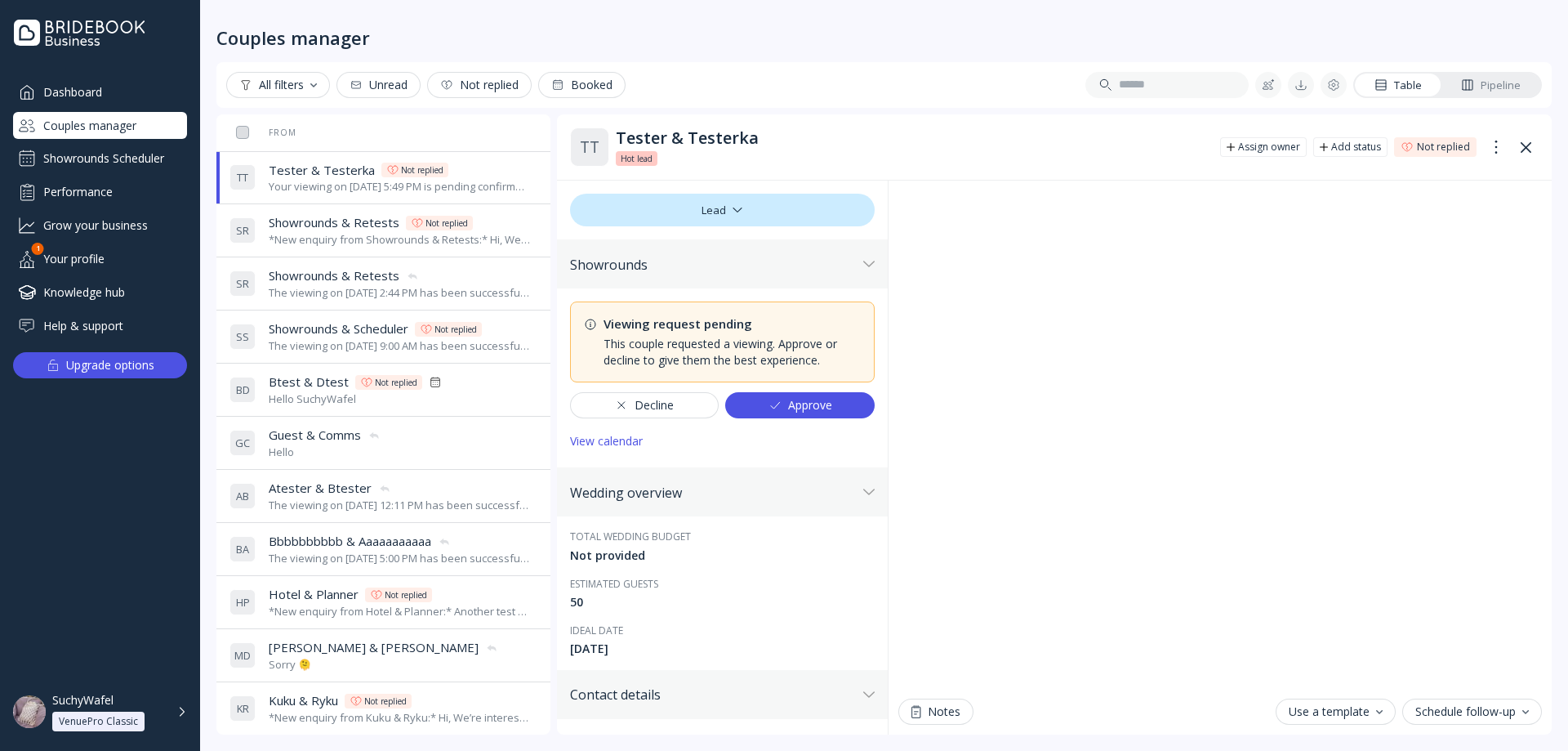
click at [758, 206] on div "Lead" at bounding box center [722, 210] width 305 height 32
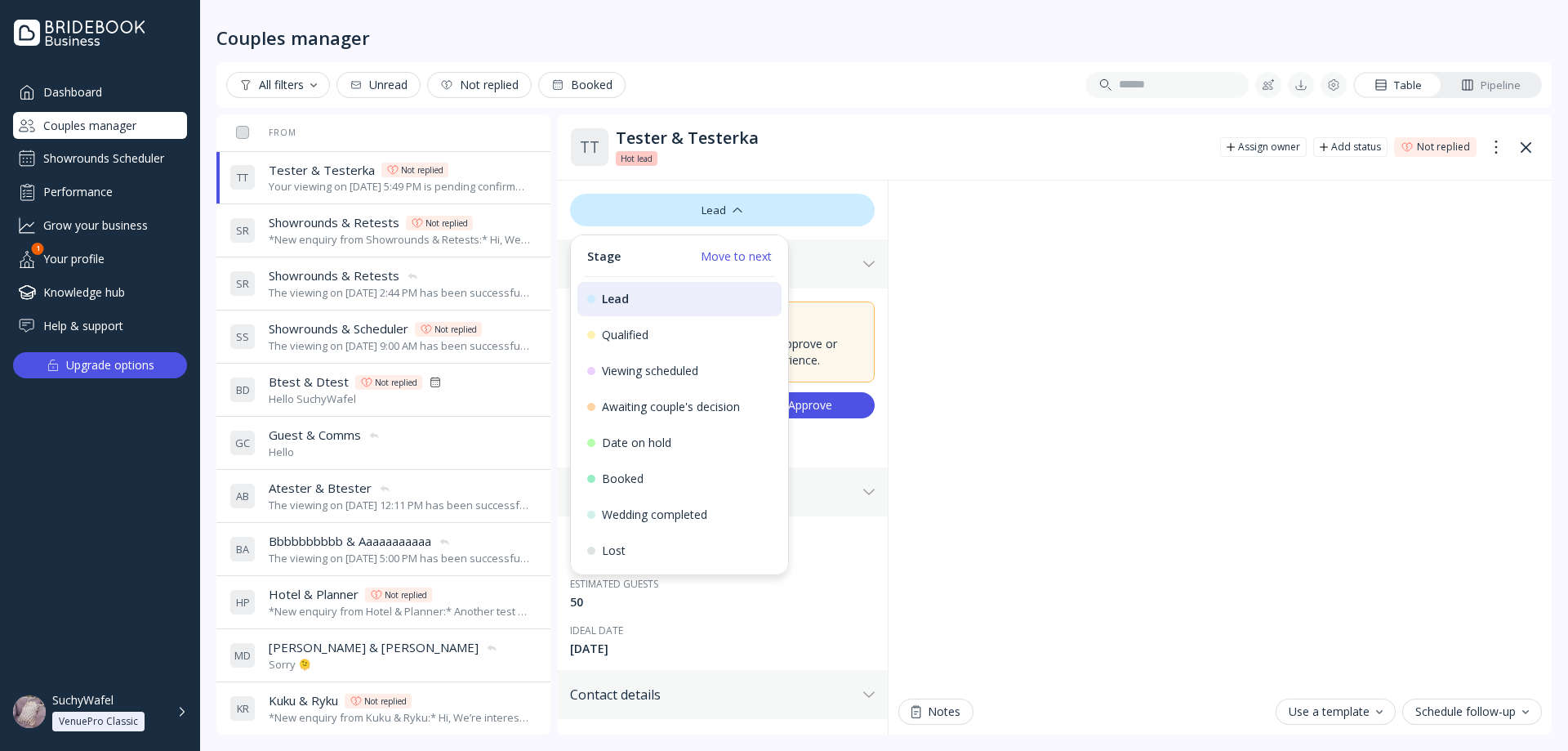
click at [800, 186] on div "Lead" at bounding box center [722, 210] width 331 height 59
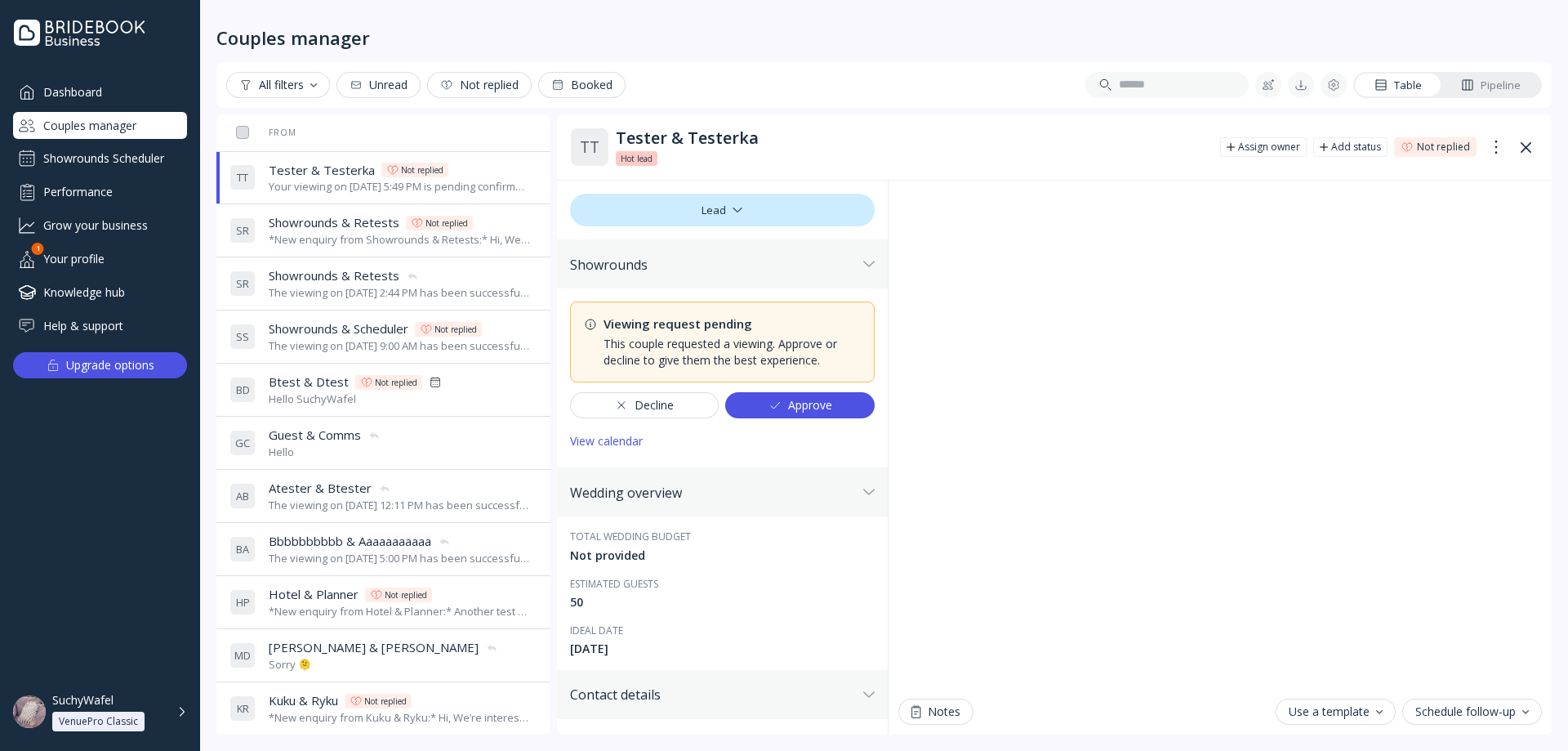
click at [72, 279] on div "Knowledge hub" at bounding box center [100, 292] width 174 height 27
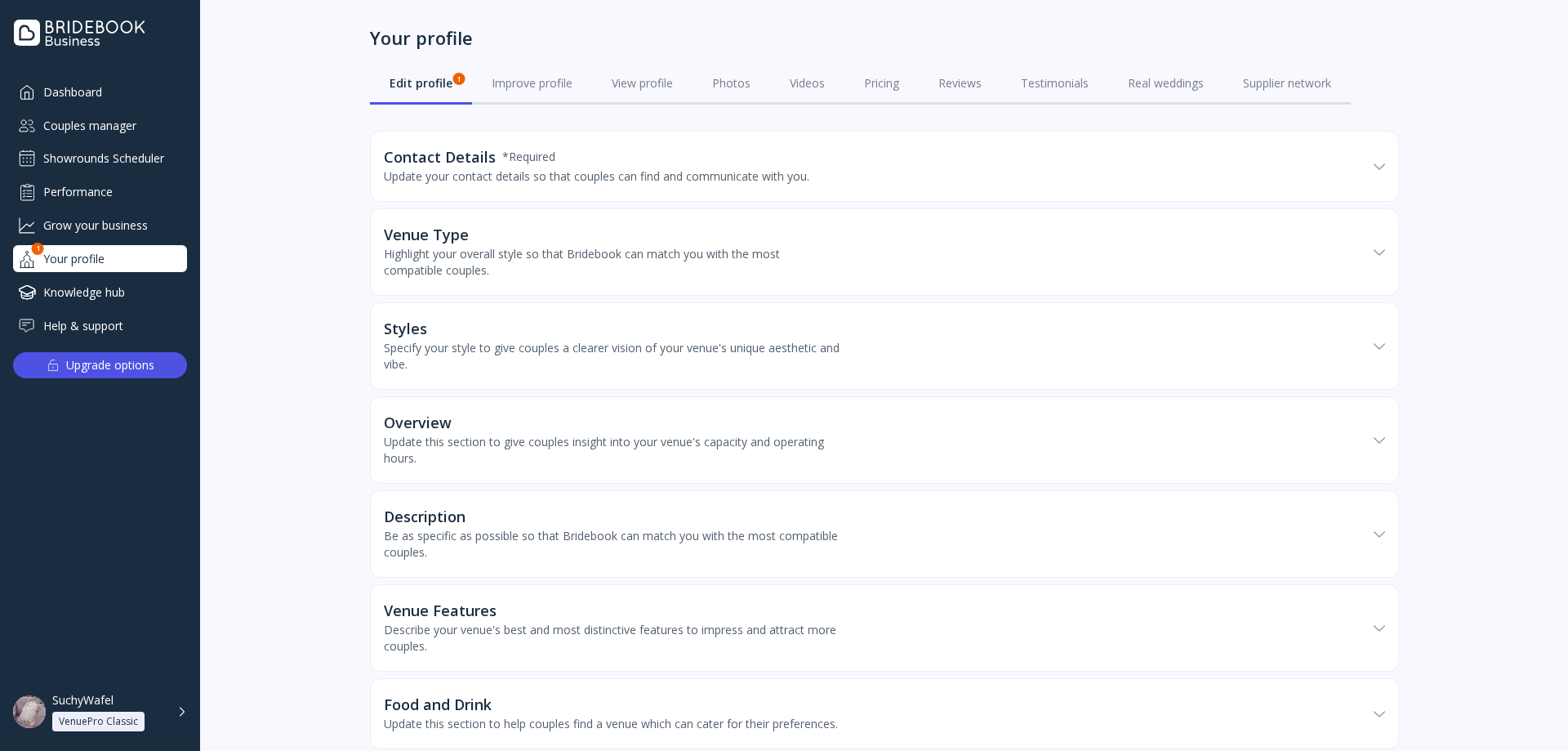
click at [124, 156] on div "Showrounds Scheduler" at bounding box center [100, 159] width 174 height 27
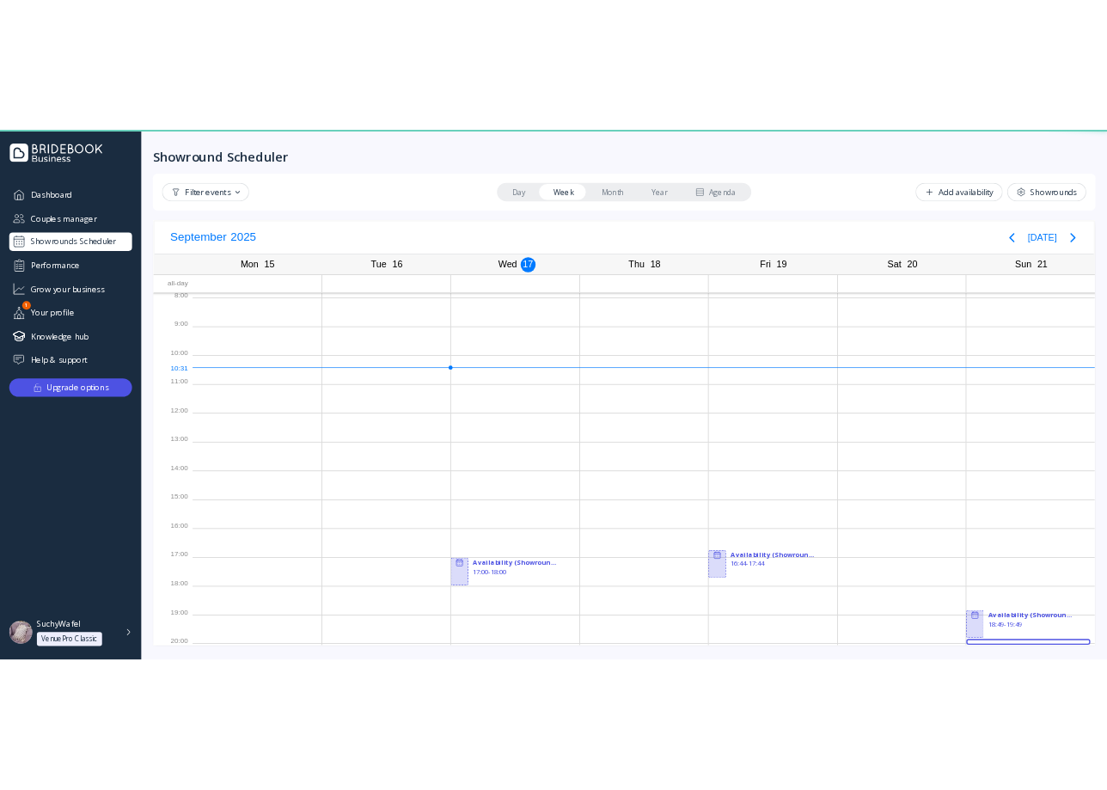
scroll to position [4, 0]
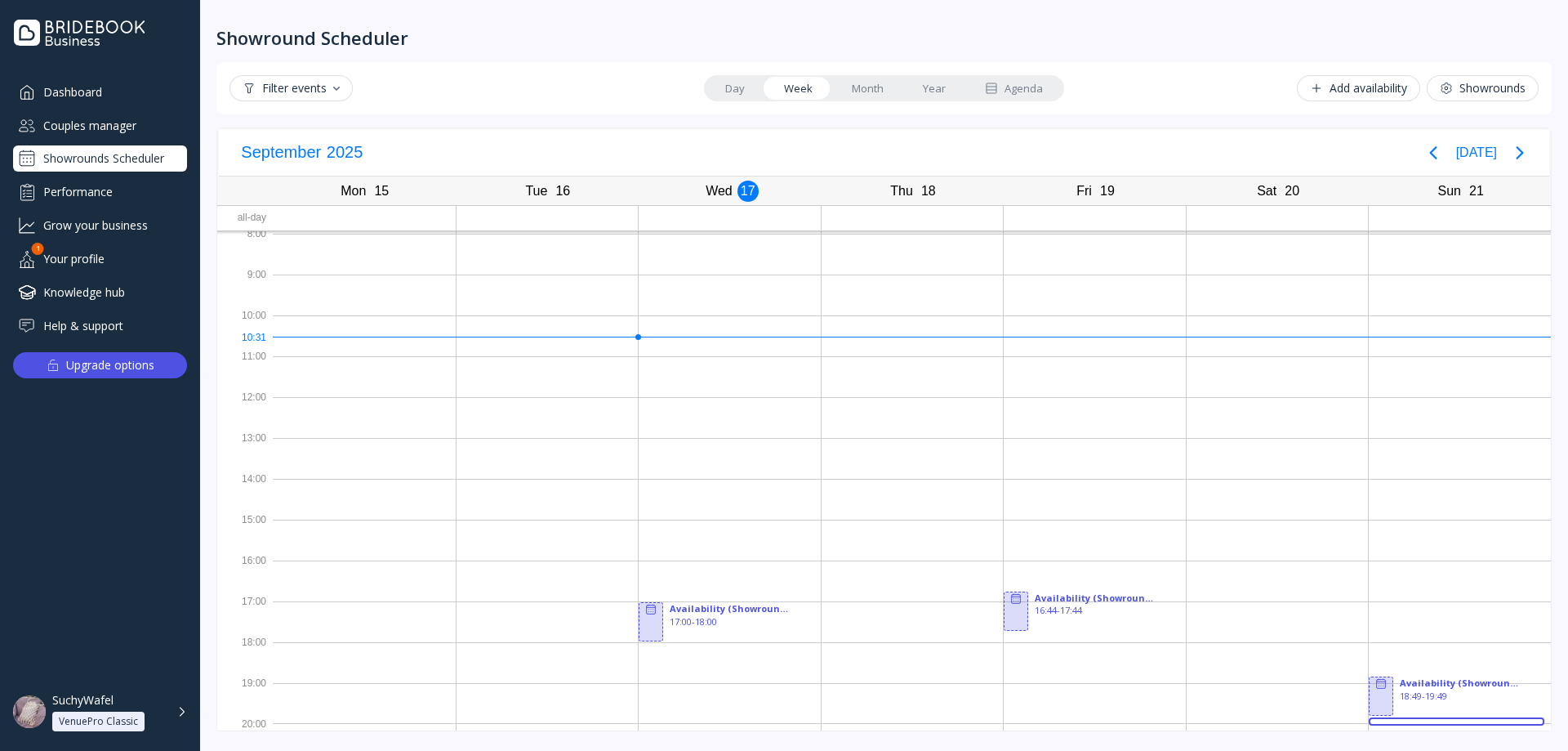
click at [1029, 85] on div "Agenda" at bounding box center [1013, 88] width 58 height 15
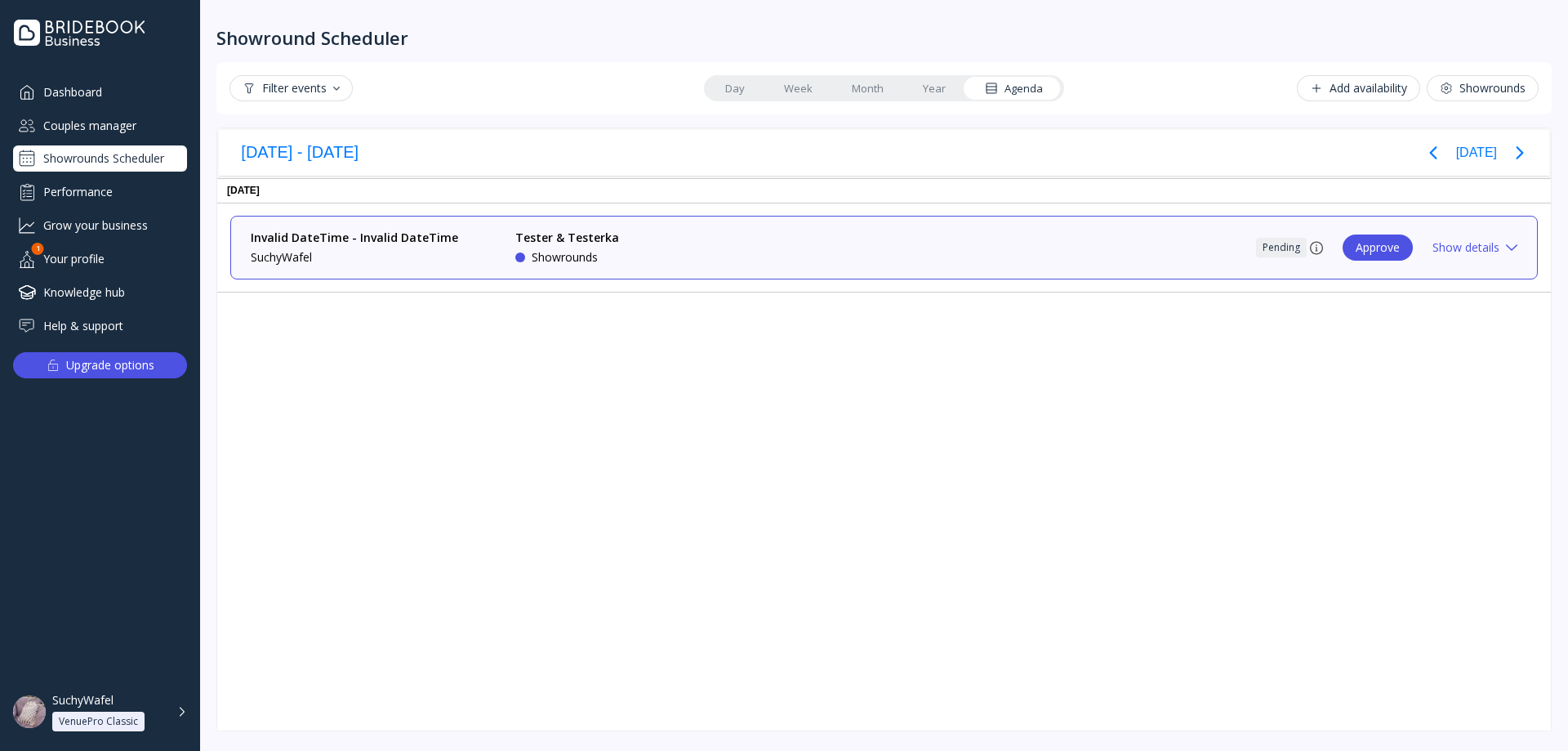
click at [1465, 244] on div "Show details" at bounding box center [1474, 248] width 85 height 13
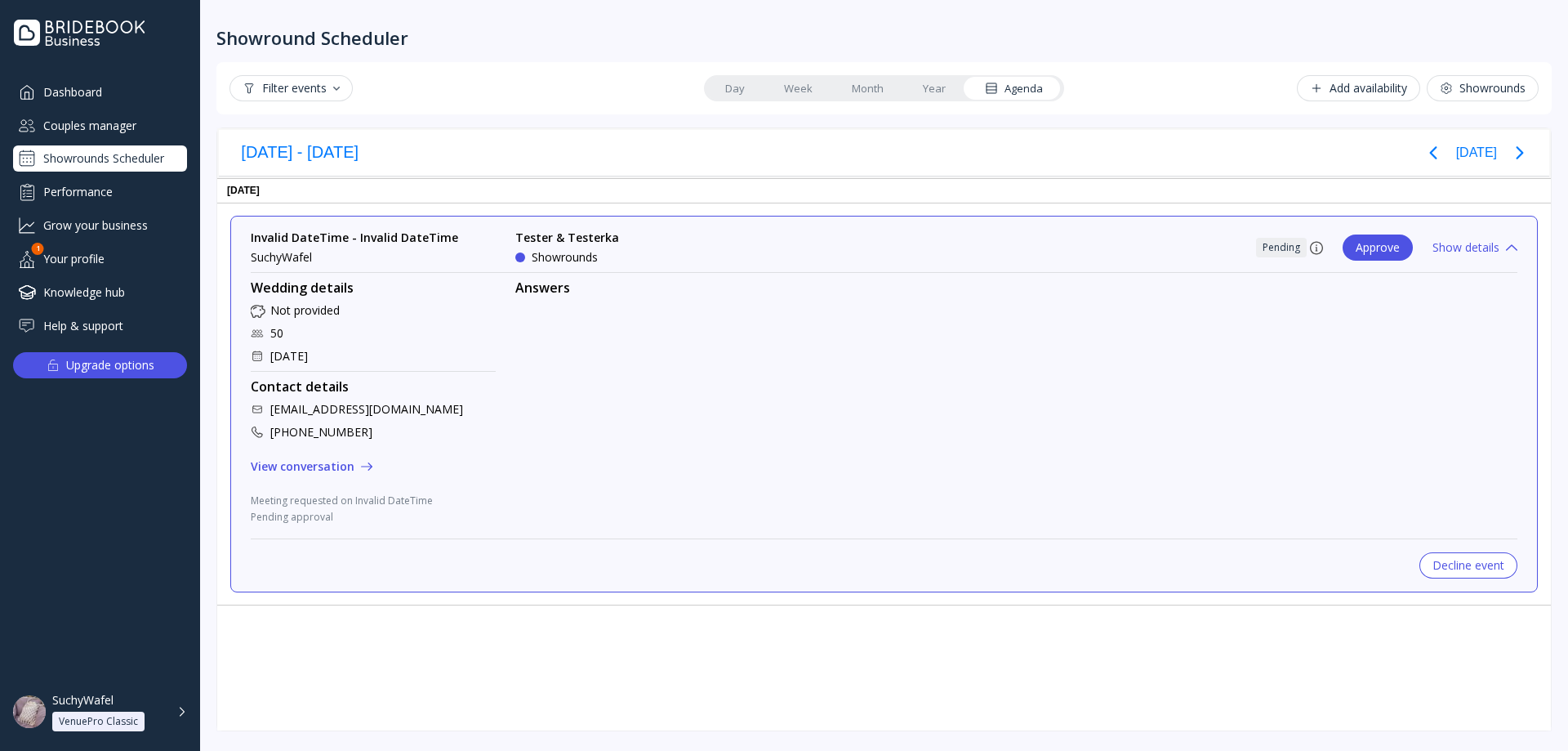
click at [1465, 244] on div "Show details" at bounding box center [1474, 248] width 85 height 13
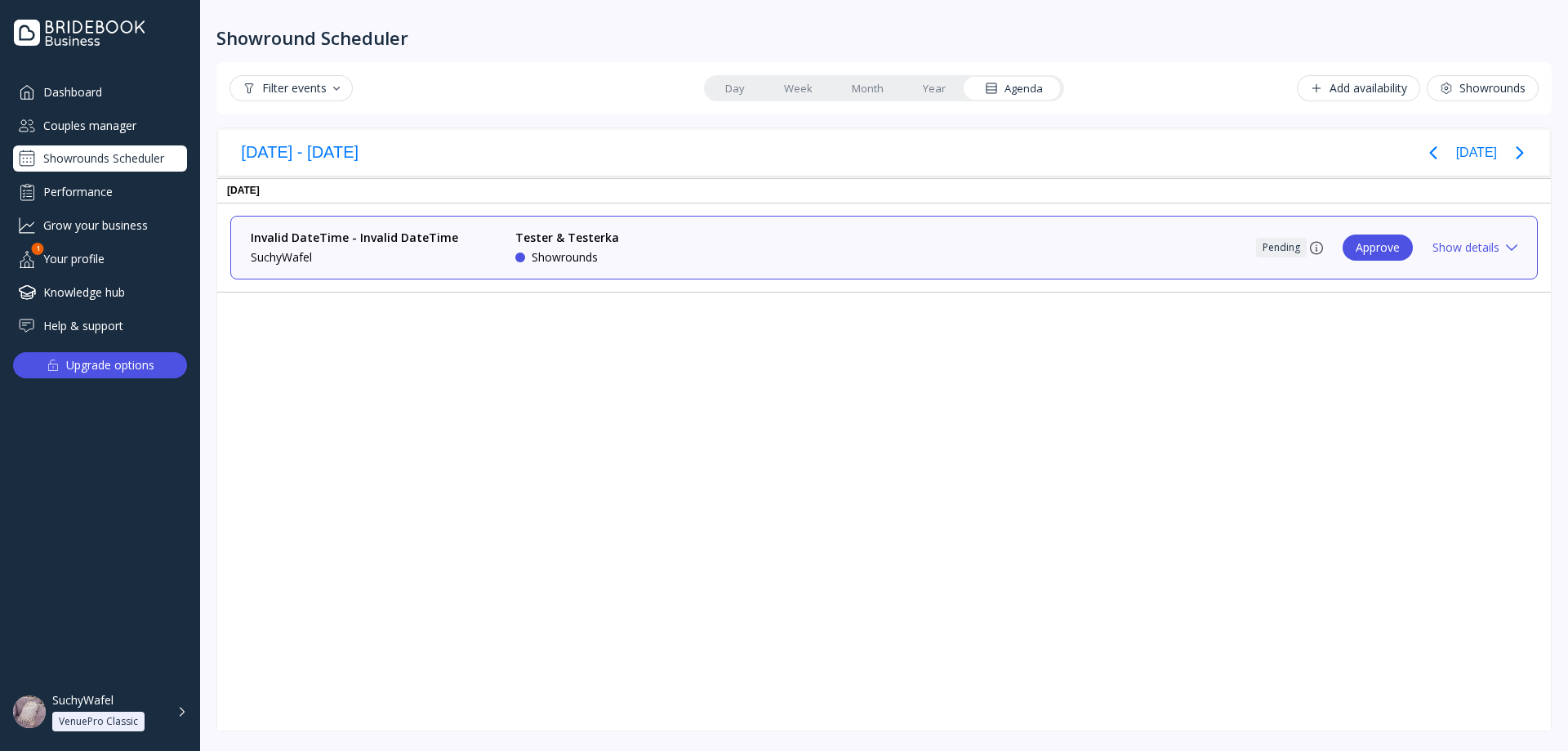
click at [1373, 242] on div "Approve" at bounding box center [1378, 248] width 44 height 13
click at [714, 654] on div "[DATE] Invalid DateTime - Invalid DateTime SuchyWafel Tester & Testerka Showrou…" at bounding box center [884, 453] width 1333 height 552
click at [1497, 241] on div "Show details" at bounding box center [1474, 248] width 85 height 13
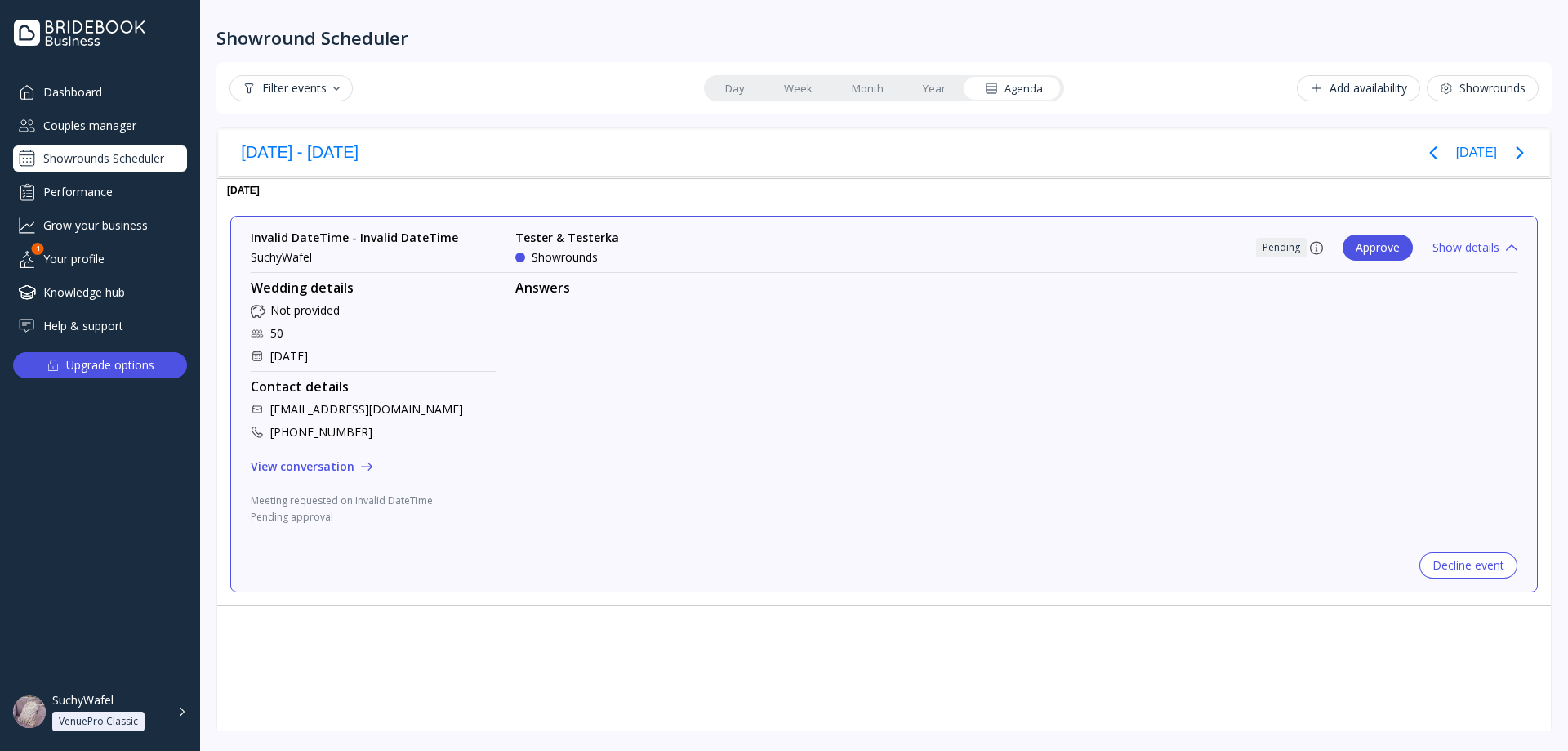
click at [536, 371] on div "Answers" at bounding box center [1016, 402] width 1003 height 246
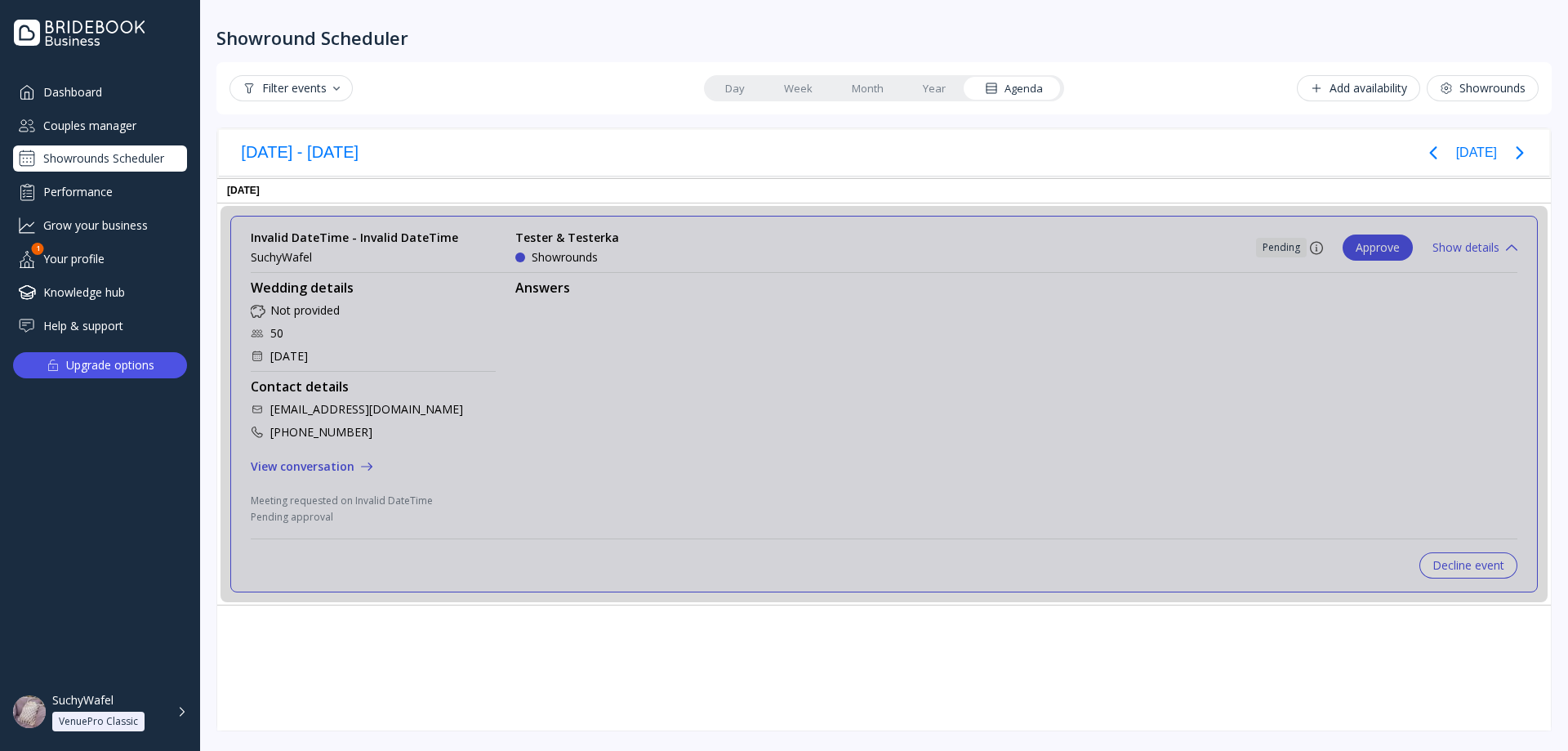
click at [531, 259] on div "Showrounds" at bounding box center [564, 257] width 67 height 16
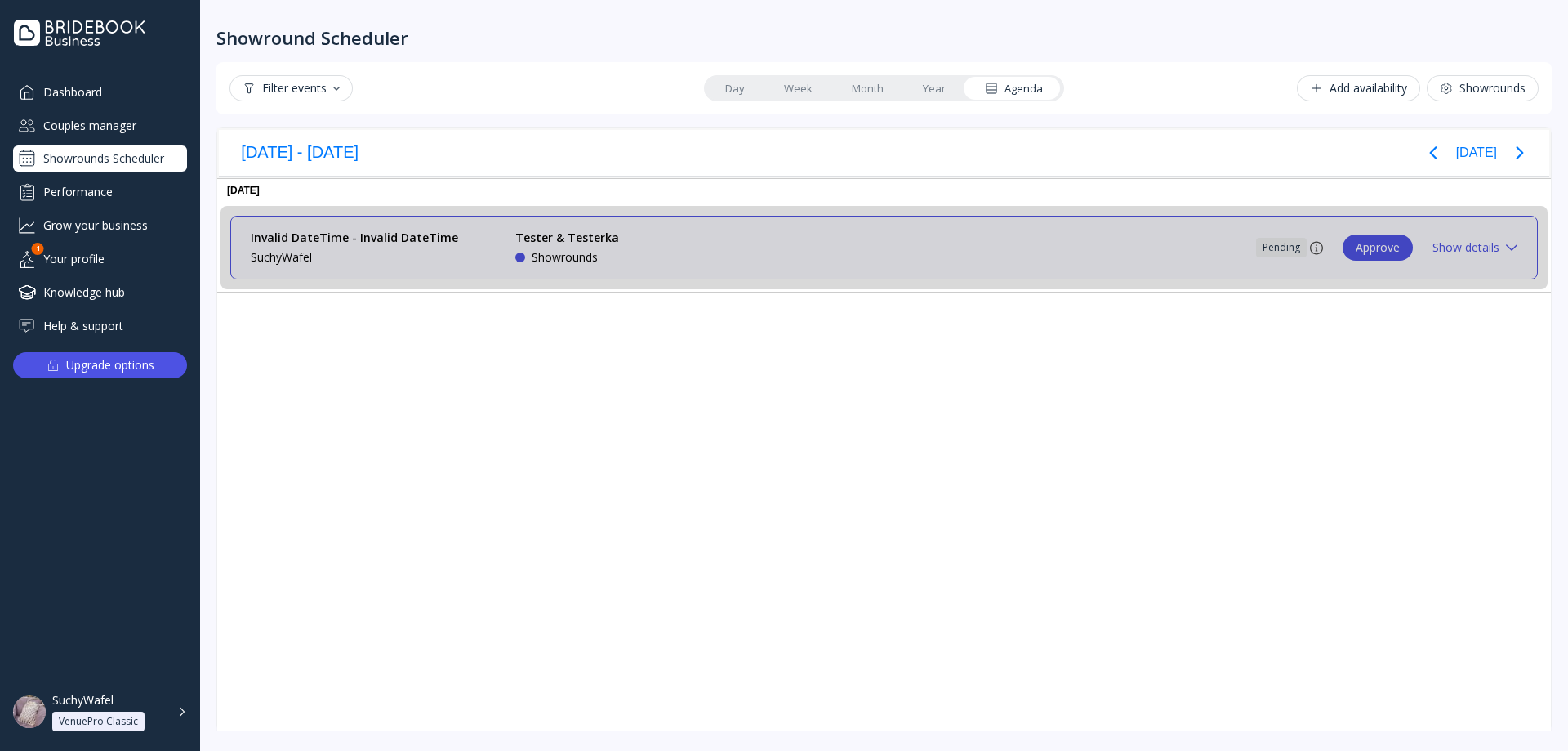
click at [1128, 249] on div "Invalid DateTime - Invalid DateTime SuchyWafel Tester & Testerka Showrounds Pen…" at bounding box center [884, 248] width 1267 height 36
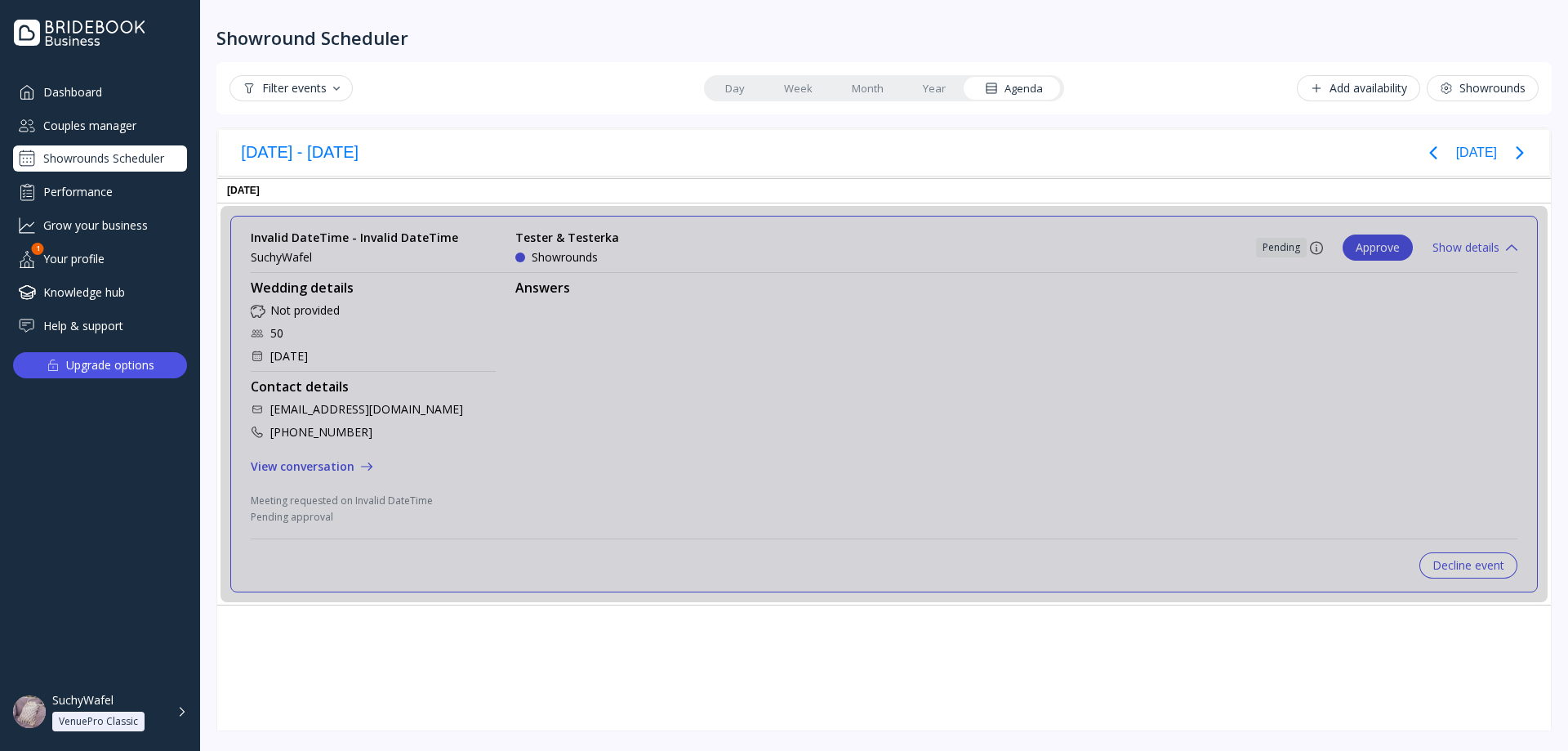
click at [1382, 247] on div "Approve" at bounding box center [1378, 248] width 44 height 13
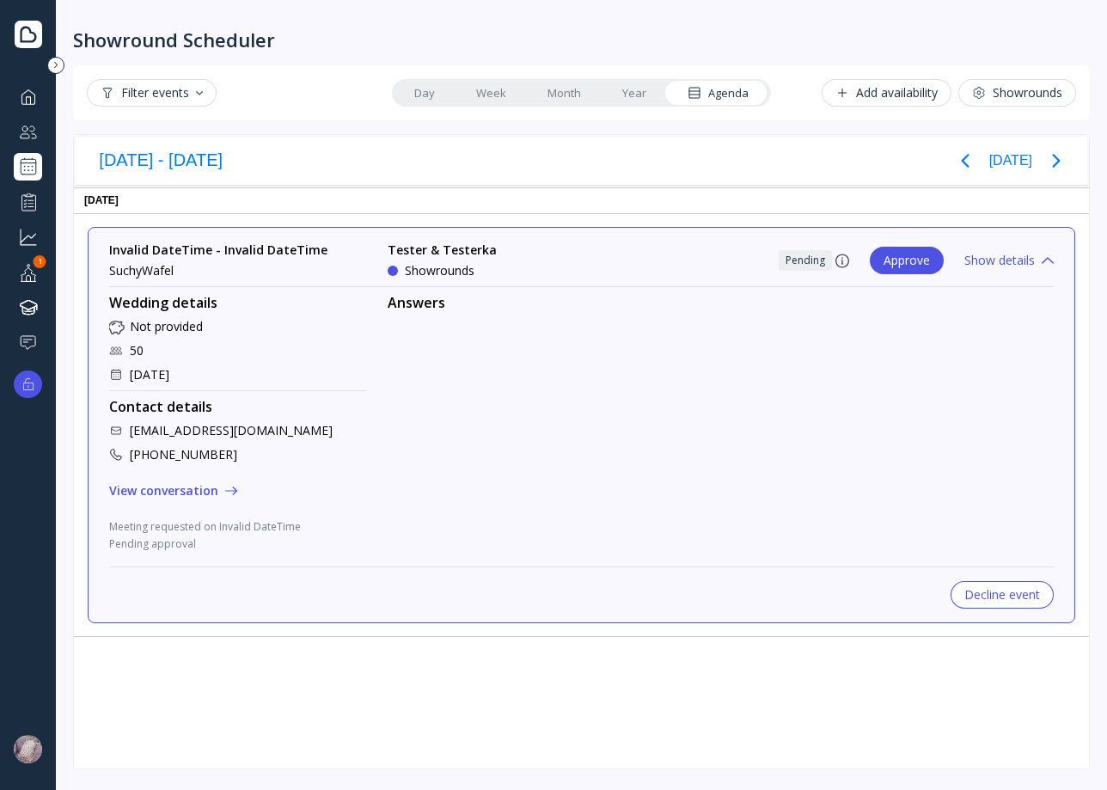
click at [920, 250] on button "Approve" at bounding box center [907, 261] width 74 height 28
click at [920, 256] on div "Approve" at bounding box center [907, 261] width 46 height 14
click at [912, 268] on button "Approve" at bounding box center [907, 261] width 74 height 28
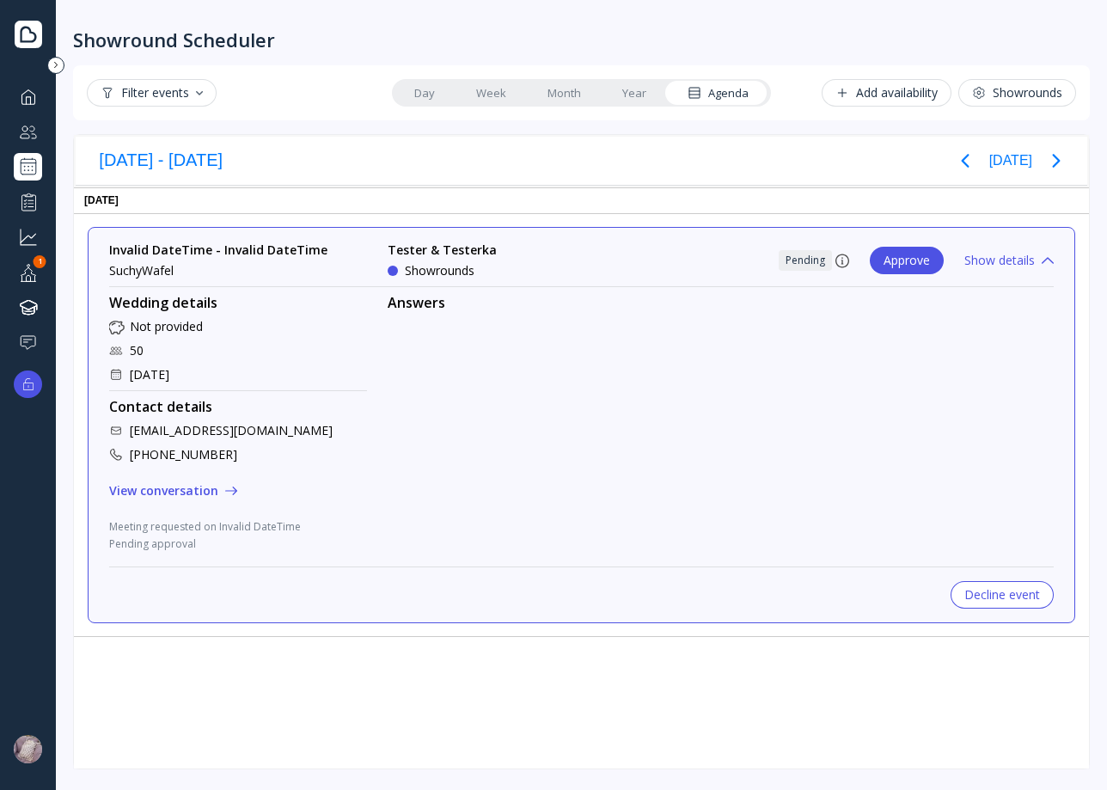
click at [912, 260] on div "Approve" at bounding box center [907, 261] width 46 height 14
click at [918, 264] on div "Approve" at bounding box center [907, 261] width 46 height 14
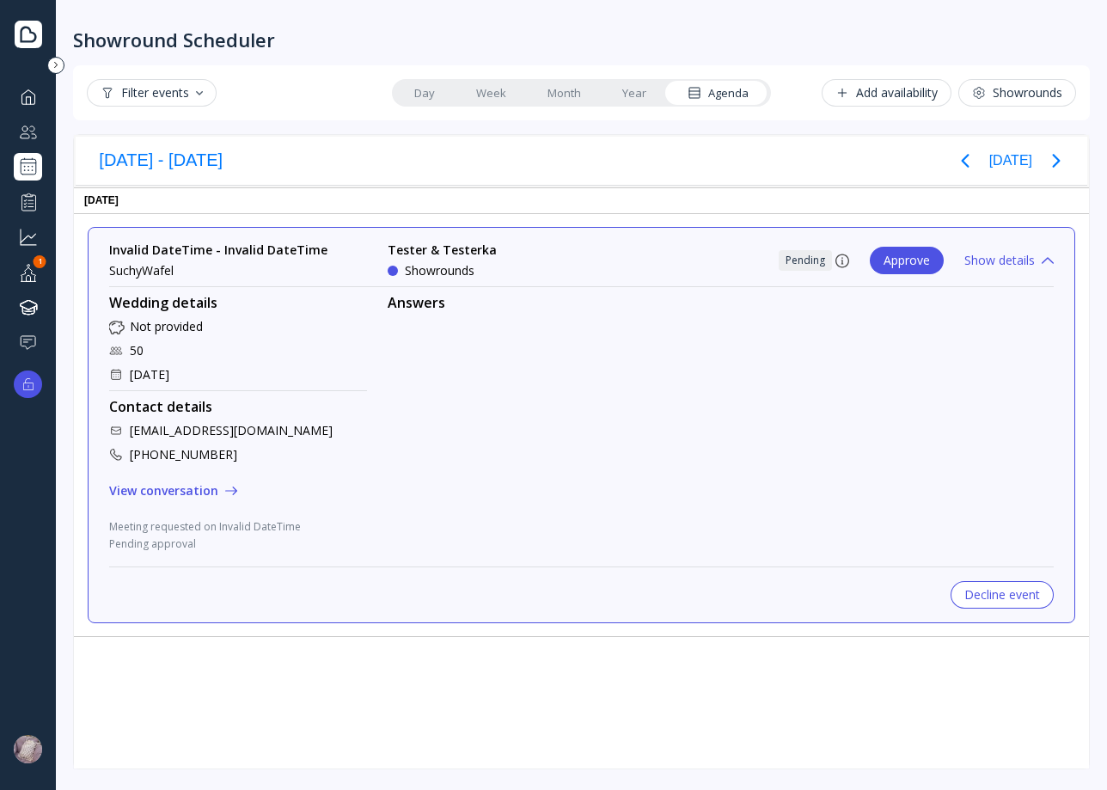
click at [918, 264] on div "Approve" at bounding box center [907, 261] width 46 height 14
click at [884, 266] on div "Approve" at bounding box center [907, 261] width 46 height 14
click at [1027, 264] on div "Show details" at bounding box center [1008, 261] width 89 height 14
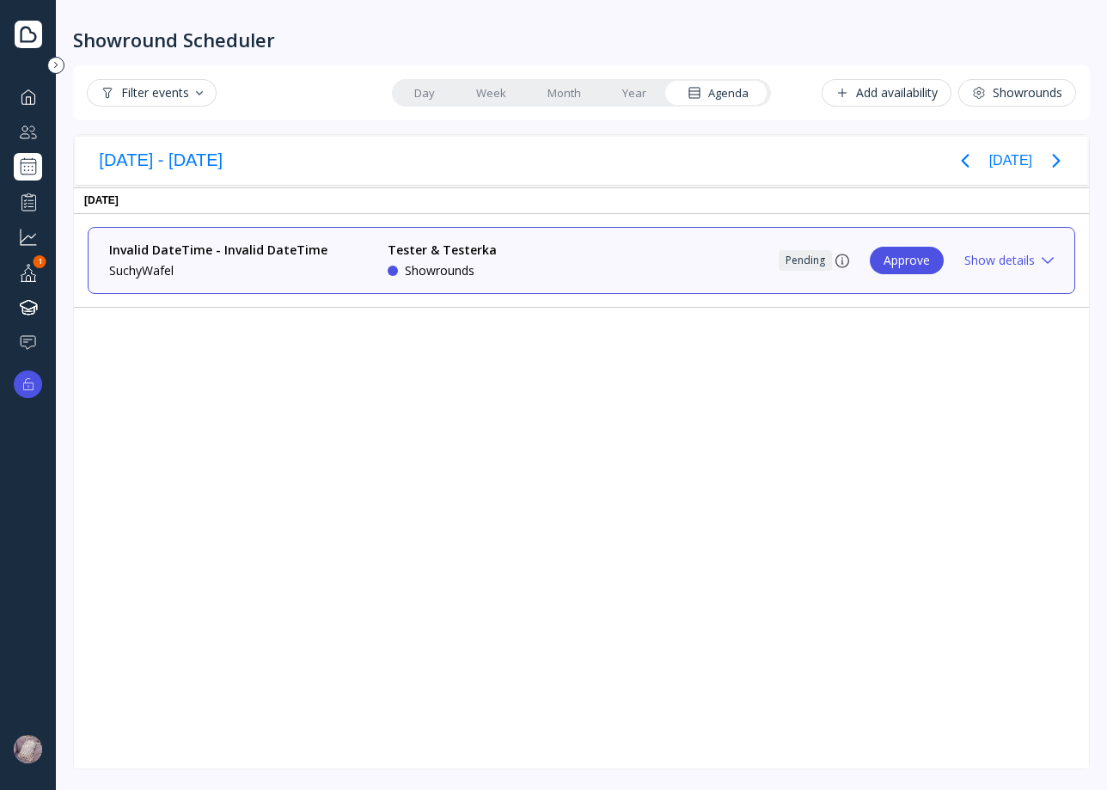
click at [1025, 264] on div "Show details" at bounding box center [1008, 261] width 89 height 14
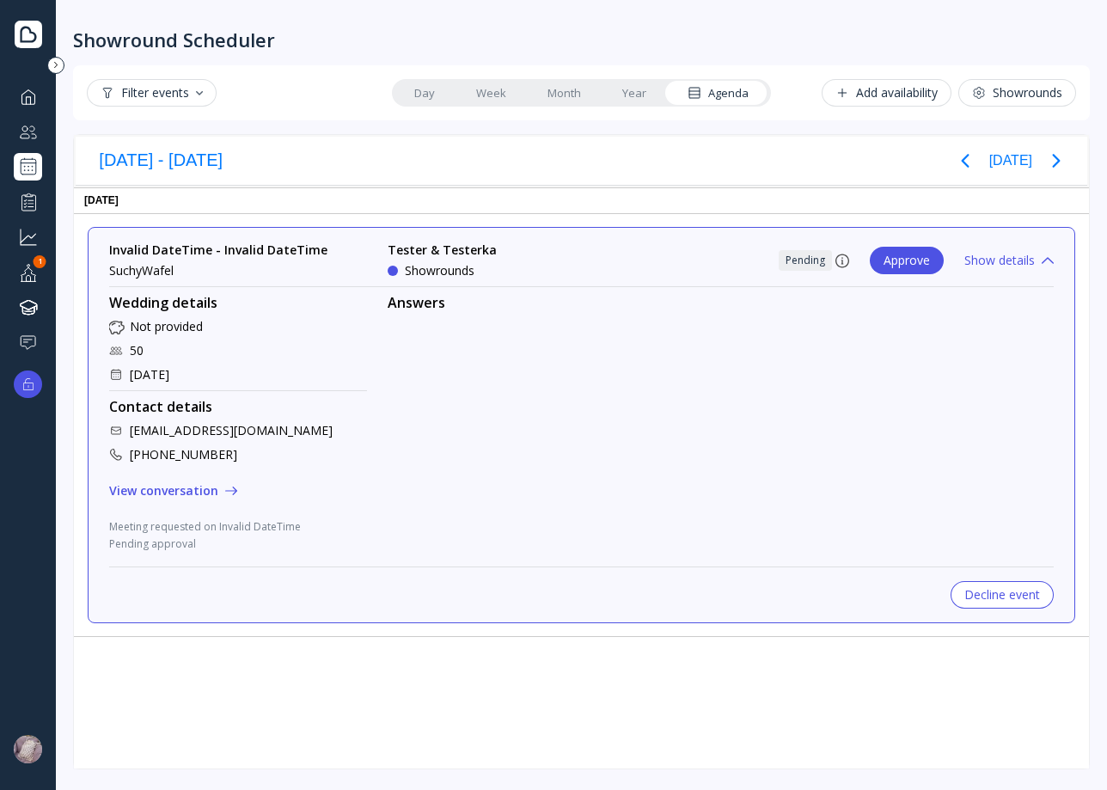
click at [916, 262] on div "Approve" at bounding box center [907, 261] width 46 height 14
click at [915, 262] on div "Approve" at bounding box center [907, 261] width 46 height 14
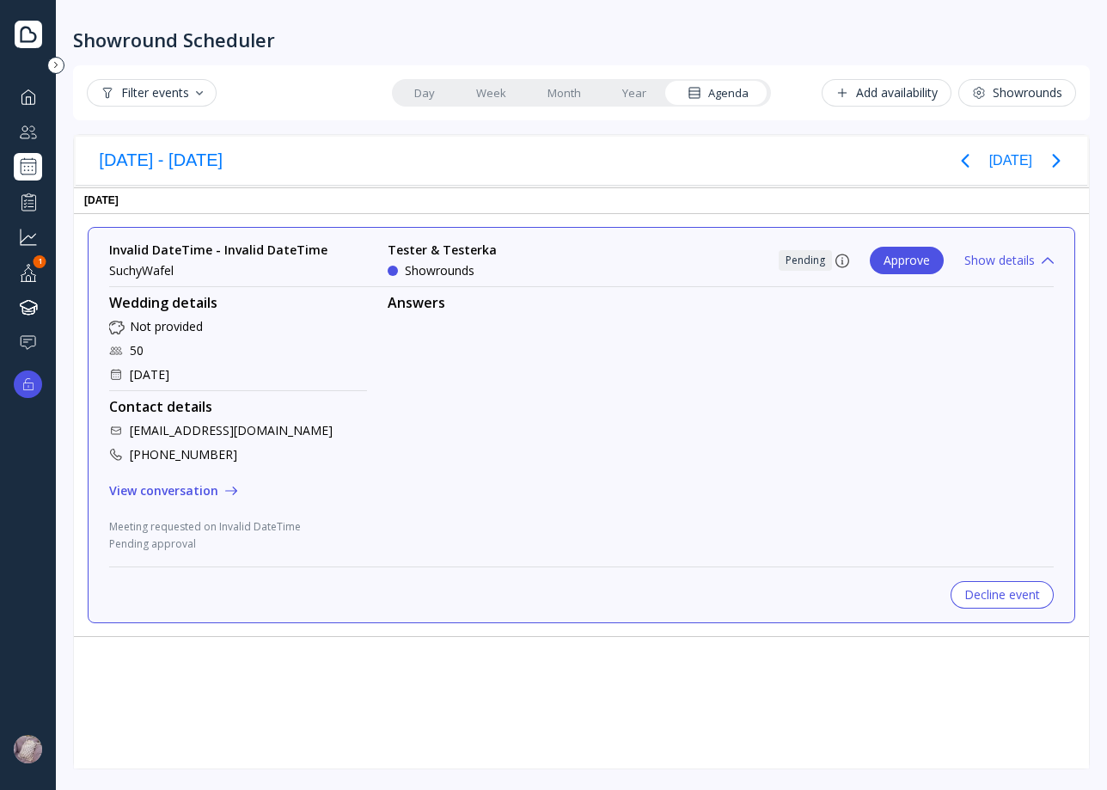
click at [915, 262] on div "Approve" at bounding box center [907, 261] width 46 height 14
click at [975, 36] on div "Showround Scheduler" at bounding box center [581, 26] width 1017 height 52
